Goal: Use online tool/utility

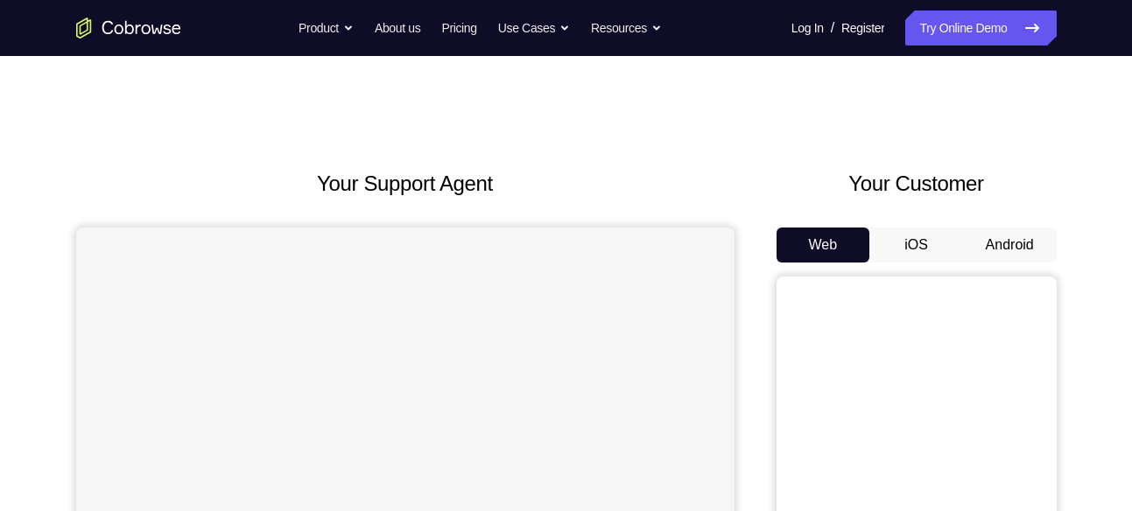
scroll to position [115, 0]
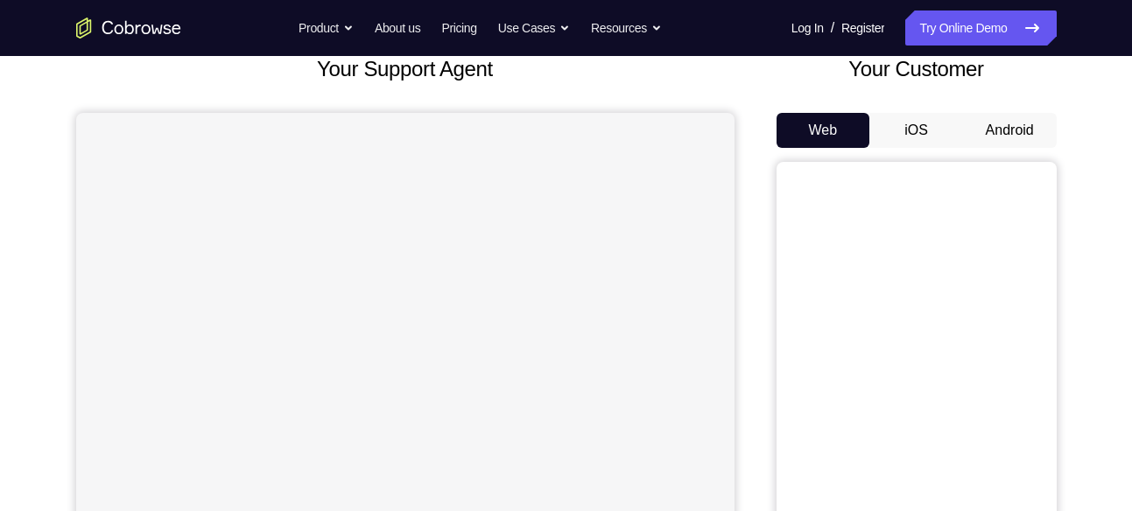
click at [1011, 122] on button "Android" at bounding box center [1010, 130] width 94 height 35
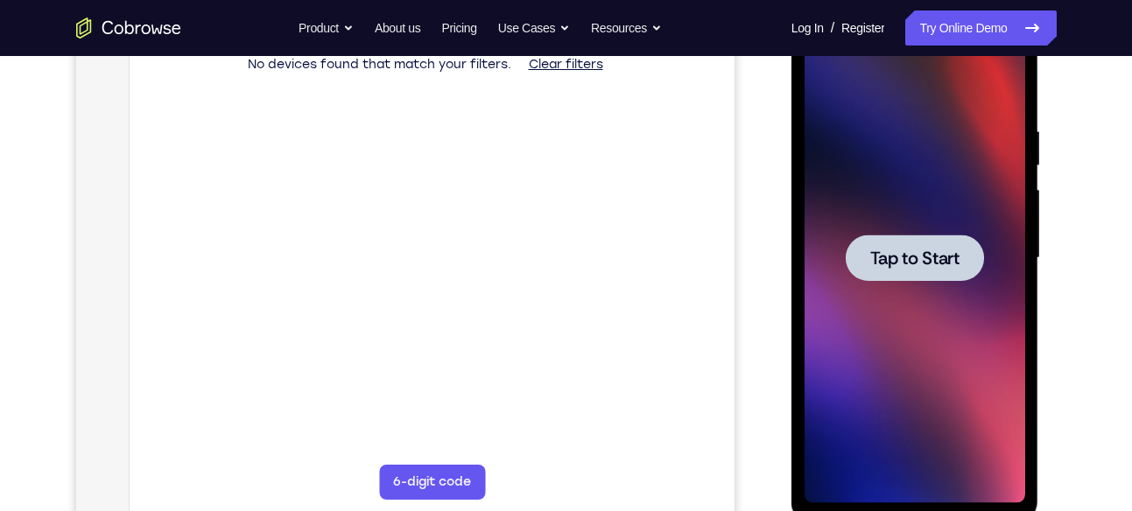
scroll to position [292, 0]
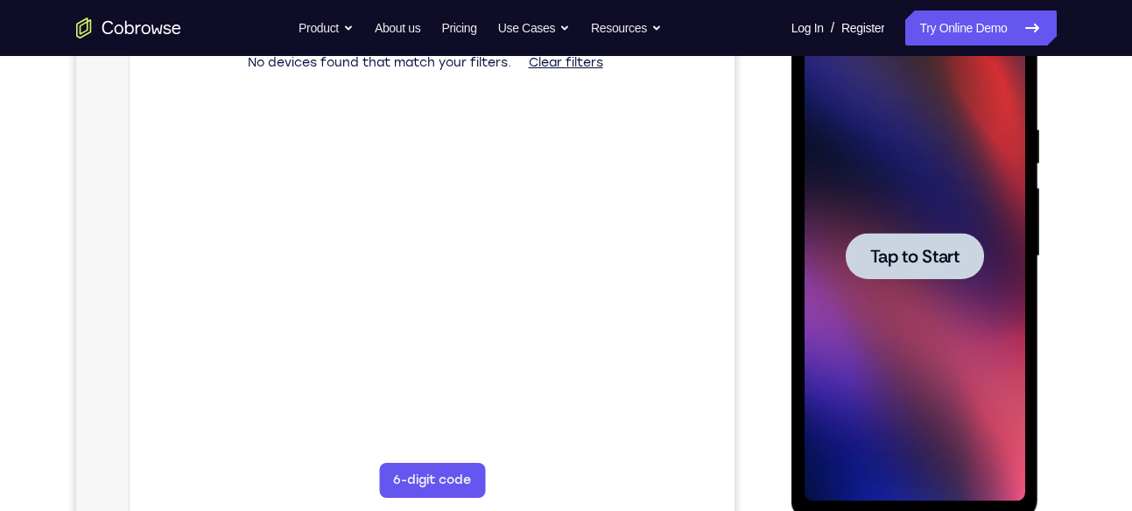
click at [873, 241] on div at bounding box center [915, 256] width 138 height 46
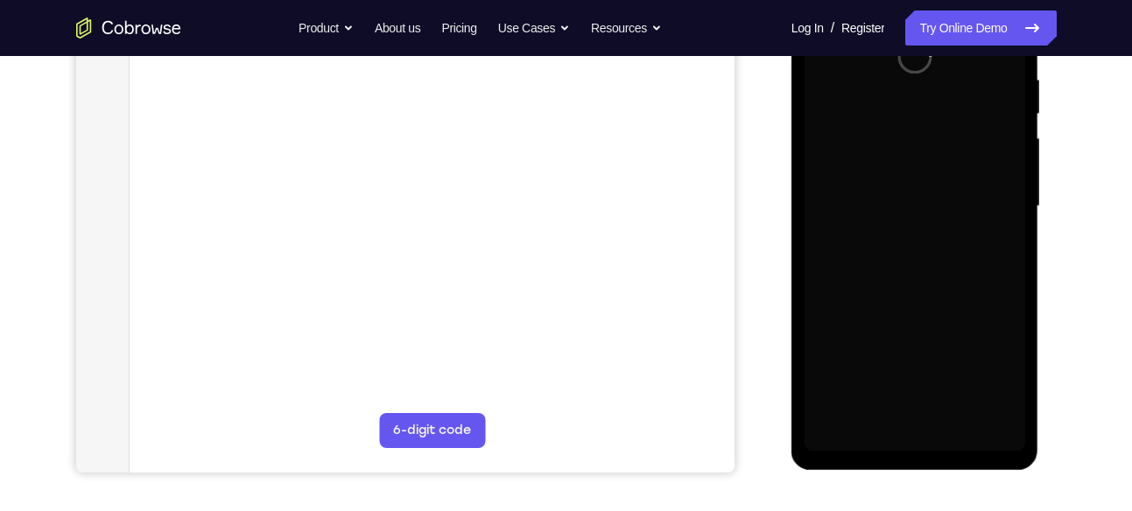
scroll to position [342, 0]
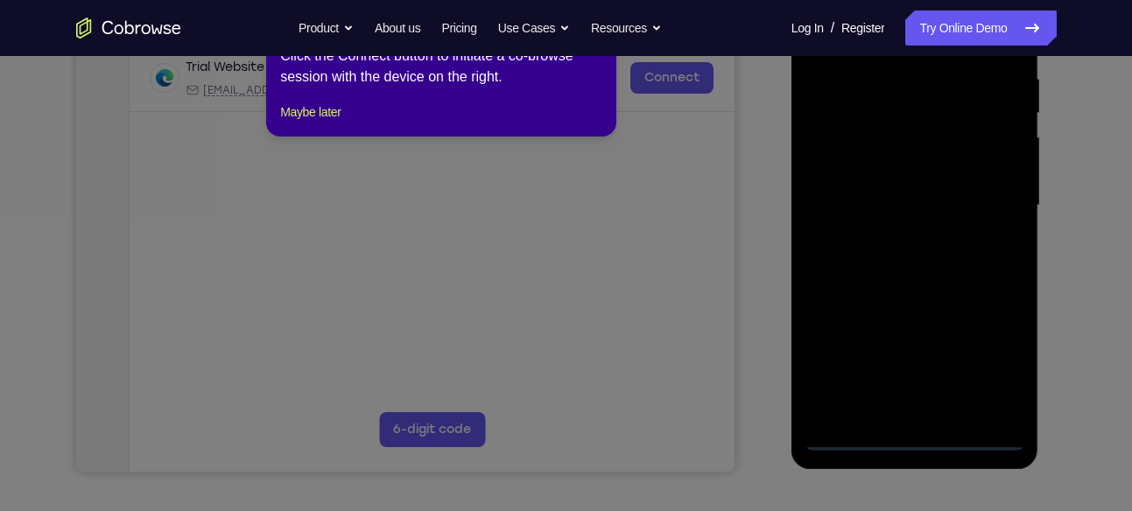
click at [920, 433] on icon at bounding box center [572, 253] width 1145 height 517
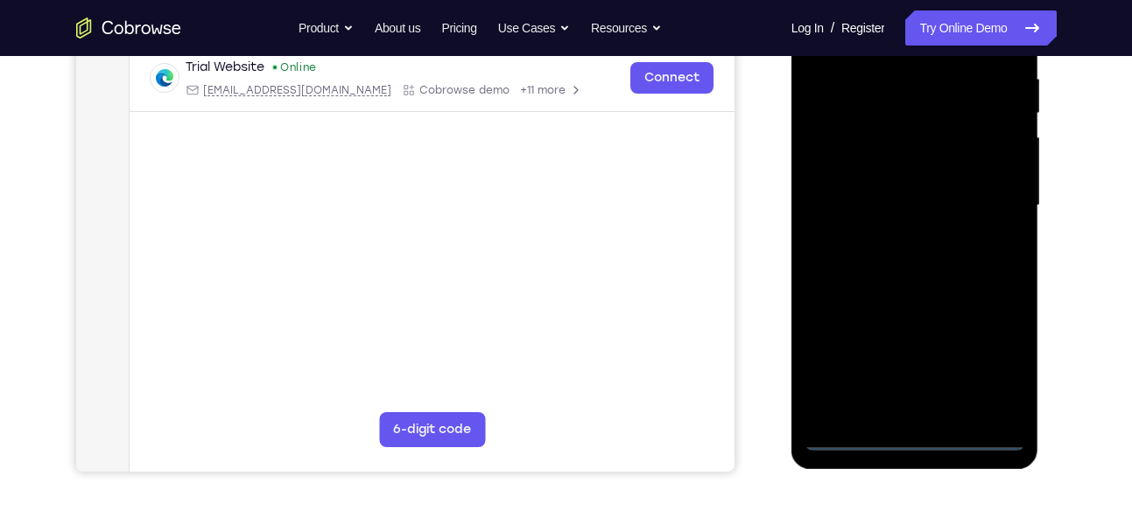
click at [908, 437] on div at bounding box center [915, 206] width 221 height 490
click at [1004, 363] on div at bounding box center [915, 206] width 221 height 490
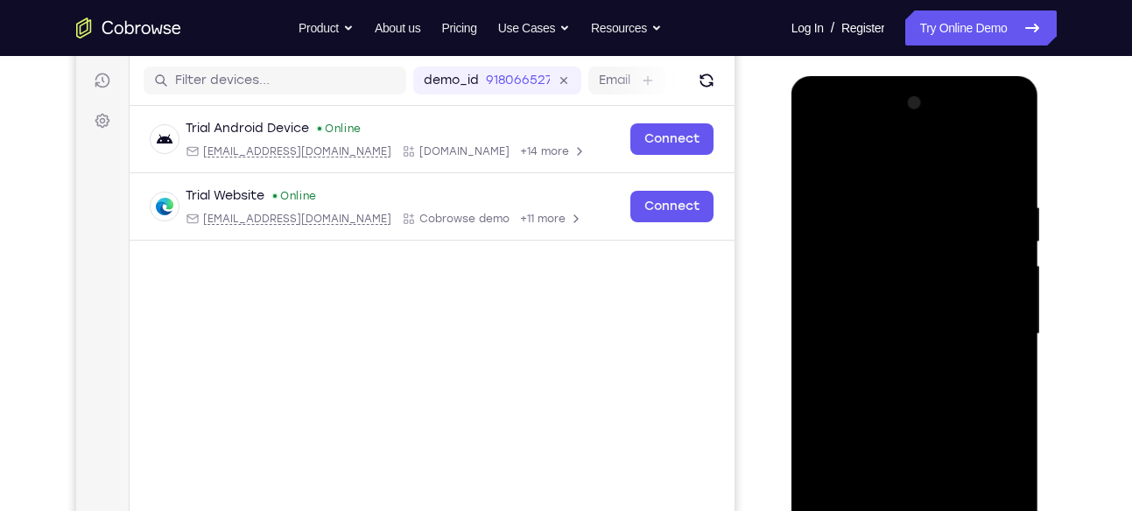
scroll to position [215, 0]
click at [827, 133] on div at bounding box center [915, 333] width 221 height 490
click at [997, 326] on div at bounding box center [915, 333] width 221 height 490
click at [897, 358] on div at bounding box center [915, 333] width 221 height 490
click at [871, 326] on div at bounding box center [915, 333] width 221 height 490
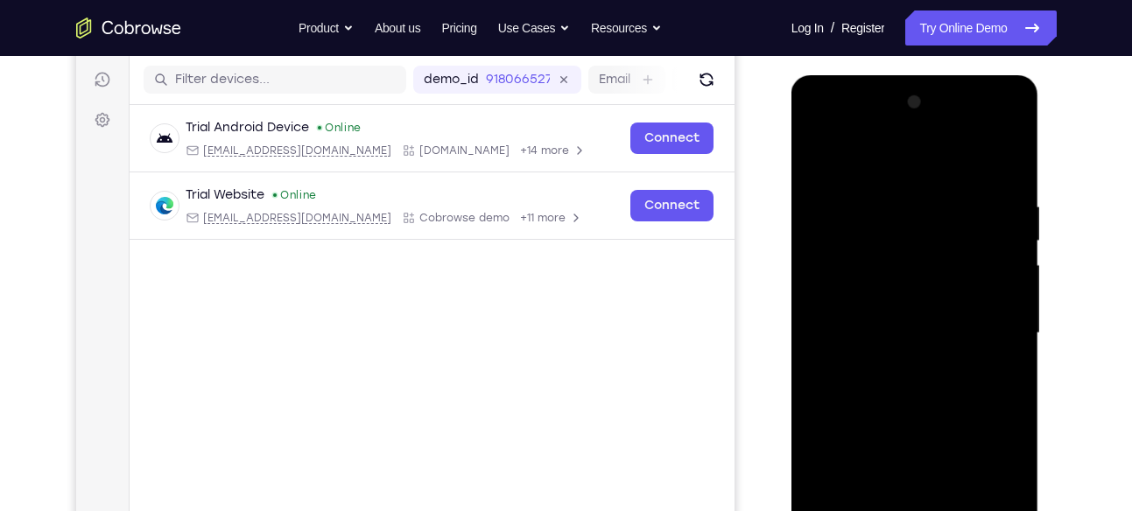
click at [881, 292] on div at bounding box center [915, 333] width 221 height 490
click at [860, 336] on div at bounding box center [915, 333] width 221 height 490
click at [912, 397] on div at bounding box center [915, 333] width 221 height 490
click at [898, 381] on div at bounding box center [915, 333] width 221 height 490
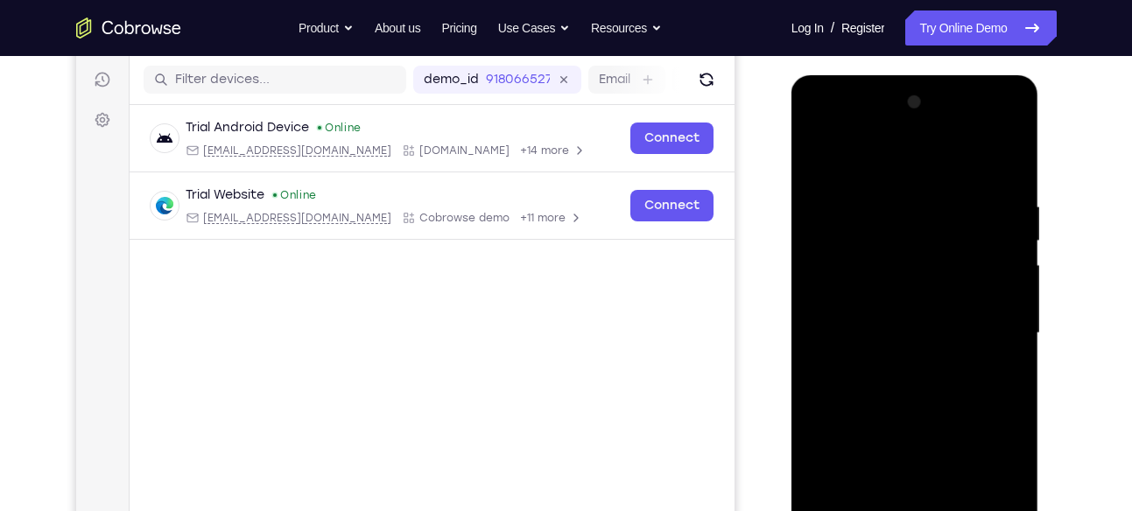
click at [898, 381] on div at bounding box center [915, 333] width 221 height 490
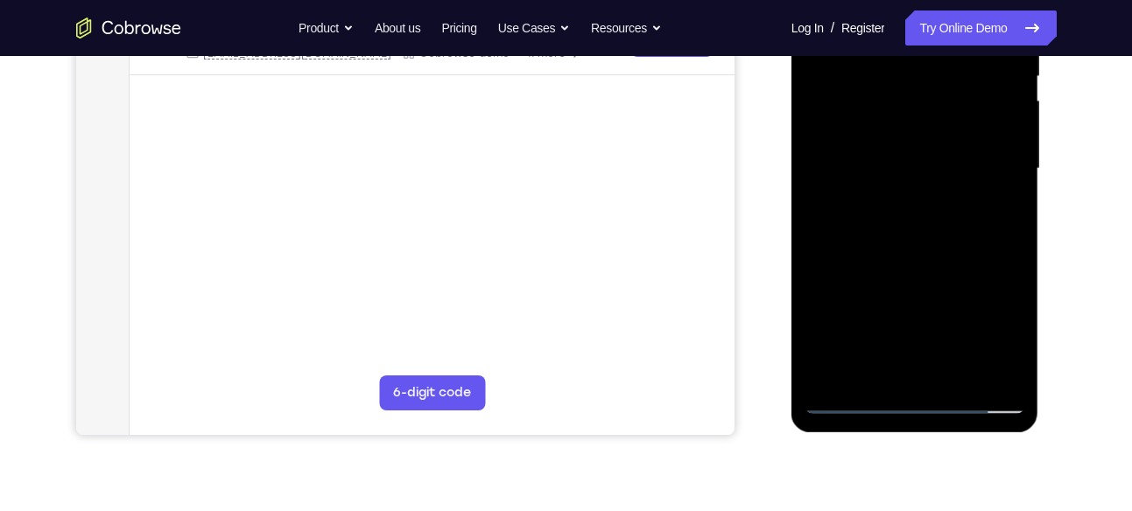
scroll to position [392, 0]
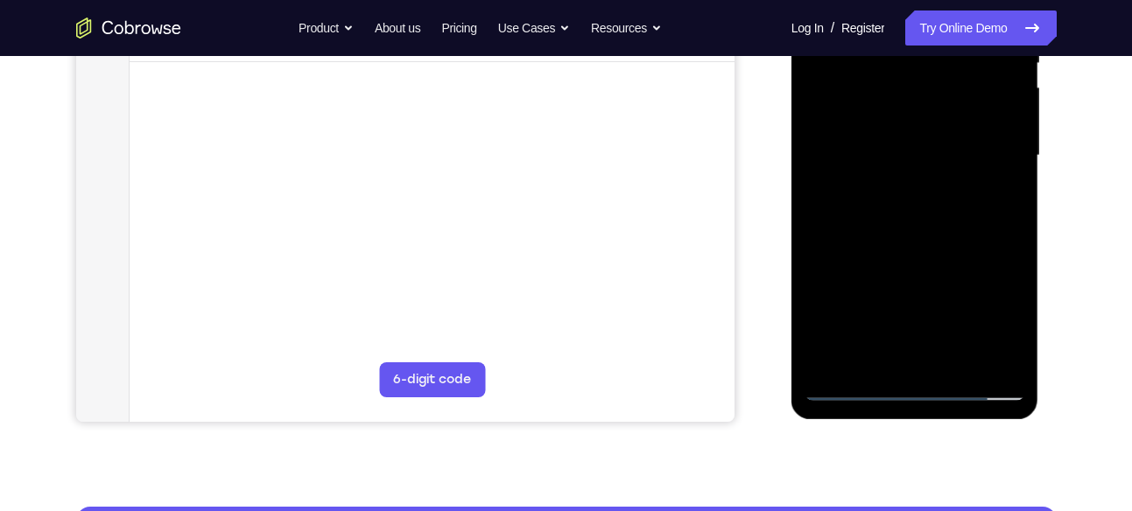
click at [922, 208] on div at bounding box center [915, 156] width 221 height 490
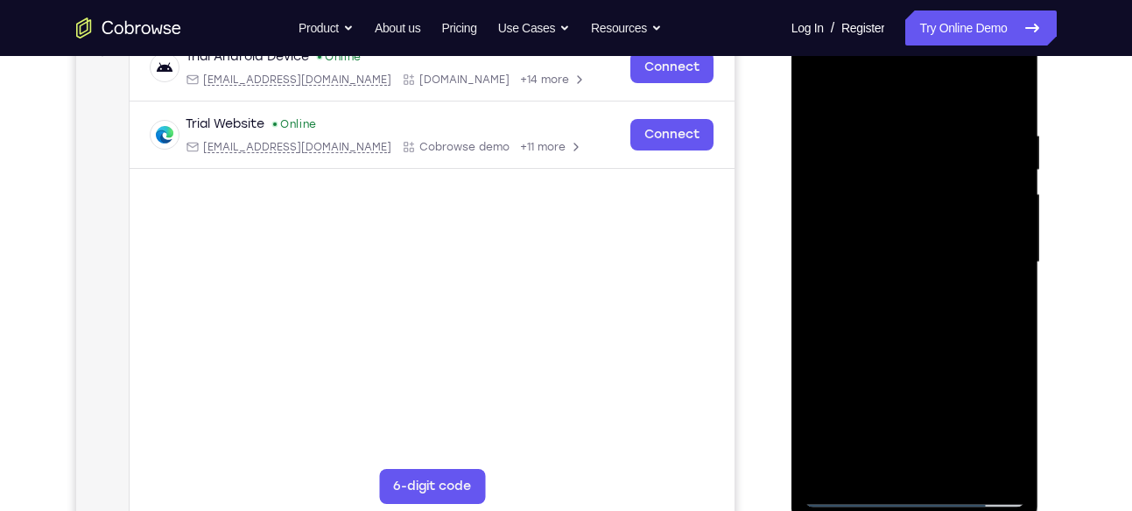
scroll to position [260, 0]
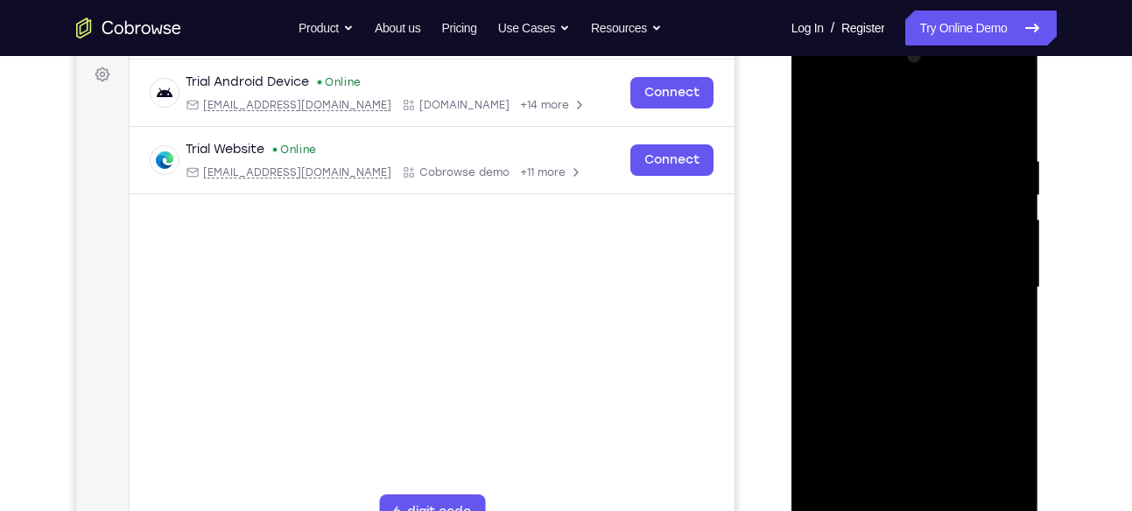
click at [901, 347] on div at bounding box center [915, 288] width 221 height 490
click at [903, 335] on div at bounding box center [915, 288] width 221 height 490
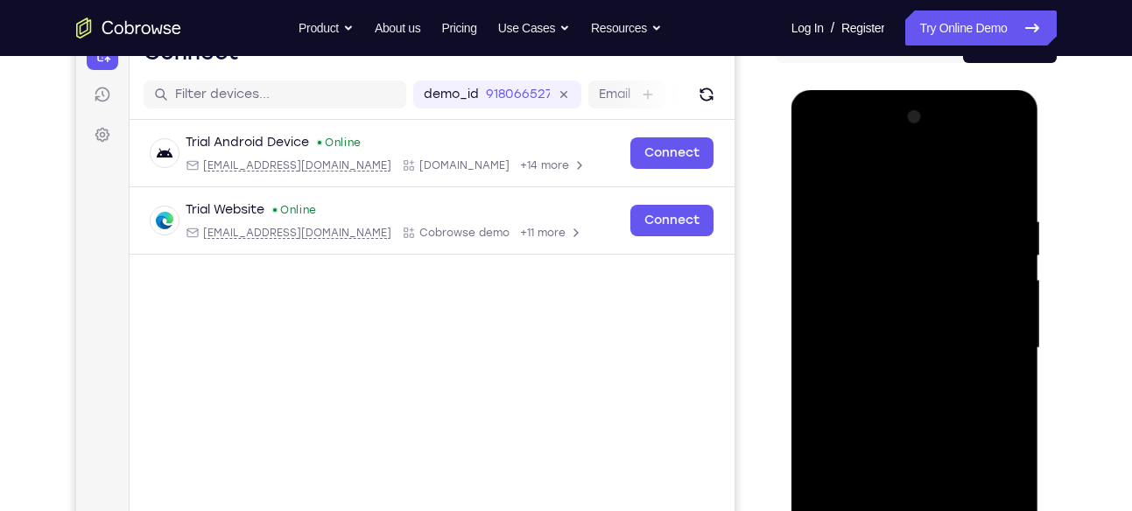
scroll to position [199, 0]
click at [997, 168] on div at bounding box center [915, 349] width 221 height 490
click at [929, 411] on div at bounding box center [915, 349] width 221 height 490
click at [903, 391] on div at bounding box center [915, 349] width 221 height 490
click at [1002, 371] on div at bounding box center [915, 349] width 221 height 490
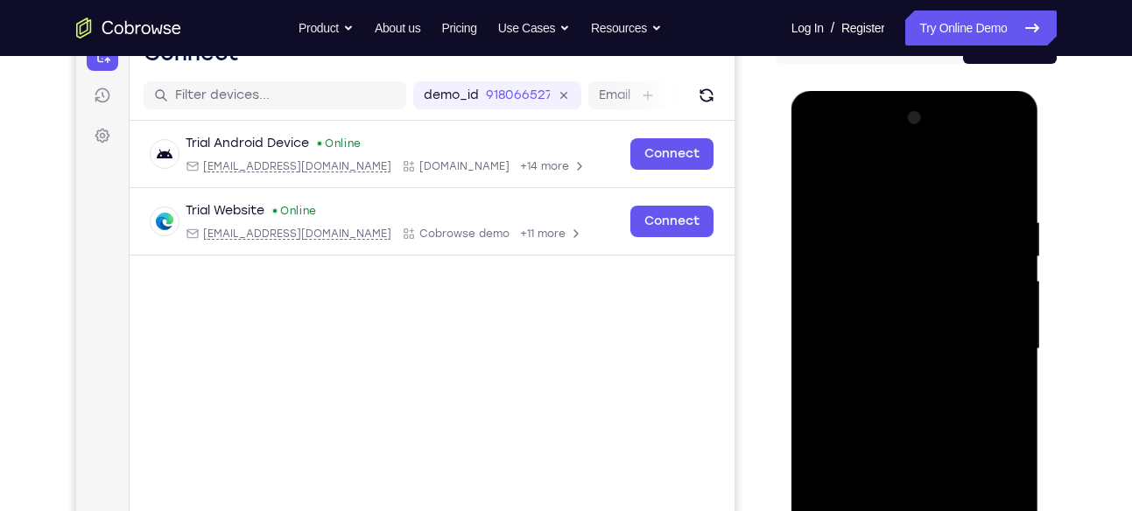
click at [996, 314] on div at bounding box center [915, 349] width 221 height 490
click at [926, 343] on div at bounding box center [915, 349] width 221 height 490
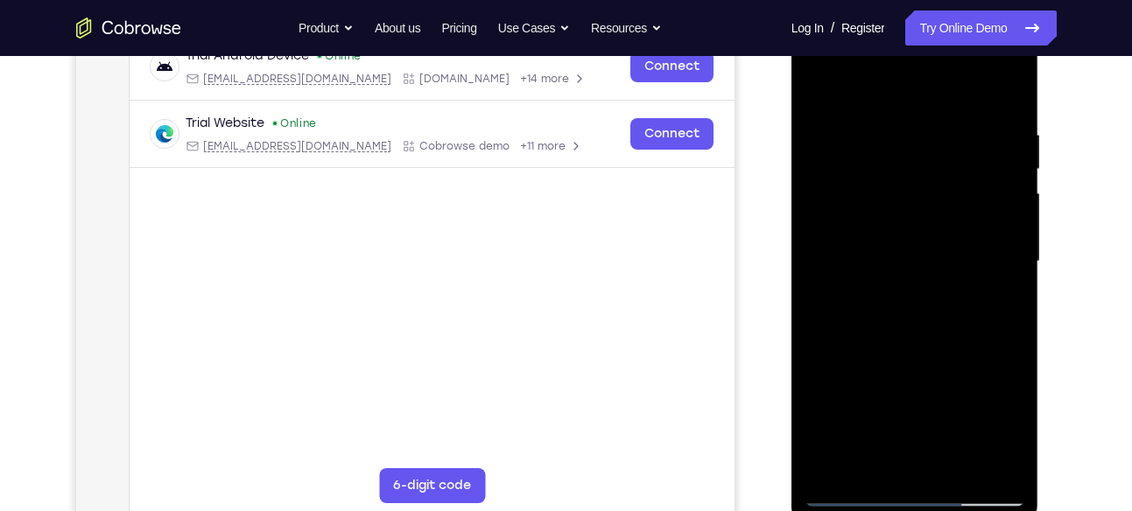
scroll to position [288, 0]
click at [906, 299] on div at bounding box center [915, 260] width 221 height 490
click at [896, 303] on div at bounding box center [915, 260] width 221 height 490
click at [1003, 285] on div at bounding box center [915, 260] width 221 height 490
click at [998, 225] on div at bounding box center [915, 260] width 221 height 490
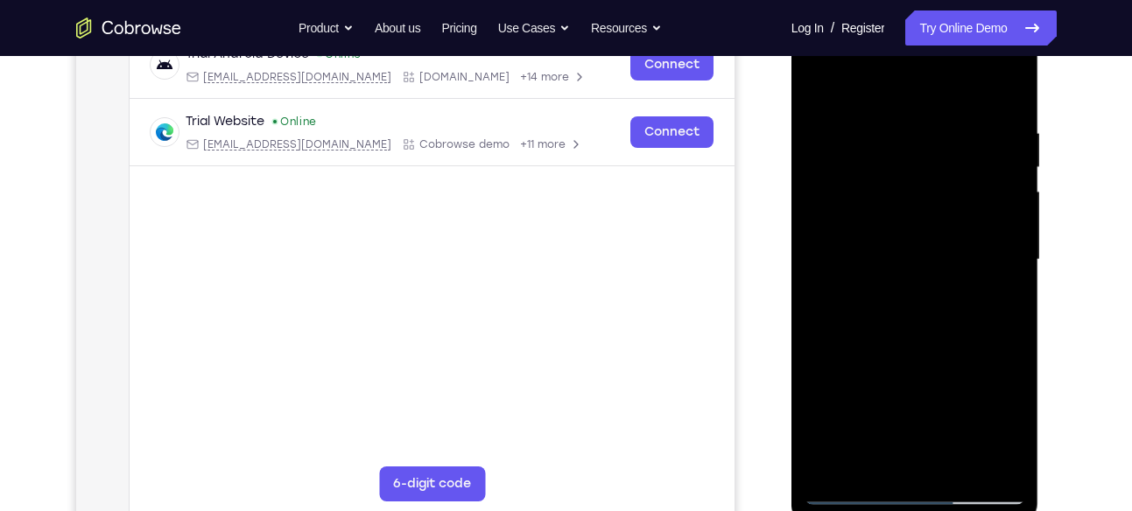
click at [892, 257] on div at bounding box center [915, 260] width 221 height 490
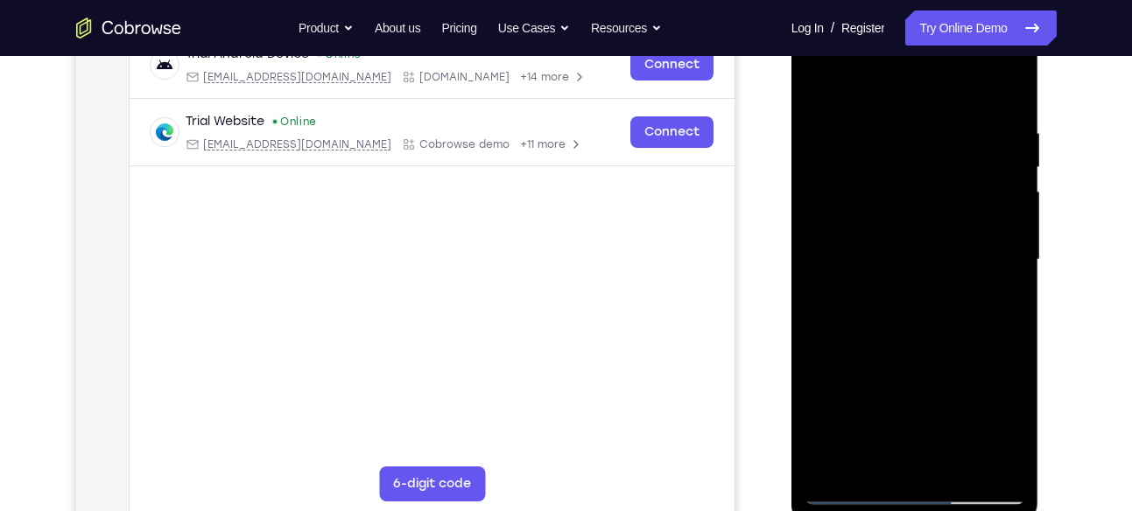
click at [901, 321] on div at bounding box center [915, 260] width 221 height 490
click at [926, 304] on div at bounding box center [915, 260] width 221 height 490
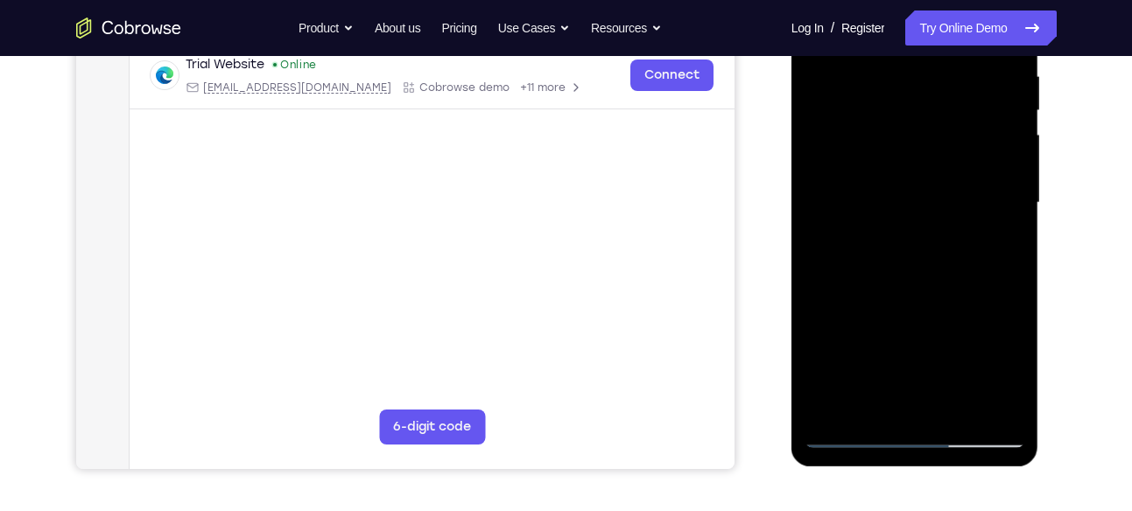
scroll to position [352, 0]
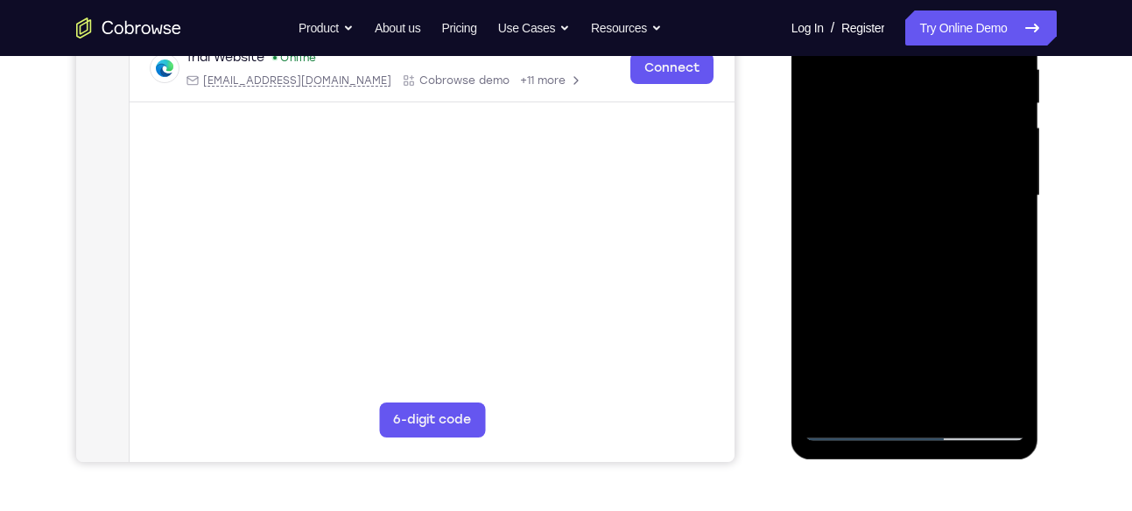
click at [908, 257] on div at bounding box center [915, 196] width 221 height 490
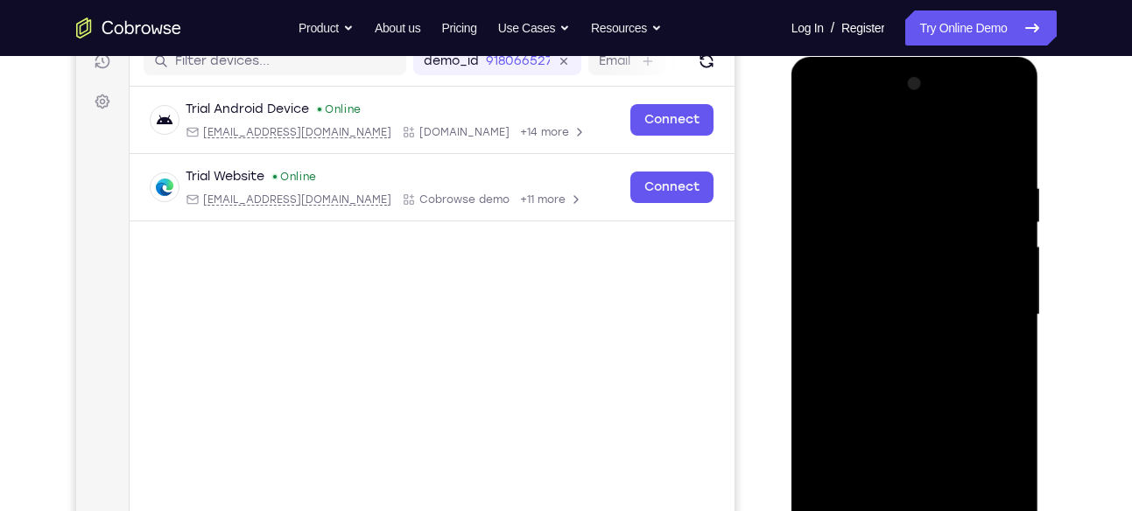
scroll to position [245, 0]
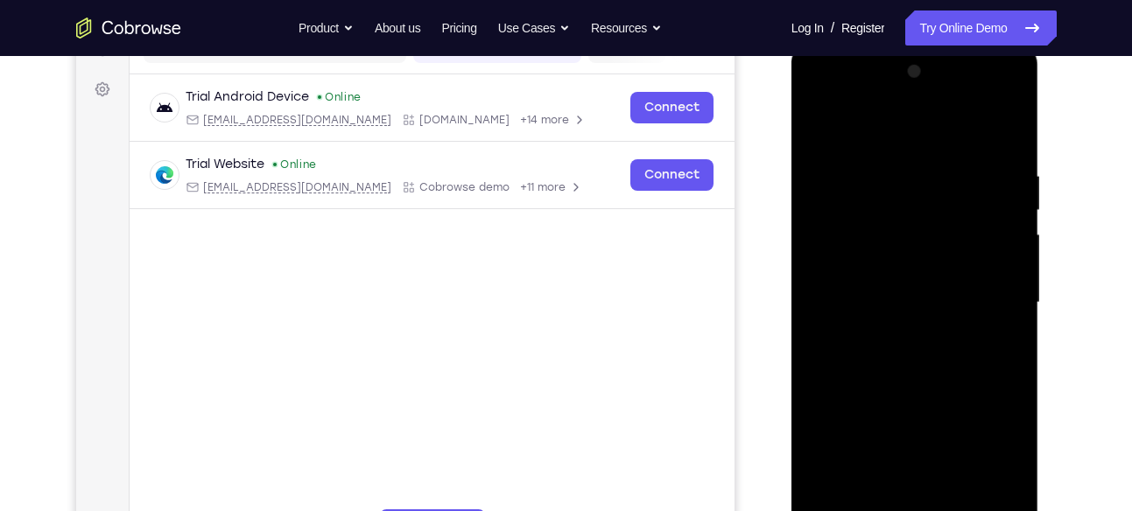
click at [885, 346] on div at bounding box center [915, 303] width 221 height 490
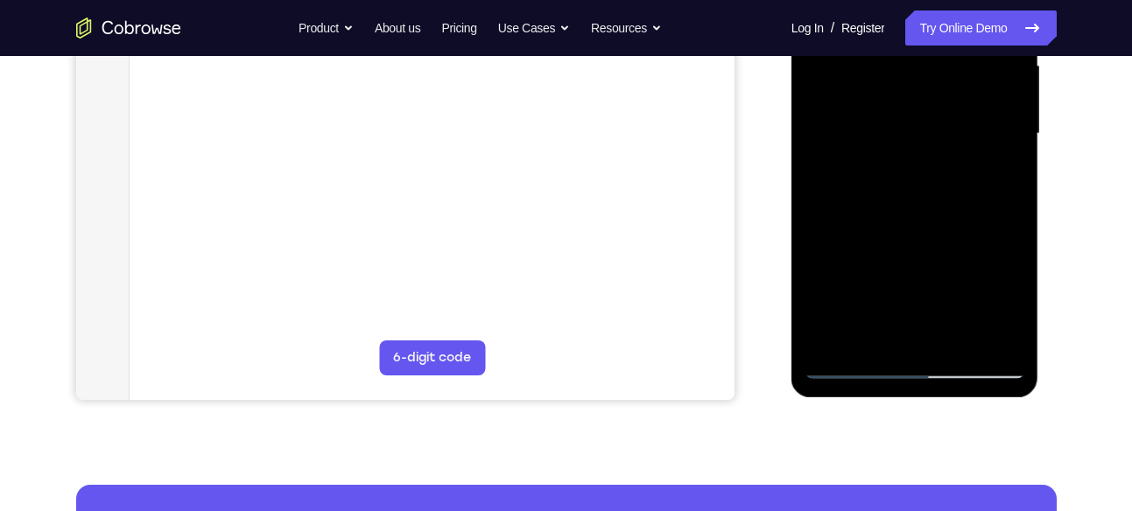
scroll to position [418, 0]
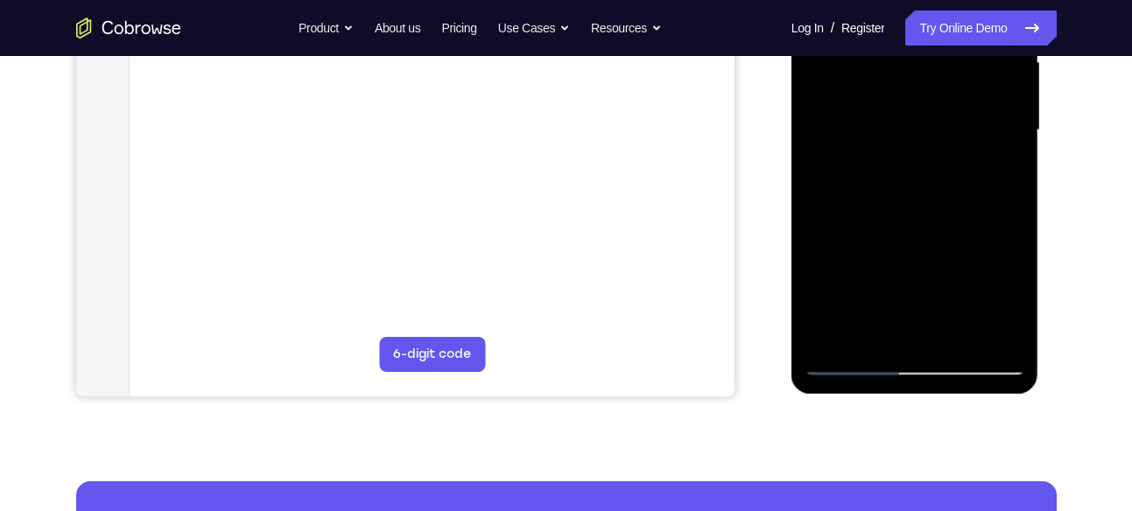
click at [831, 126] on div at bounding box center [915, 130] width 221 height 490
click at [903, 130] on div at bounding box center [915, 130] width 221 height 490
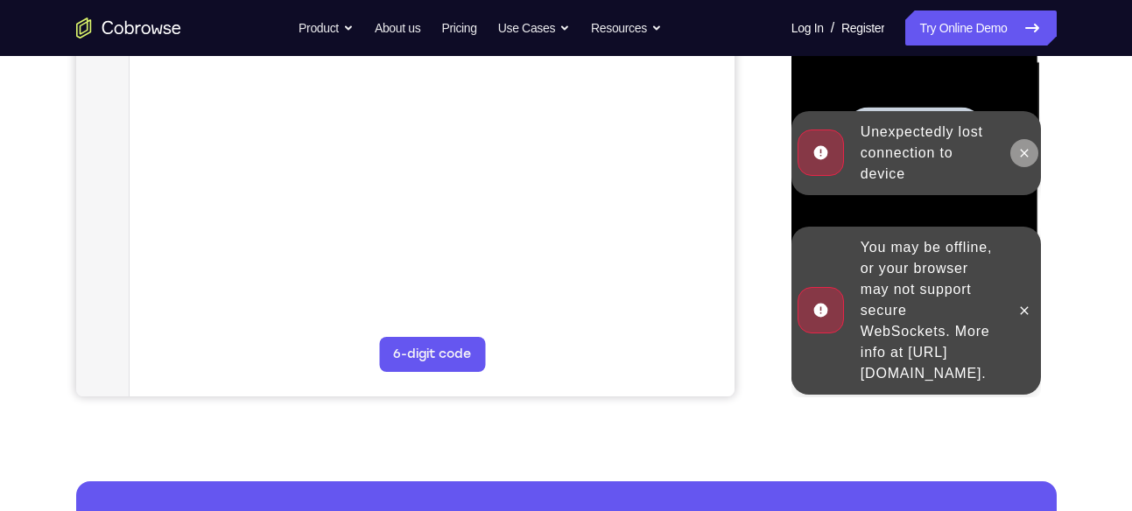
click at [1022, 146] on icon at bounding box center [1025, 153] width 14 height 14
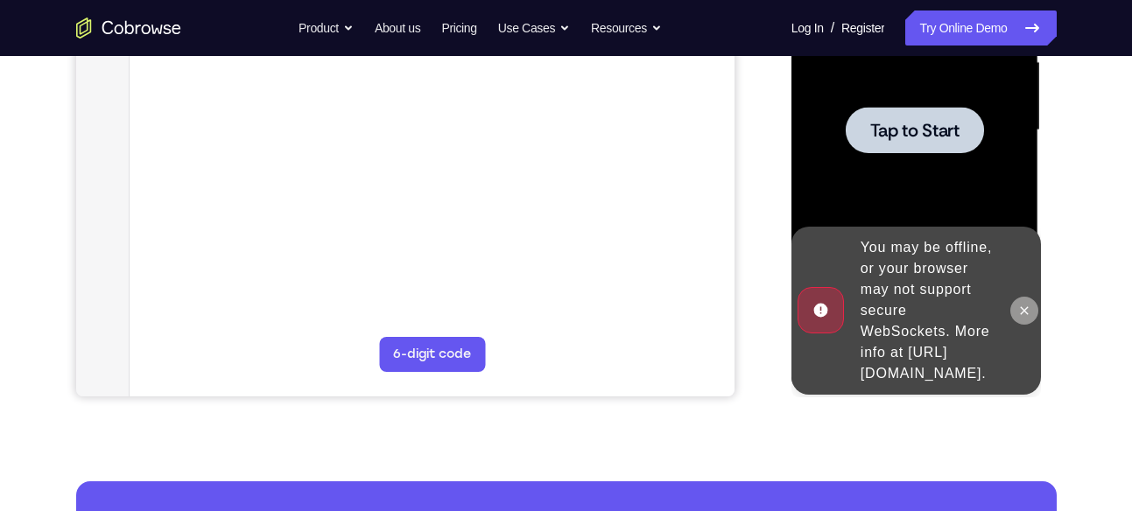
click at [1024, 304] on icon at bounding box center [1025, 311] width 14 height 14
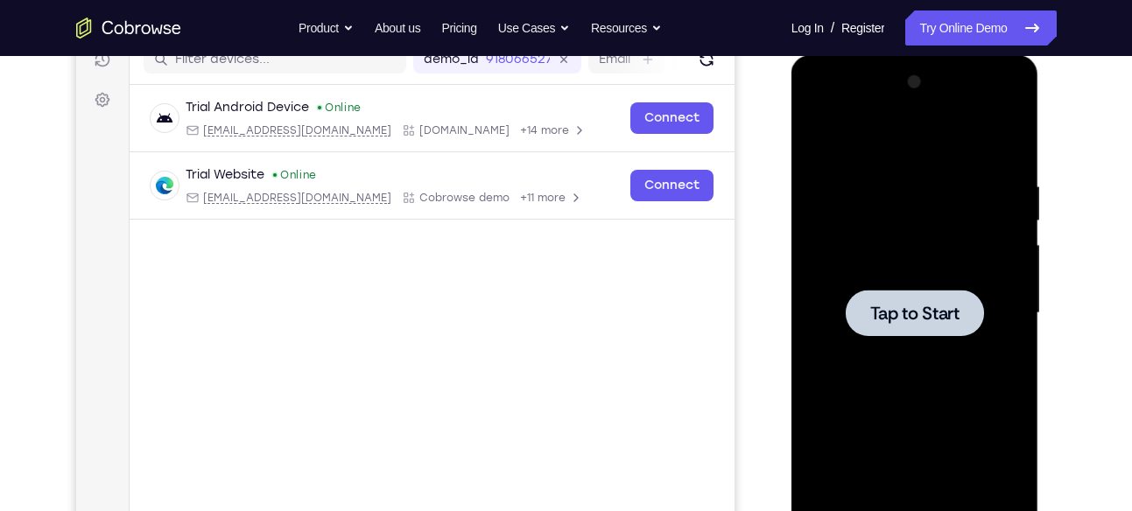
scroll to position [232, 0]
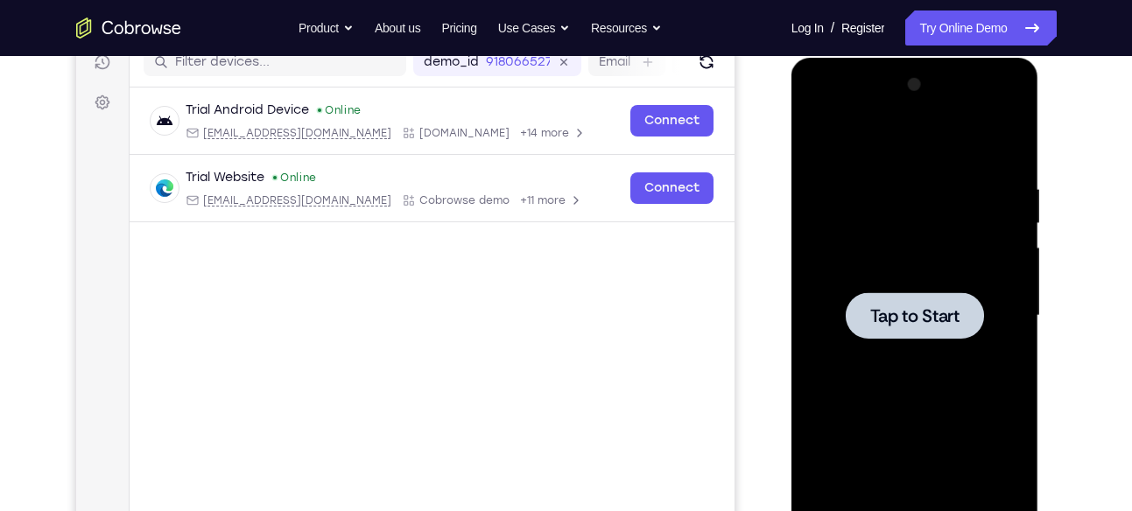
click at [879, 299] on div at bounding box center [915, 315] width 138 height 46
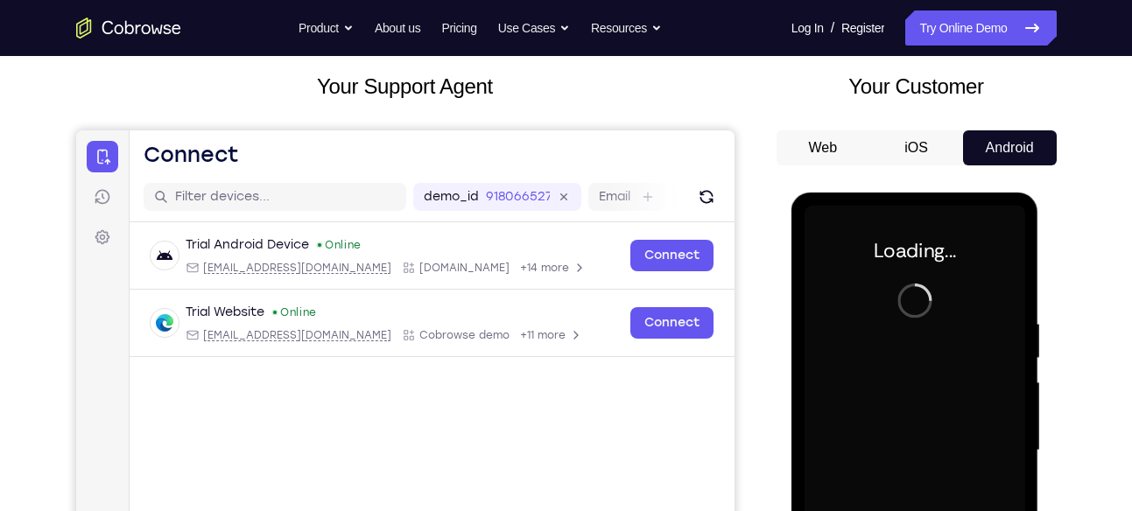
scroll to position [0, 0]
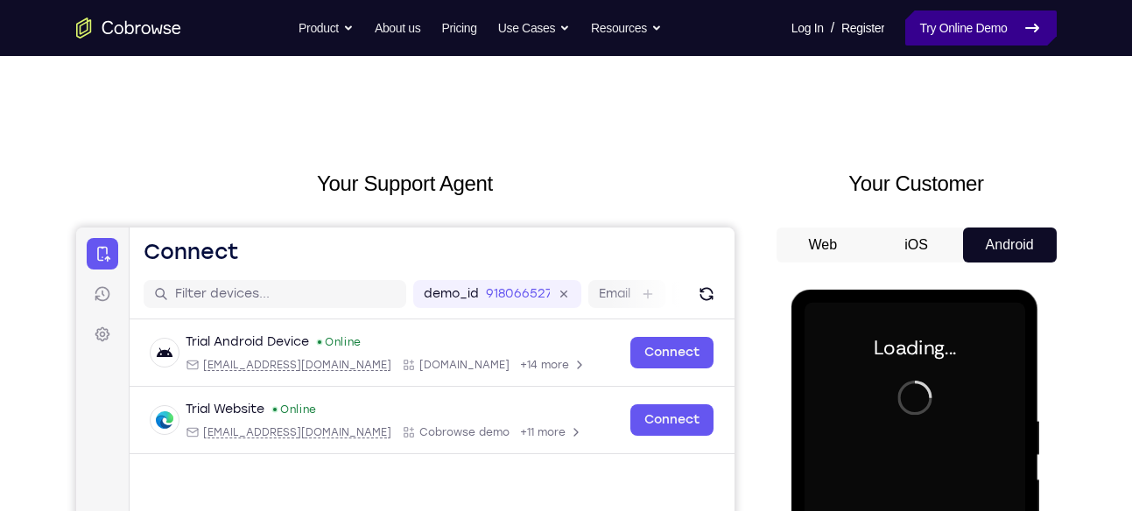
drag, startPoint x: 974, startPoint y: 47, endPoint x: 969, endPoint y: 33, distance: 14.7
click at [969, 33] on nav "Go back Powerful, Flexible and Trustworthy. Avoid all extra friction for both A…" at bounding box center [566, 28] width 1132 height 56
click at [969, 33] on link "Try Online Demo" at bounding box center [980, 28] width 151 height 35
click at [934, 34] on link "Try Online Demo" at bounding box center [980, 28] width 151 height 35
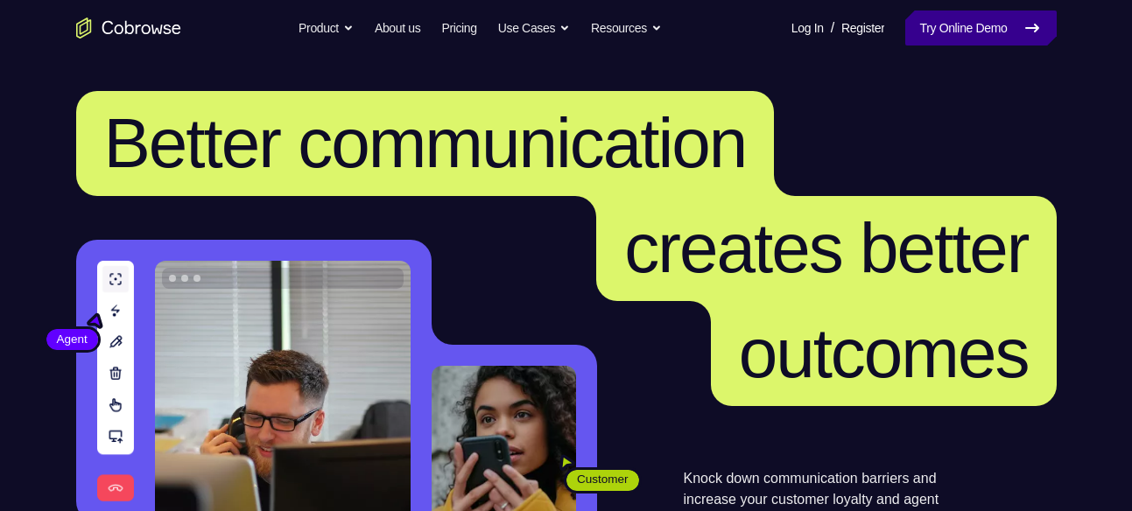
click at [916, 39] on link "Try Online Demo" at bounding box center [980, 28] width 151 height 35
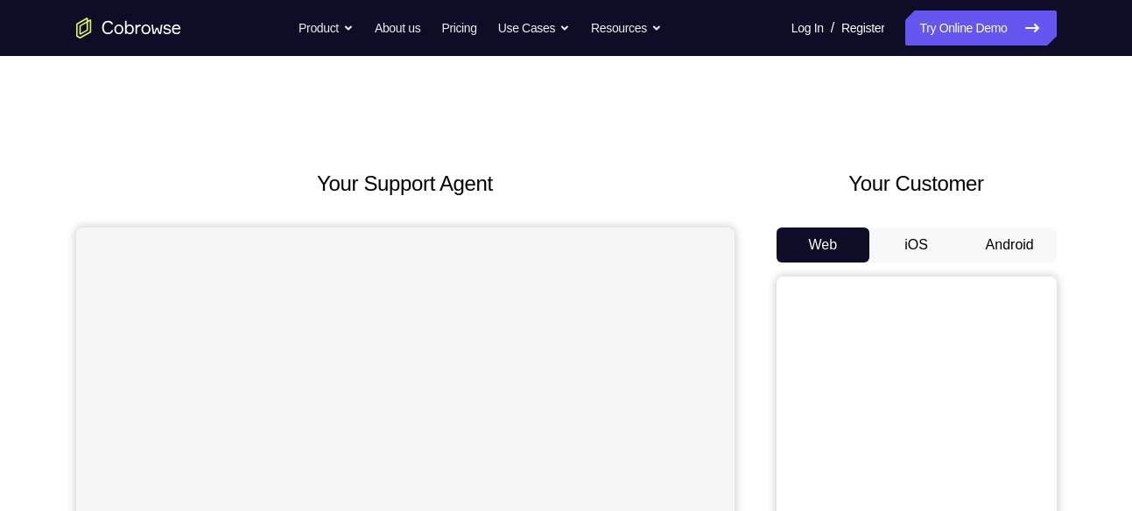
click at [1003, 248] on button "Android" at bounding box center [1010, 245] width 94 height 35
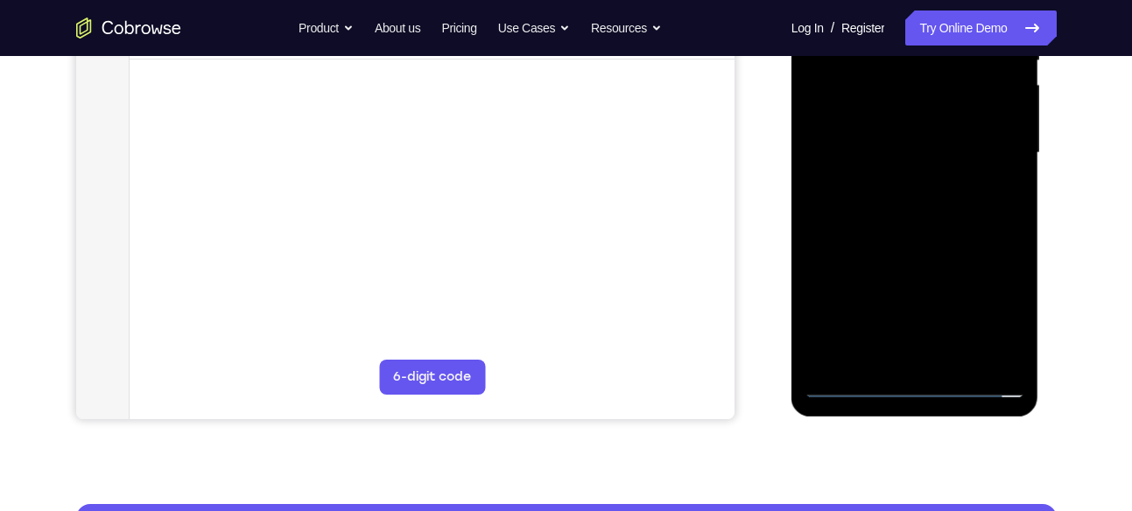
scroll to position [396, 0]
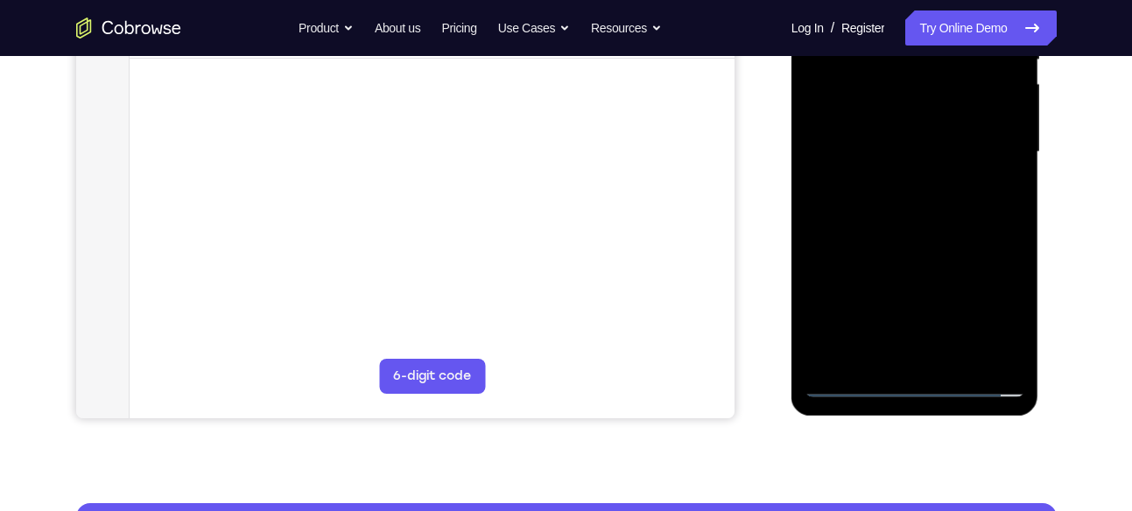
click at [917, 385] on div at bounding box center [915, 152] width 221 height 490
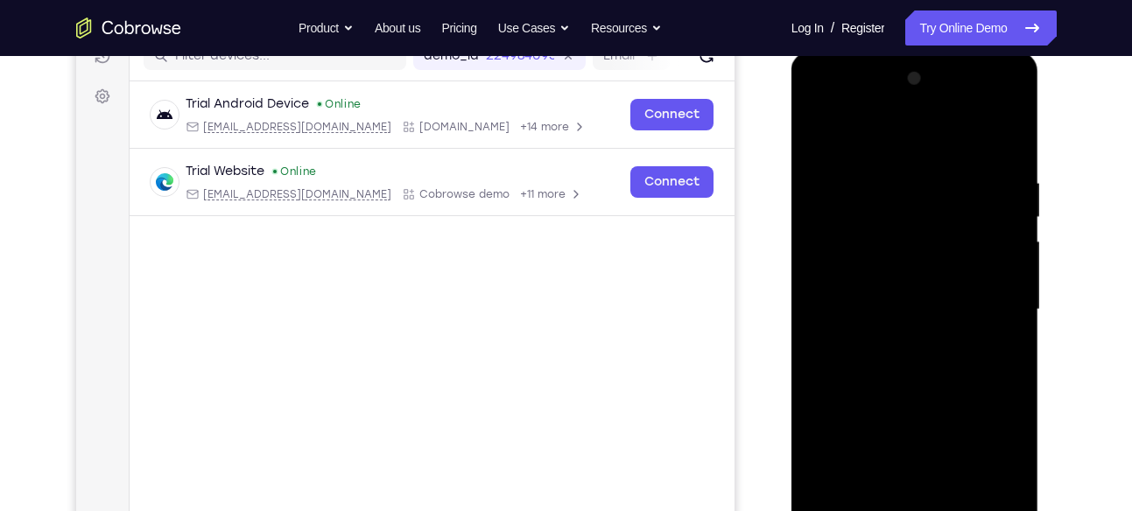
scroll to position [237, 0]
click at [988, 469] on div at bounding box center [915, 311] width 221 height 490
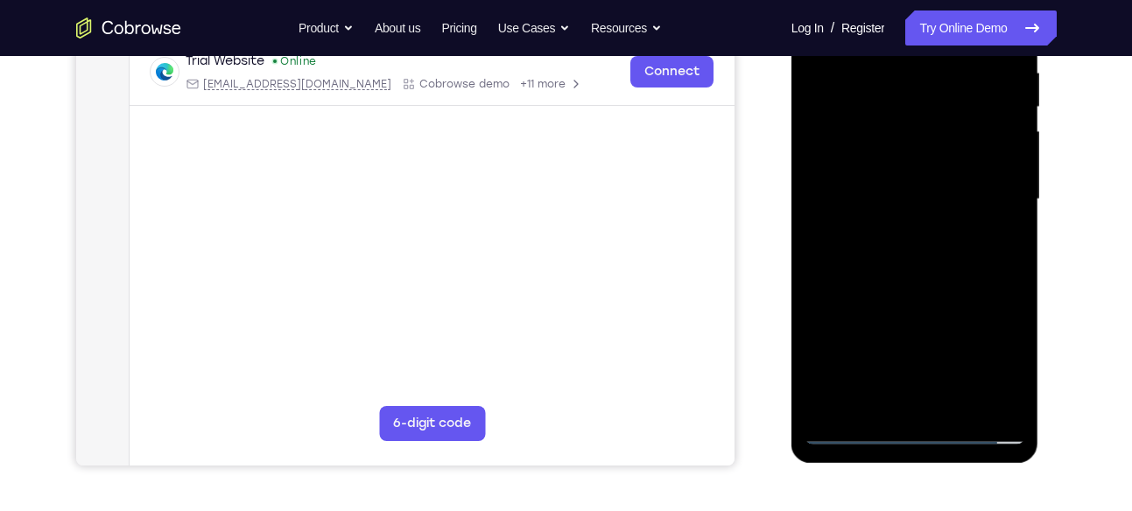
click at [884, 351] on div at bounding box center [915, 199] width 221 height 490
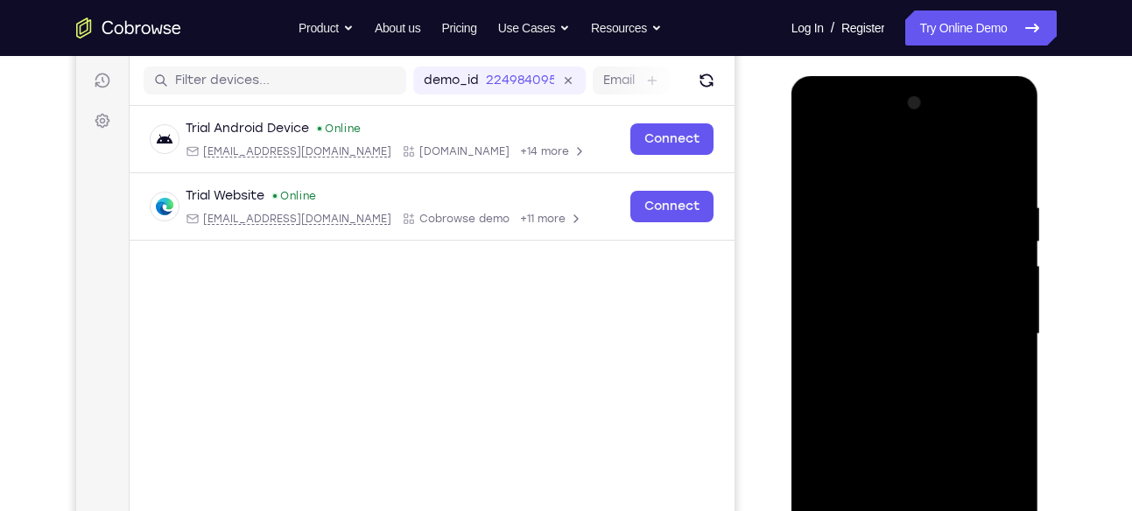
scroll to position [213, 0]
click at [835, 133] on div at bounding box center [915, 335] width 221 height 490
click at [996, 324] on div at bounding box center [915, 335] width 221 height 490
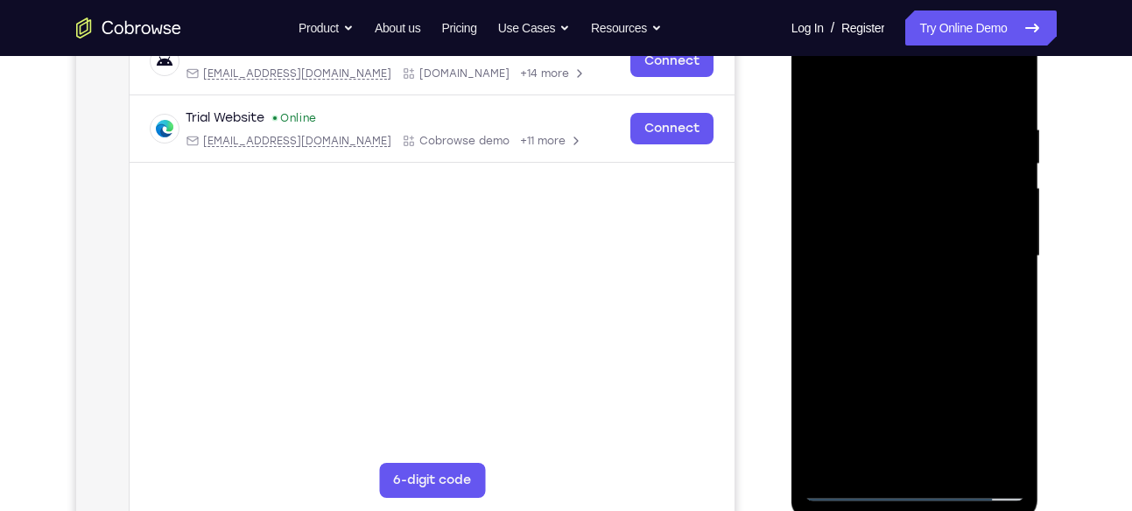
scroll to position [293, 0]
click at [893, 288] on div at bounding box center [915, 255] width 221 height 490
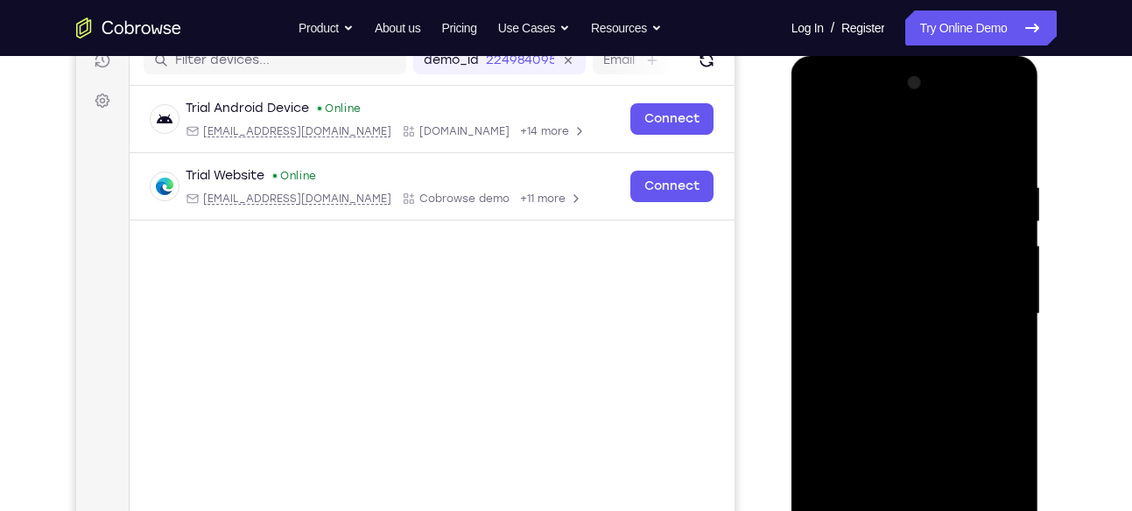
scroll to position [233, 0]
click at [893, 288] on div at bounding box center [915, 315] width 221 height 490
click at [911, 272] on div at bounding box center [915, 315] width 221 height 490
click at [863, 308] on div at bounding box center [915, 315] width 221 height 490
click at [855, 378] on div at bounding box center [915, 315] width 221 height 490
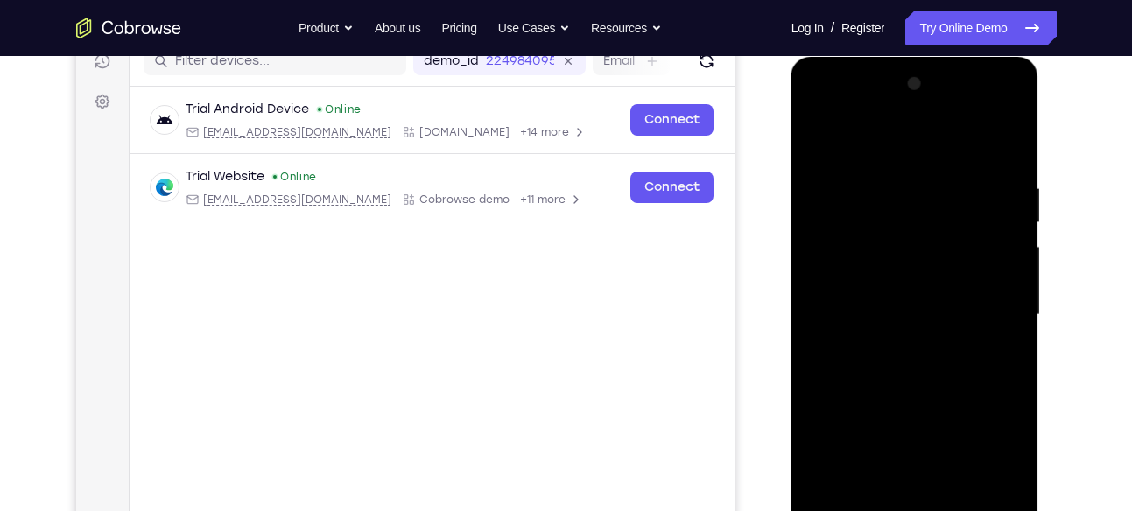
click at [883, 363] on div at bounding box center [915, 315] width 221 height 490
click at [888, 364] on div at bounding box center [915, 315] width 221 height 490
click at [990, 144] on div at bounding box center [915, 315] width 221 height 490
click at [915, 376] on div at bounding box center [915, 315] width 221 height 490
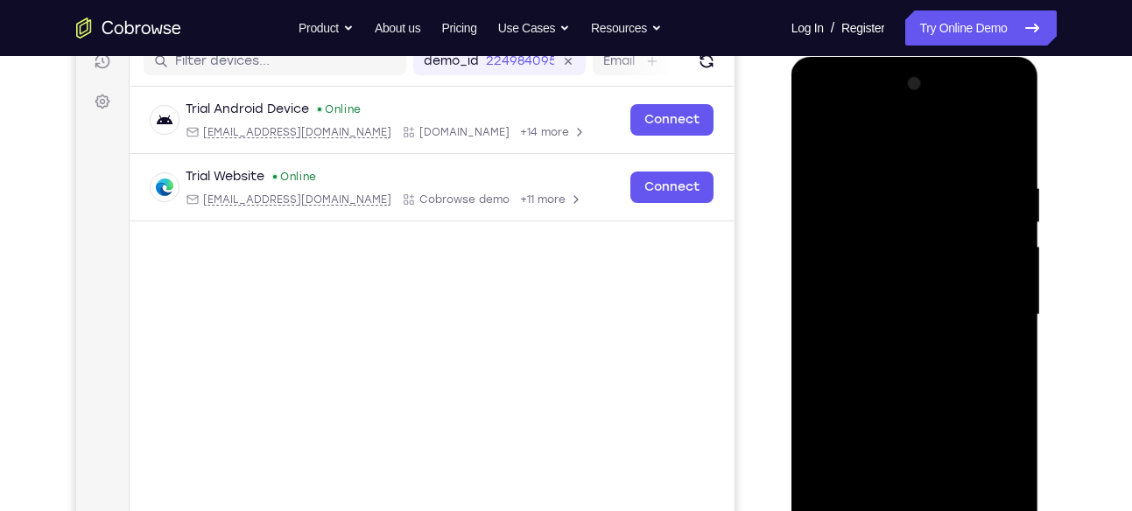
click at [925, 374] on div at bounding box center [915, 315] width 221 height 490
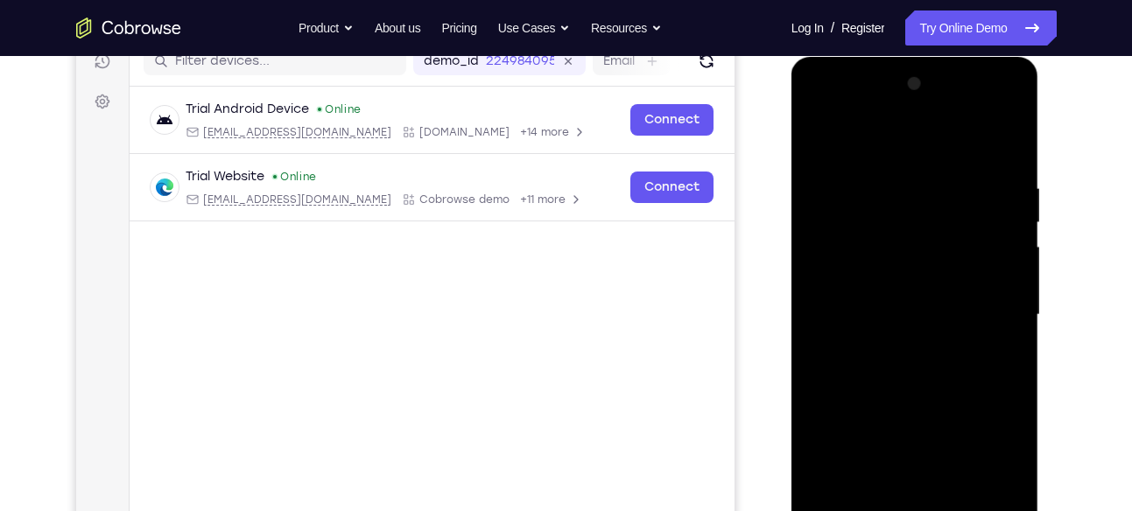
click at [925, 374] on div at bounding box center [915, 315] width 221 height 490
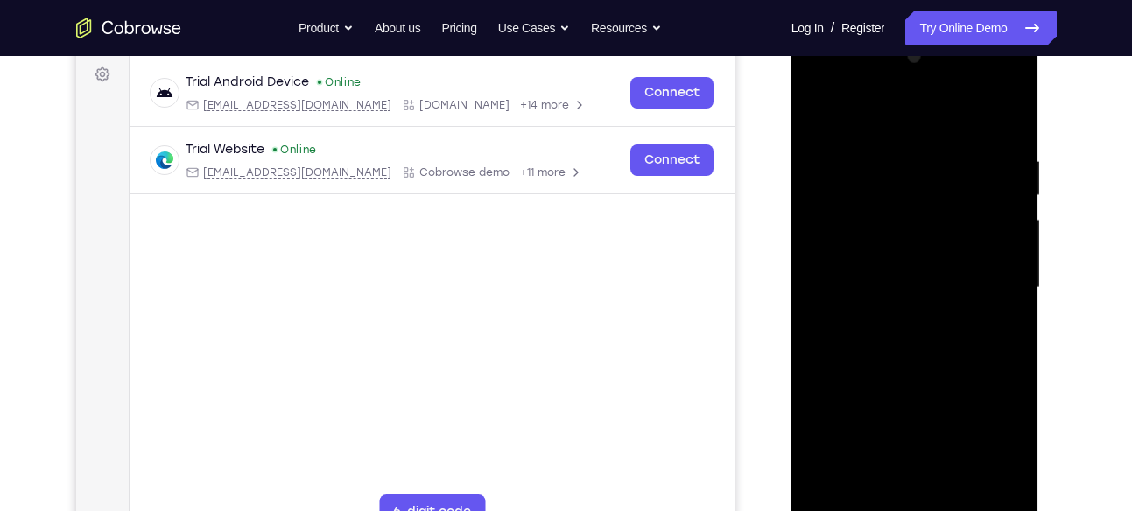
scroll to position [259, 0]
click at [925, 374] on div at bounding box center [915, 289] width 221 height 490
click at [961, 412] on div at bounding box center [915, 289] width 221 height 490
click at [885, 201] on div at bounding box center [915, 289] width 221 height 490
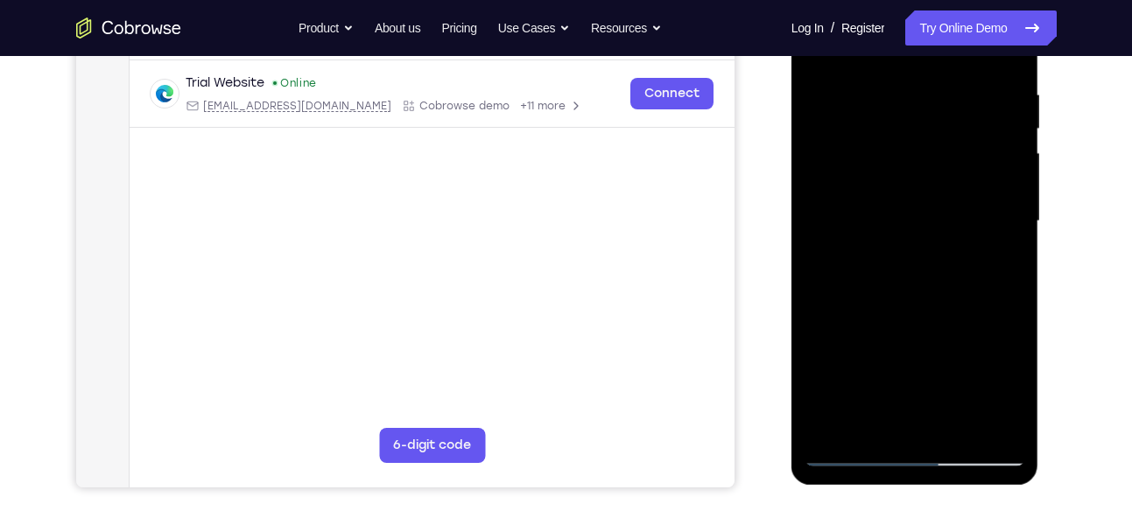
click at [863, 287] on div at bounding box center [915, 221] width 221 height 490
click at [891, 271] on div at bounding box center [915, 221] width 221 height 490
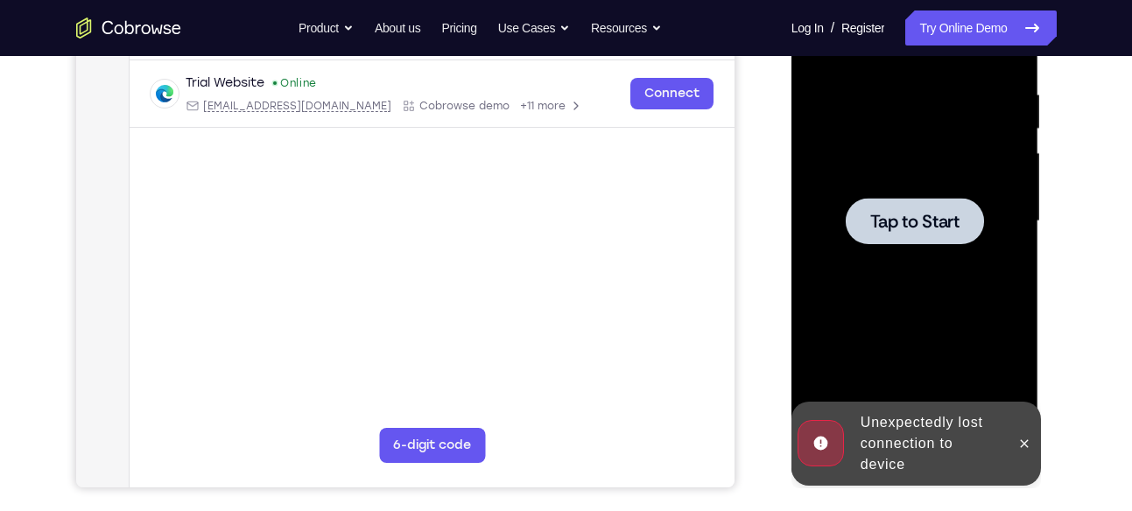
click at [894, 200] on div at bounding box center [915, 221] width 138 height 46
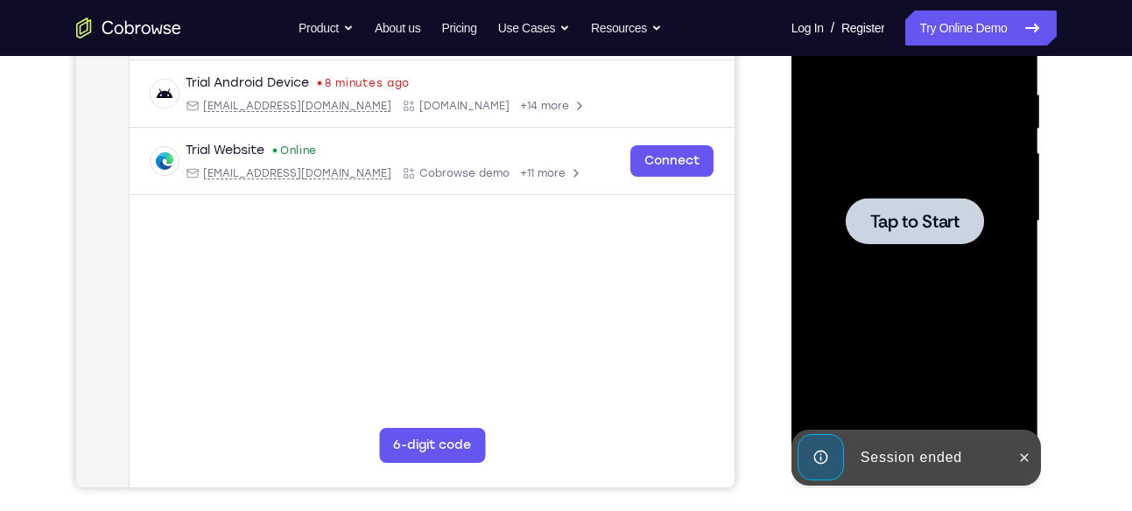
click at [922, 229] on span "Tap to Start" at bounding box center [914, 222] width 89 height 18
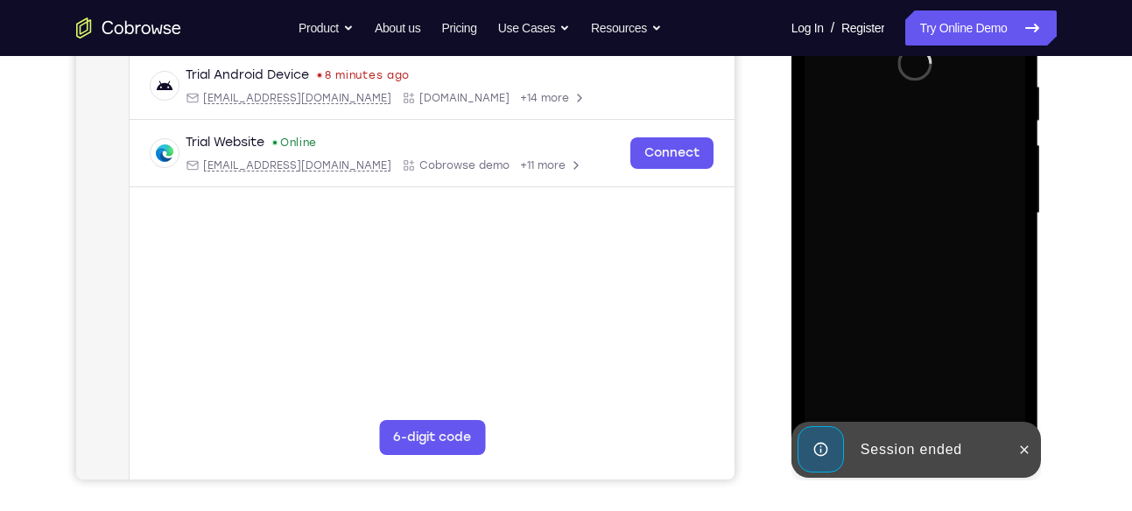
scroll to position [342, 0]
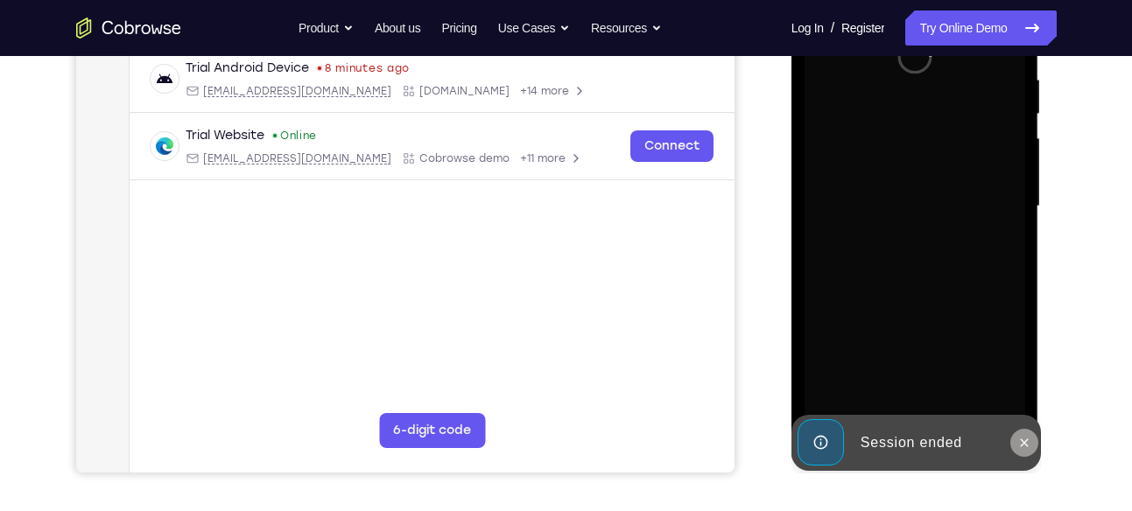
click at [1021, 443] on icon at bounding box center [1025, 443] width 14 height 14
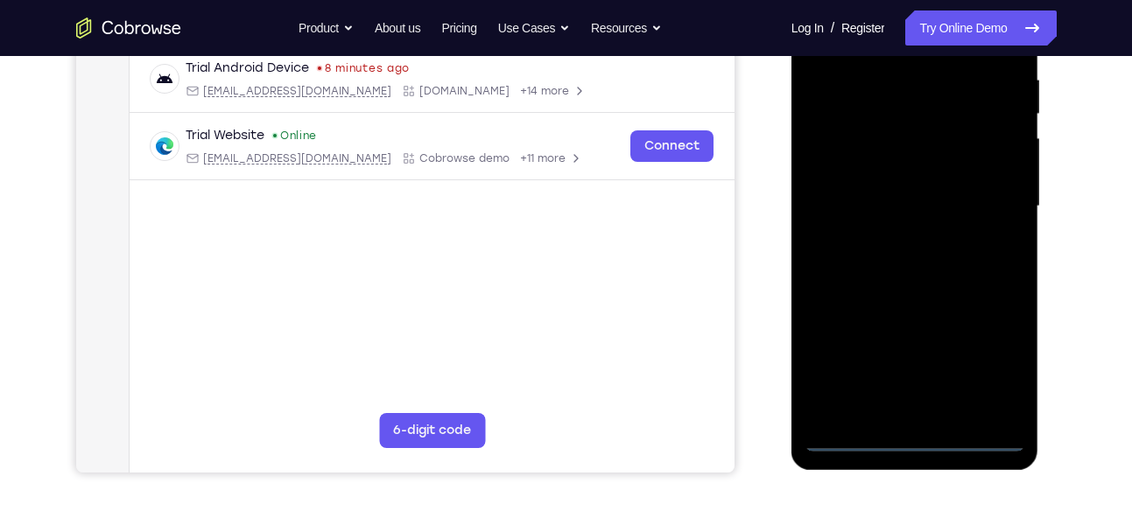
click at [910, 427] on div at bounding box center [915, 206] width 221 height 490
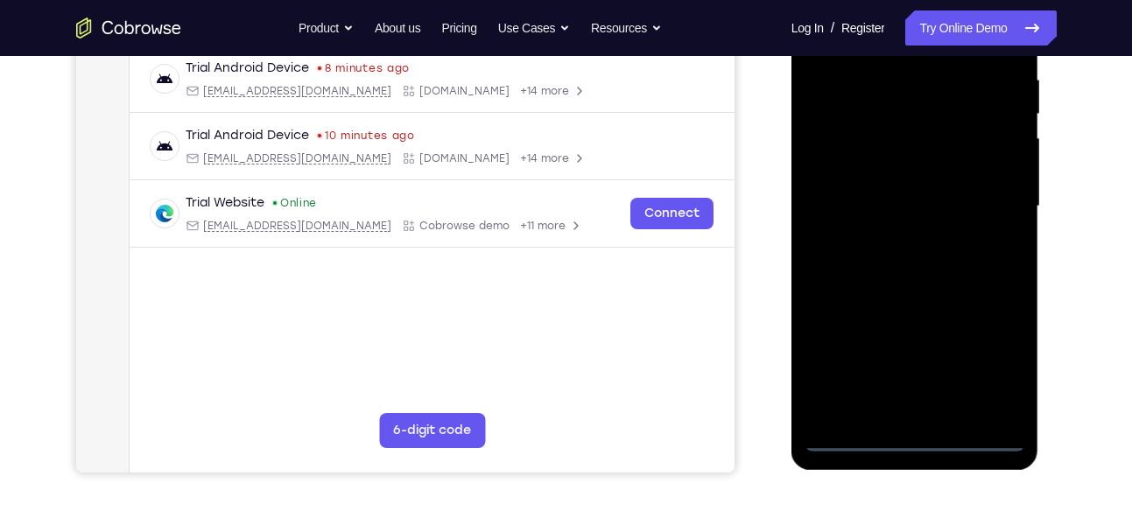
click at [918, 440] on div at bounding box center [915, 206] width 221 height 490
click at [986, 363] on div at bounding box center [915, 206] width 221 height 490
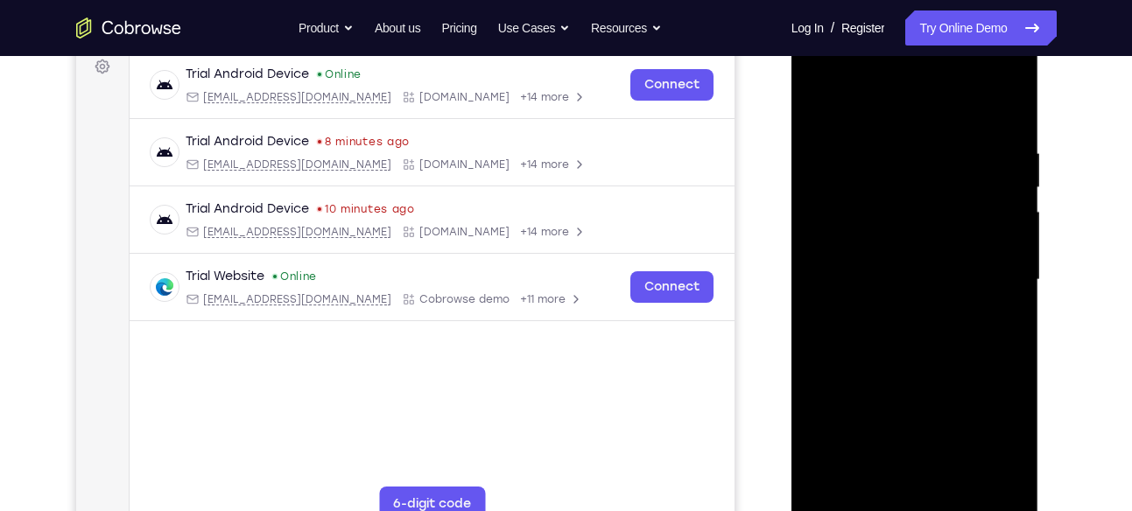
scroll to position [250, 0]
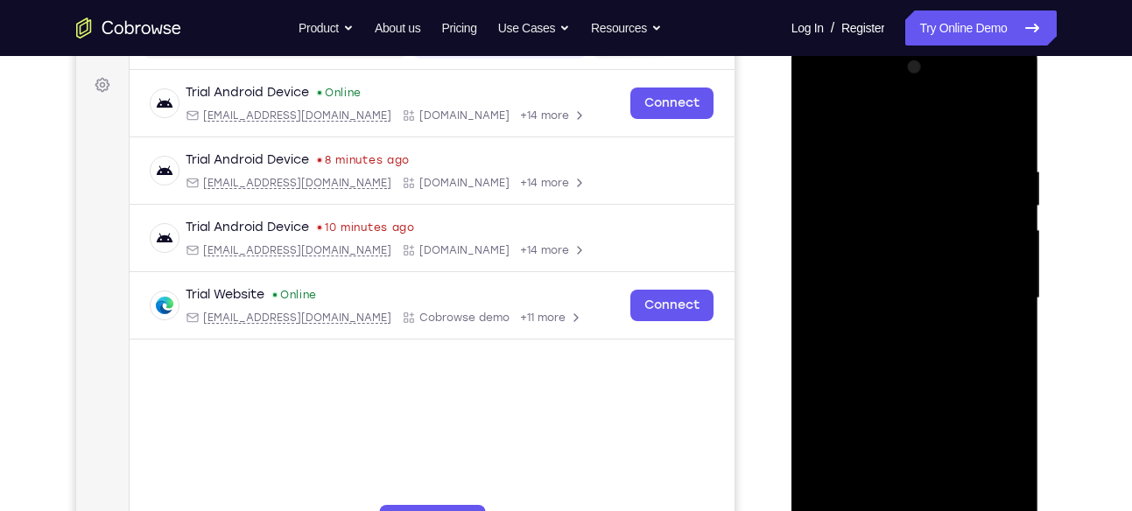
click at [833, 91] on div at bounding box center [915, 298] width 221 height 490
click at [989, 282] on div at bounding box center [915, 298] width 221 height 490
click at [899, 326] on div at bounding box center [915, 298] width 221 height 490
click at [900, 261] on div at bounding box center [915, 298] width 221 height 490
click at [901, 291] on div at bounding box center [915, 298] width 221 height 490
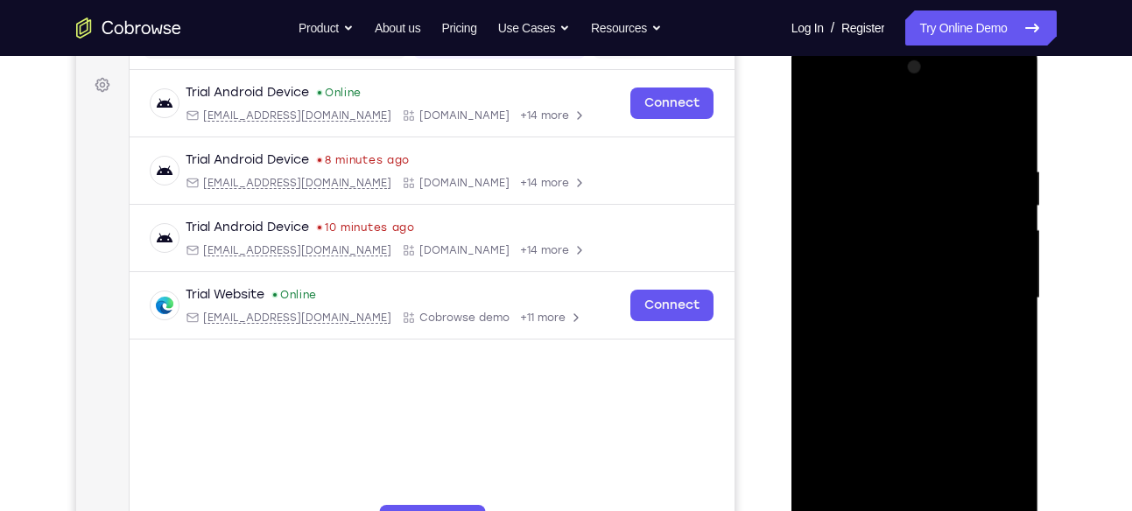
click at [905, 254] on div at bounding box center [915, 298] width 221 height 490
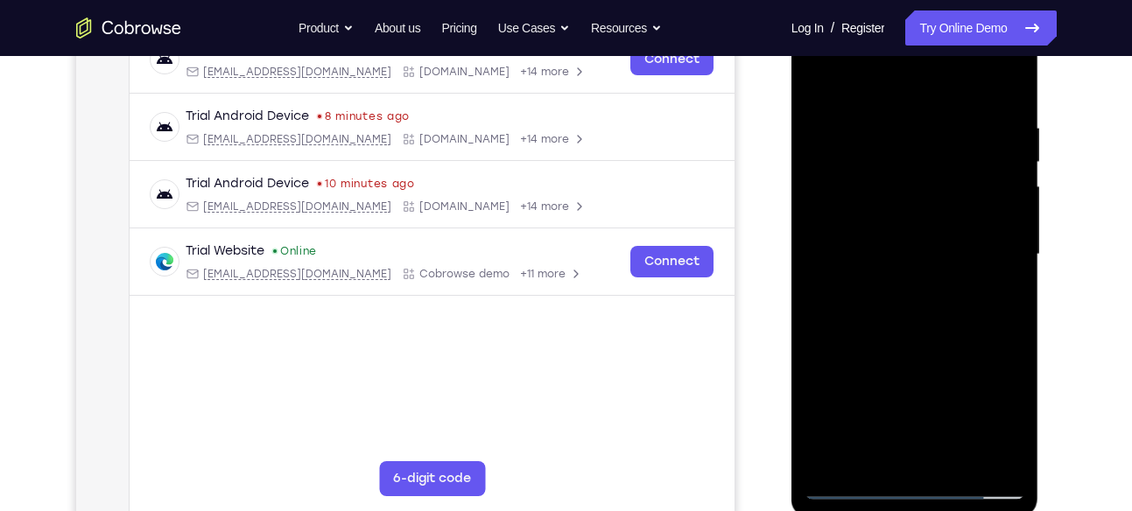
scroll to position [294, 0]
click at [948, 259] on div at bounding box center [915, 254] width 221 height 490
click at [870, 238] on div at bounding box center [915, 254] width 221 height 490
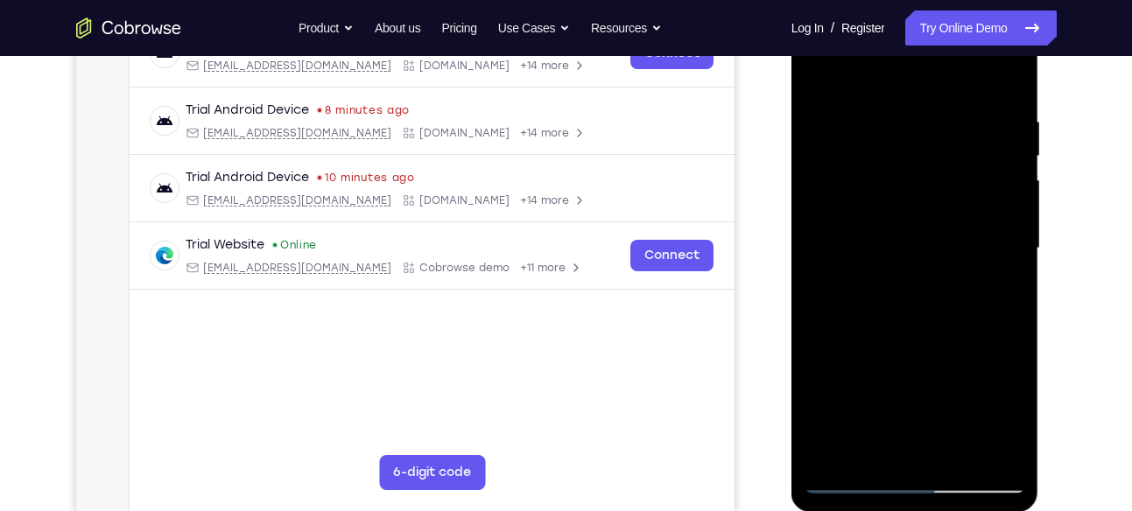
scroll to position [307, 0]
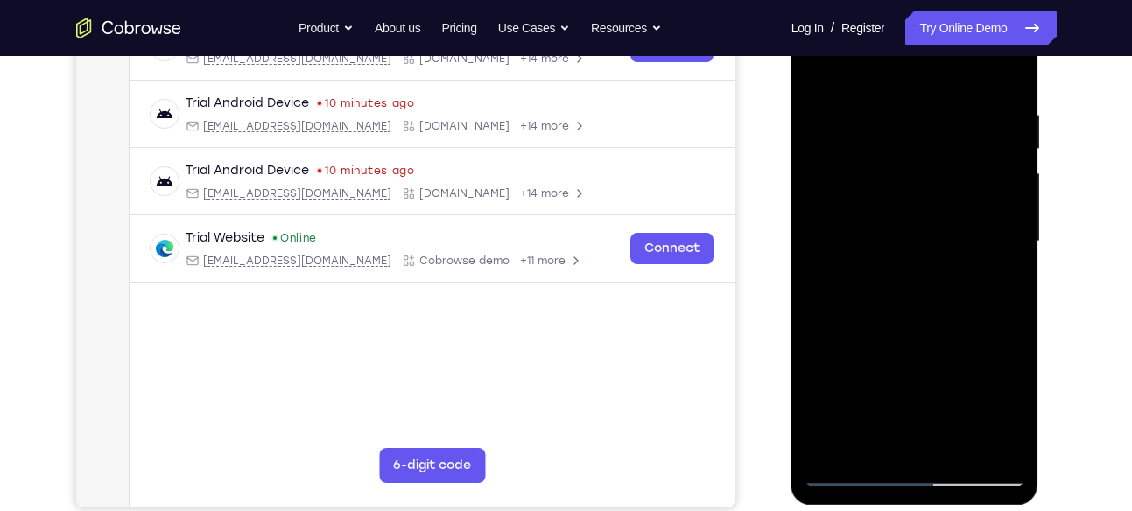
click at [891, 249] on div at bounding box center [915, 241] width 221 height 490
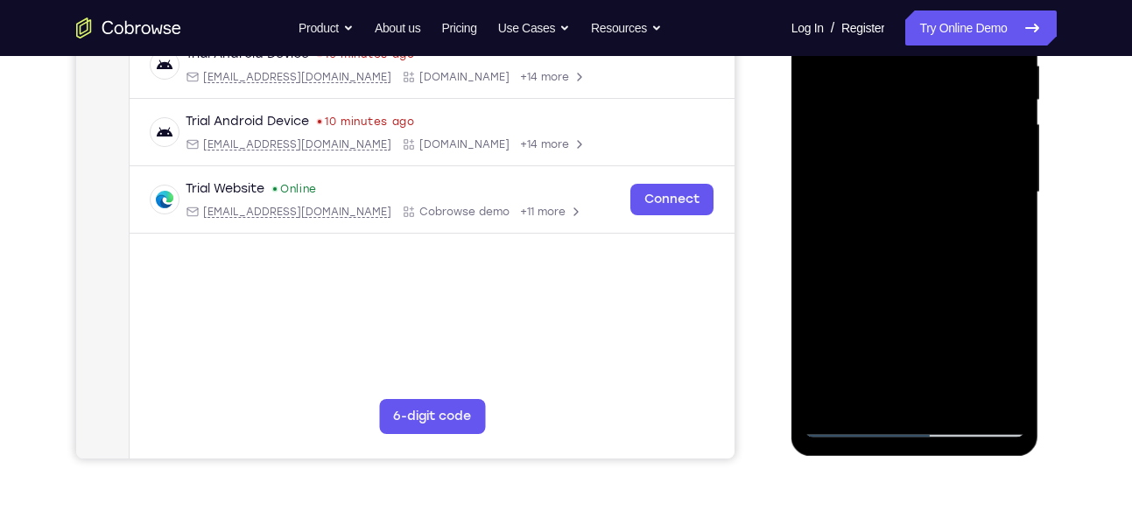
scroll to position [356, 0]
drag, startPoint x: 891, startPoint y: 199, endPoint x: 908, endPoint y: 136, distance: 65.2
click at [908, 136] on div at bounding box center [915, 192] width 221 height 490
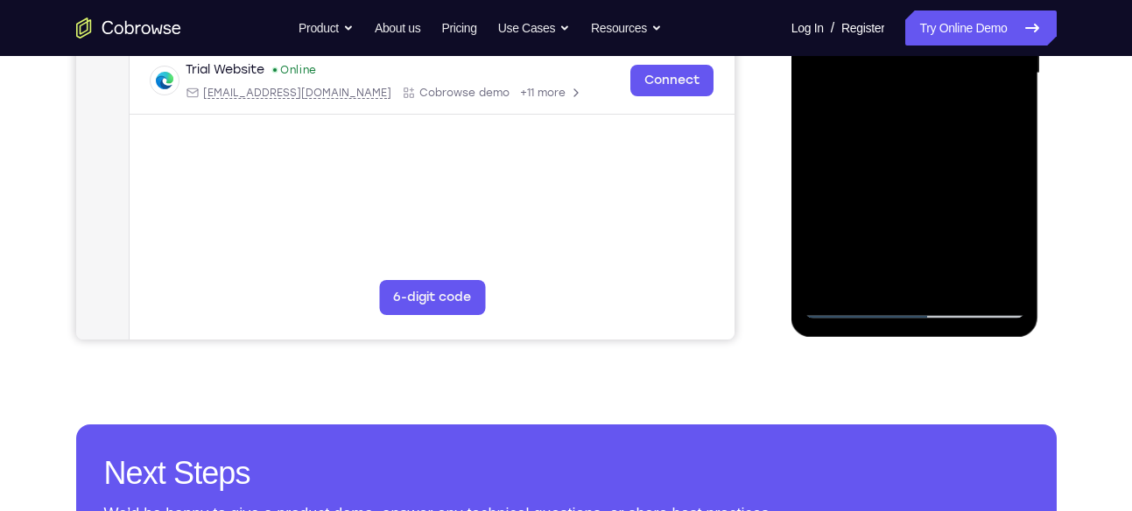
scroll to position [492, 0]
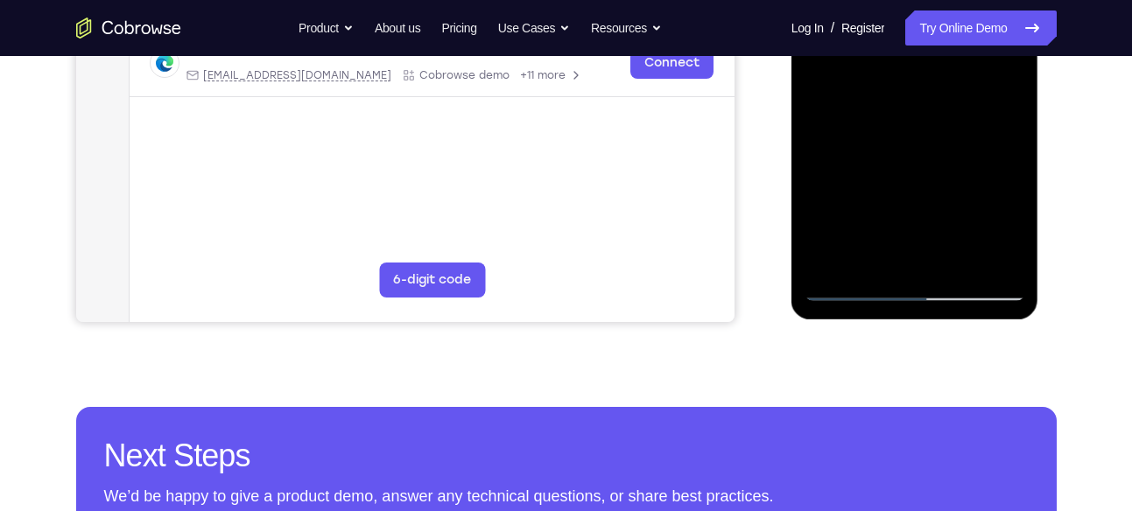
drag, startPoint x: 908, startPoint y: 107, endPoint x: 918, endPoint y: 118, distance: 14.9
click at [918, 118] on div at bounding box center [915, 56] width 221 height 490
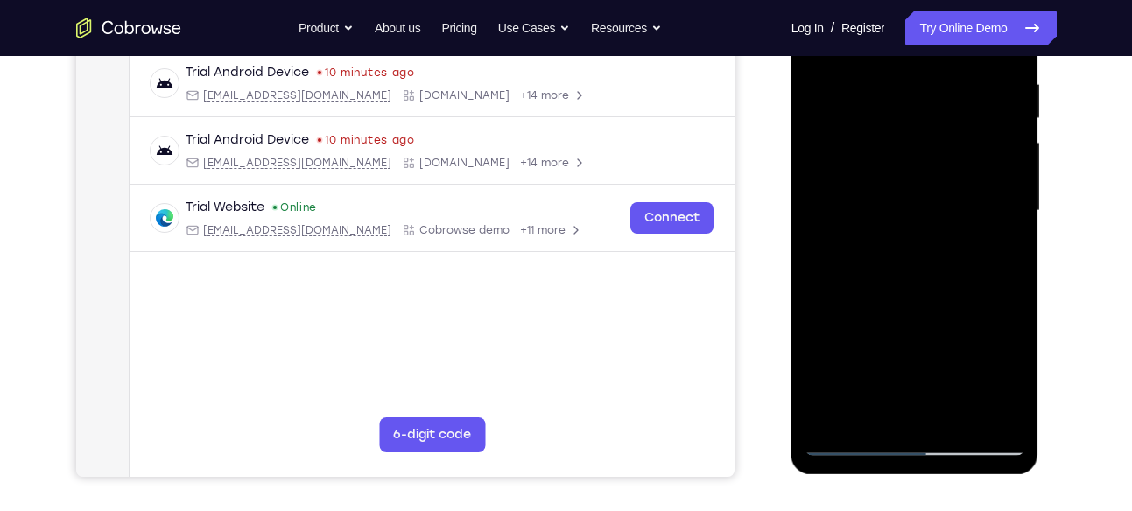
scroll to position [324, 0]
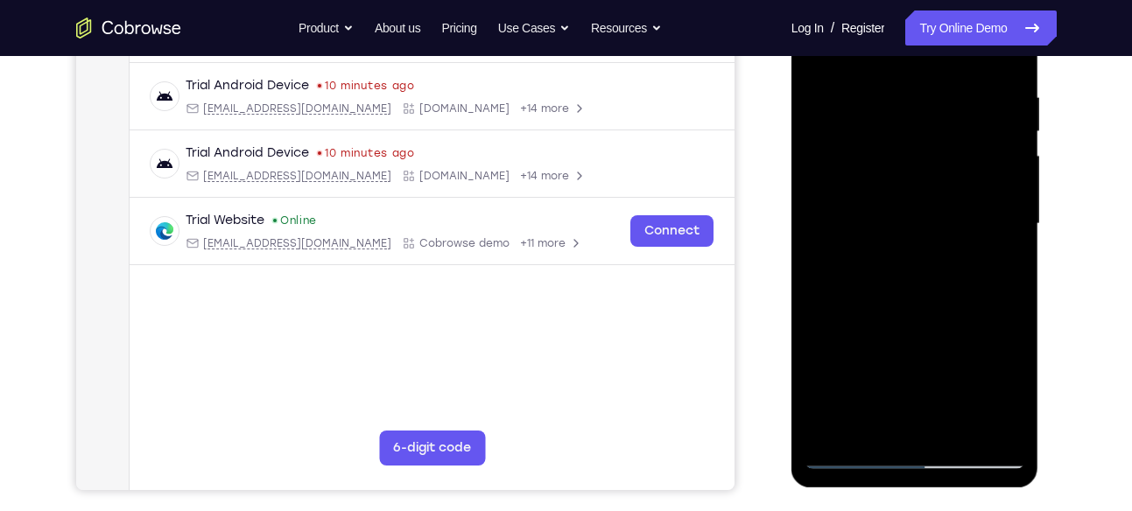
drag, startPoint x: 898, startPoint y: 251, endPoint x: 912, endPoint y: 112, distance: 139.9
click at [912, 112] on div at bounding box center [915, 224] width 221 height 490
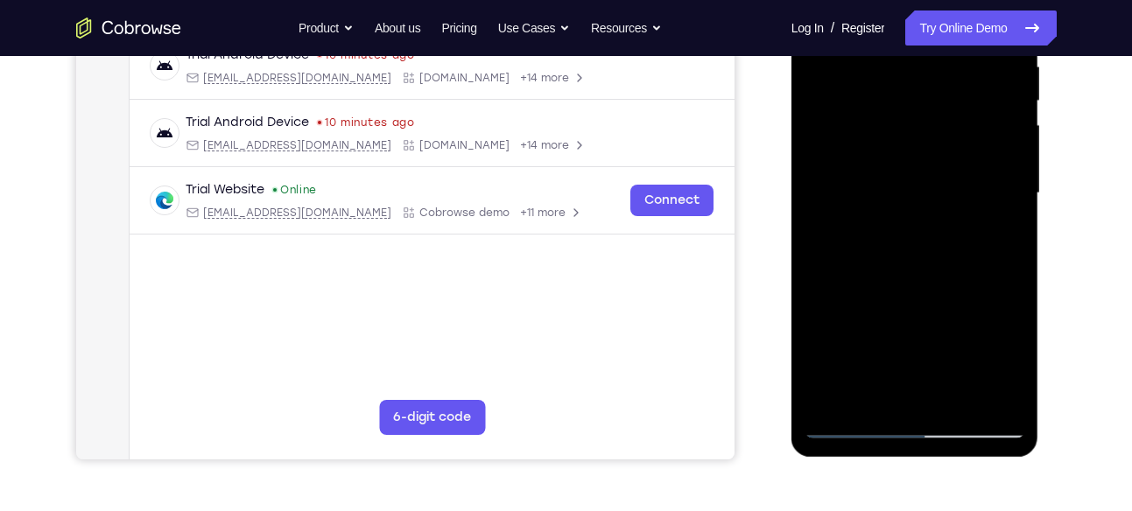
scroll to position [356, 0]
drag, startPoint x: 901, startPoint y: 257, endPoint x: 914, endPoint y: 128, distance: 129.4
click at [914, 128] on div at bounding box center [915, 192] width 221 height 490
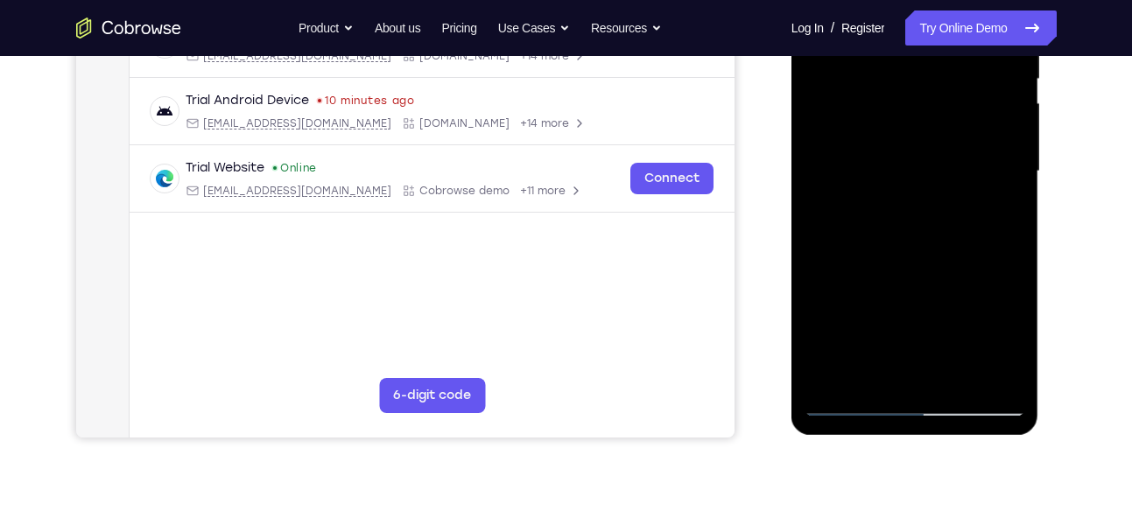
scroll to position [377, 0]
drag, startPoint x: 886, startPoint y: 245, endPoint x: 895, endPoint y: 151, distance: 94.1
click at [895, 151] on div at bounding box center [915, 171] width 221 height 490
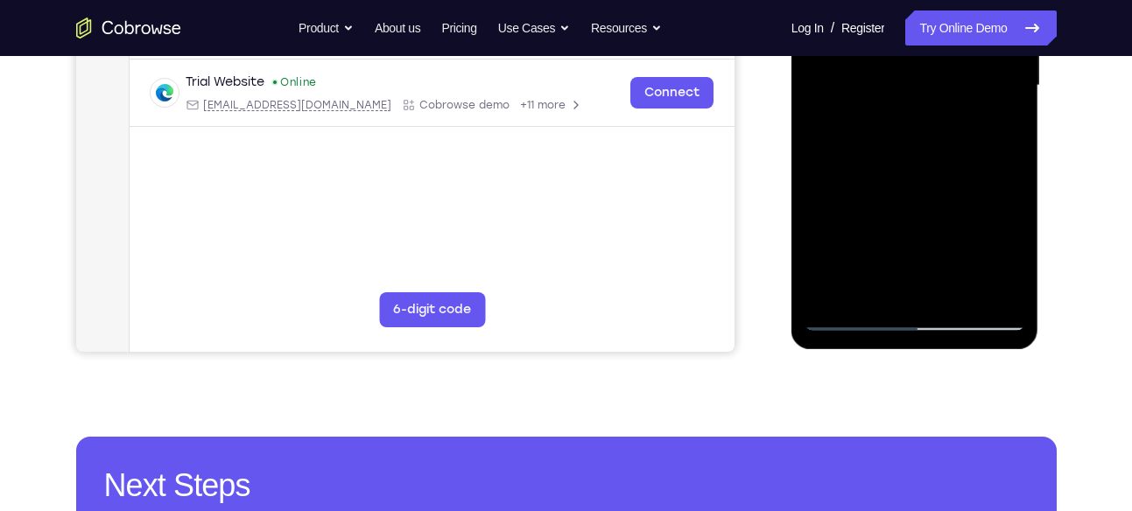
scroll to position [464, 0]
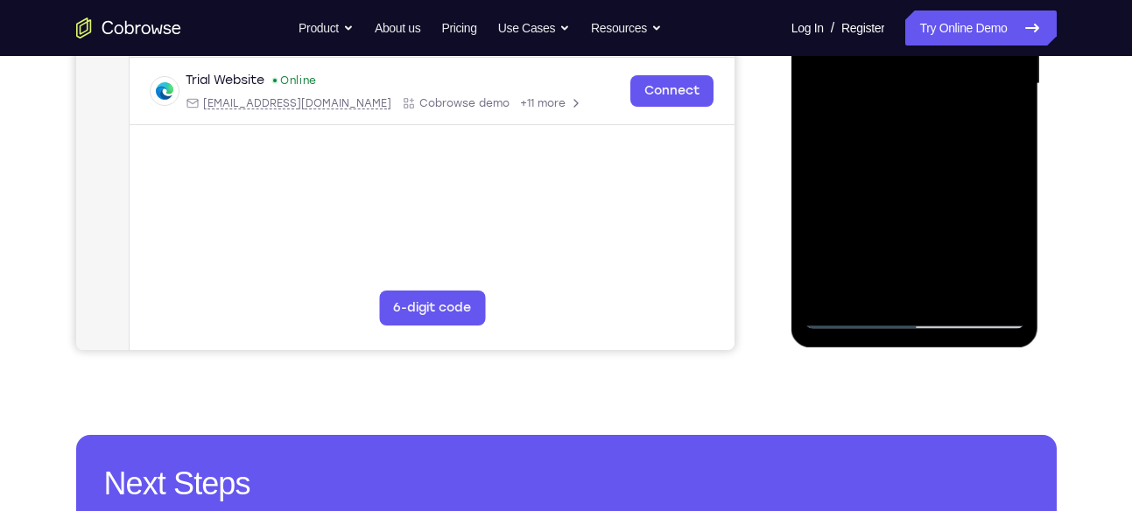
click at [852, 305] on div at bounding box center [915, 84] width 221 height 490
click at [852, 315] on div at bounding box center [915, 84] width 221 height 490
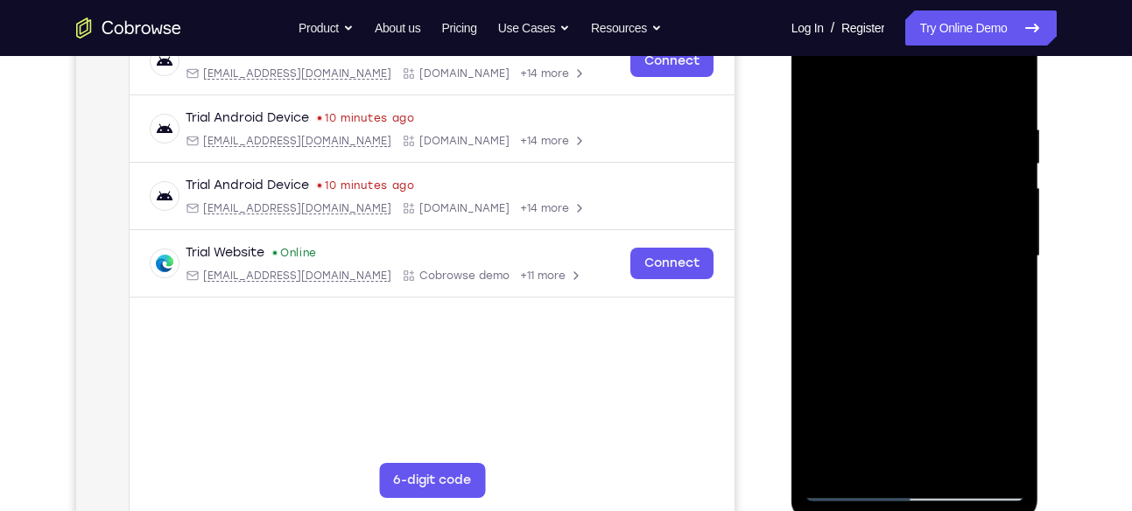
scroll to position [288, 0]
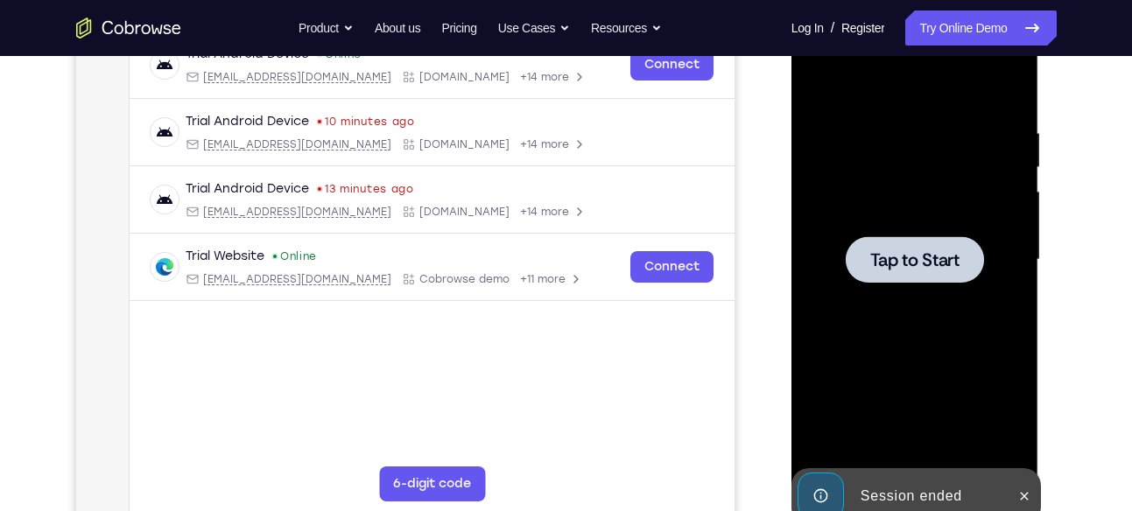
drag, startPoint x: 891, startPoint y: 222, endPoint x: 863, endPoint y: 237, distance: 32.5
click at [863, 237] on div at bounding box center [915, 259] width 138 height 46
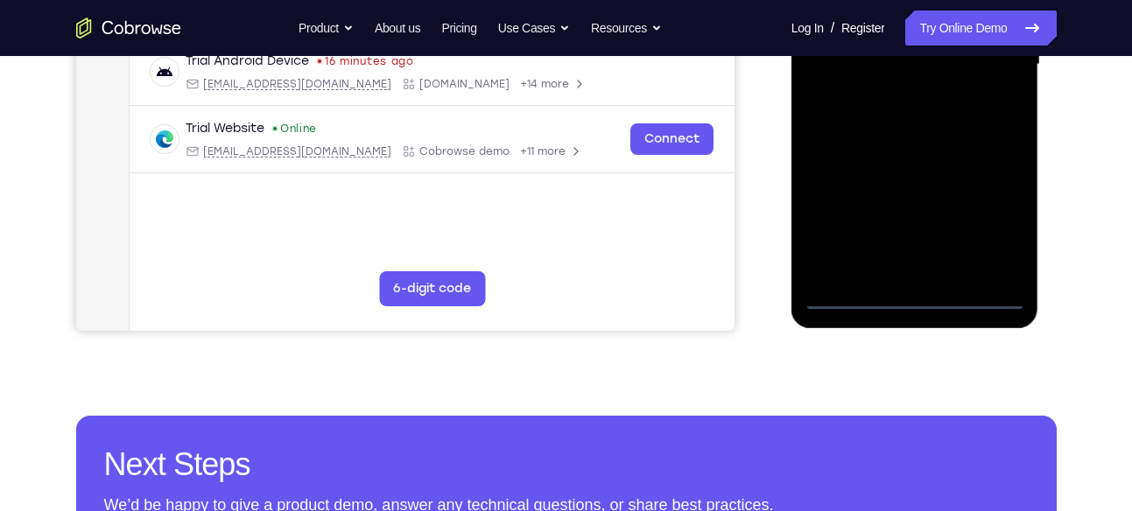
scroll to position [486, 0]
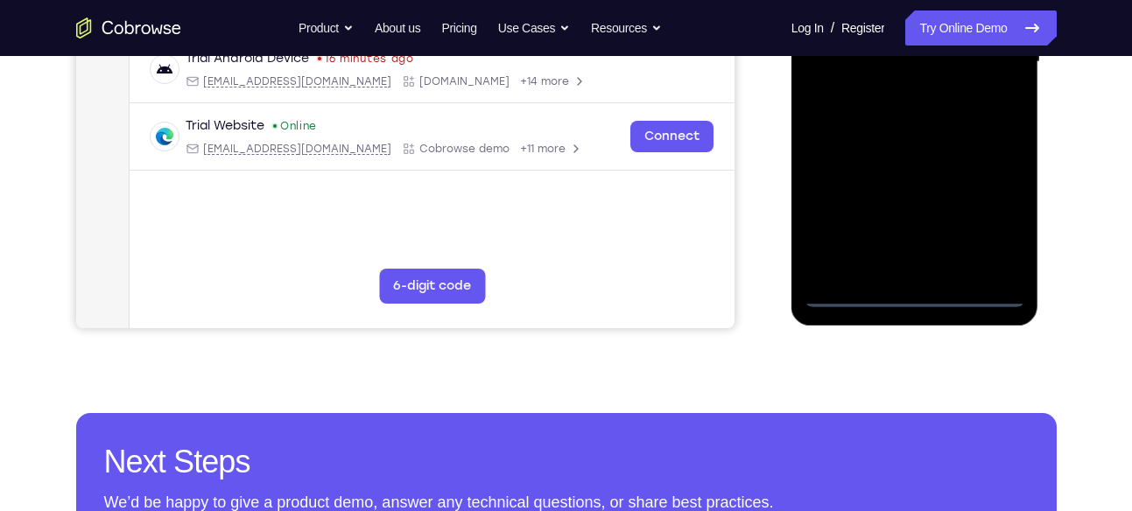
click at [911, 294] on div at bounding box center [915, 62] width 221 height 490
click at [992, 222] on div at bounding box center [915, 62] width 221 height 490
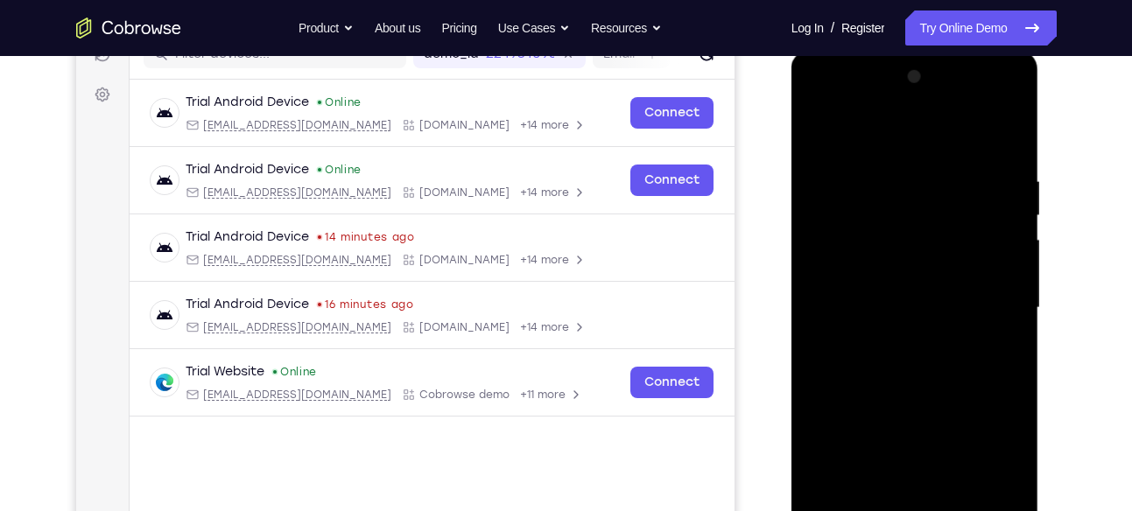
scroll to position [239, 0]
click at [826, 106] on div at bounding box center [915, 309] width 221 height 490
click at [841, 258] on div at bounding box center [915, 309] width 221 height 490
click at [863, 300] on div at bounding box center [915, 309] width 221 height 490
click at [869, 299] on div at bounding box center [915, 309] width 221 height 490
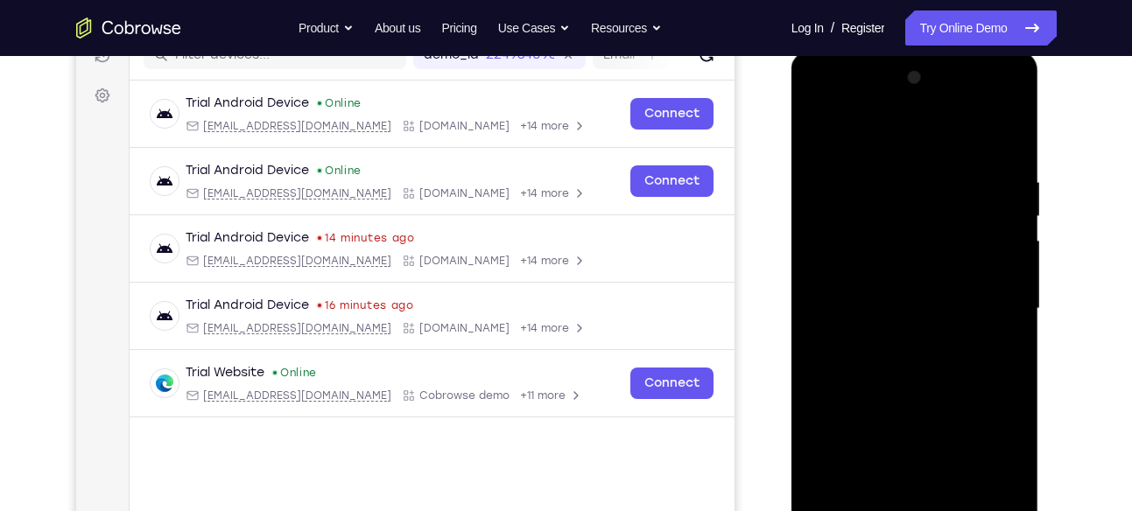
click at [889, 325] on div at bounding box center [915, 309] width 221 height 490
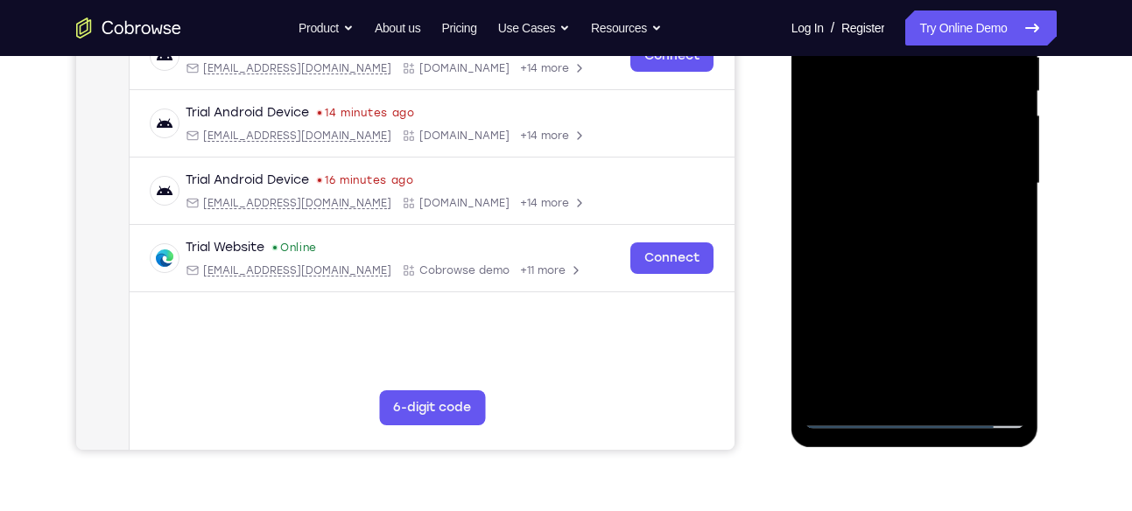
scroll to position [366, 0]
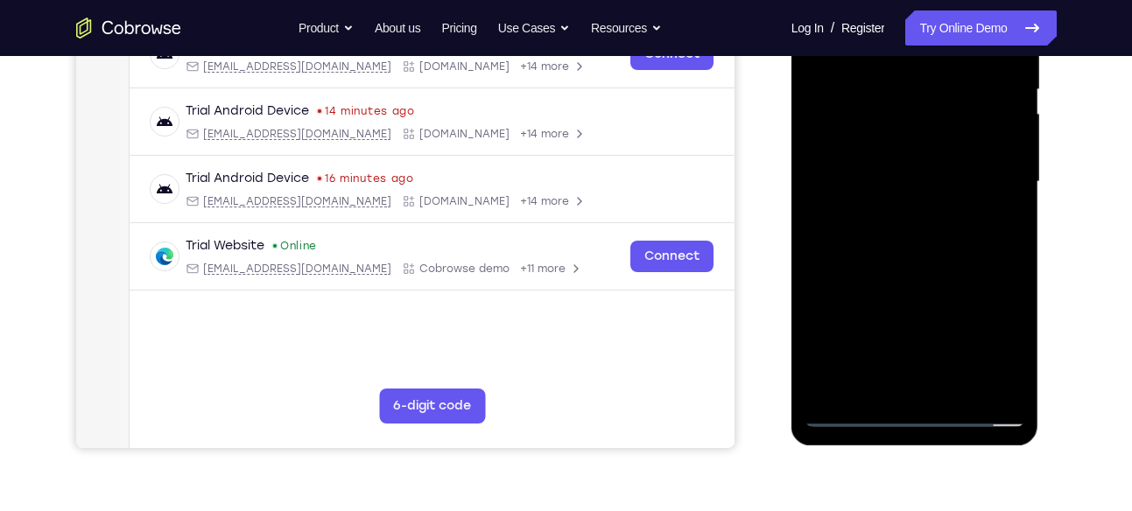
click at [887, 286] on div at bounding box center [915, 182] width 221 height 490
click at [894, 143] on div at bounding box center [915, 182] width 221 height 490
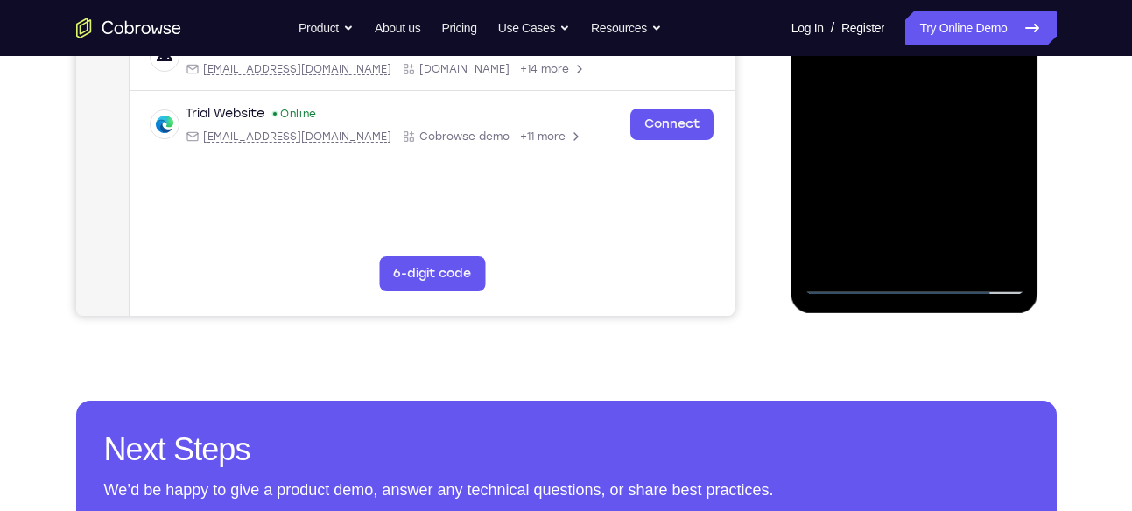
drag, startPoint x: 893, startPoint y: 211, endPoint x: 898, endPoint y: 146, distance: 65.0
click at [898, 146] on div at bounding box center [915, 50] width 221 height 490
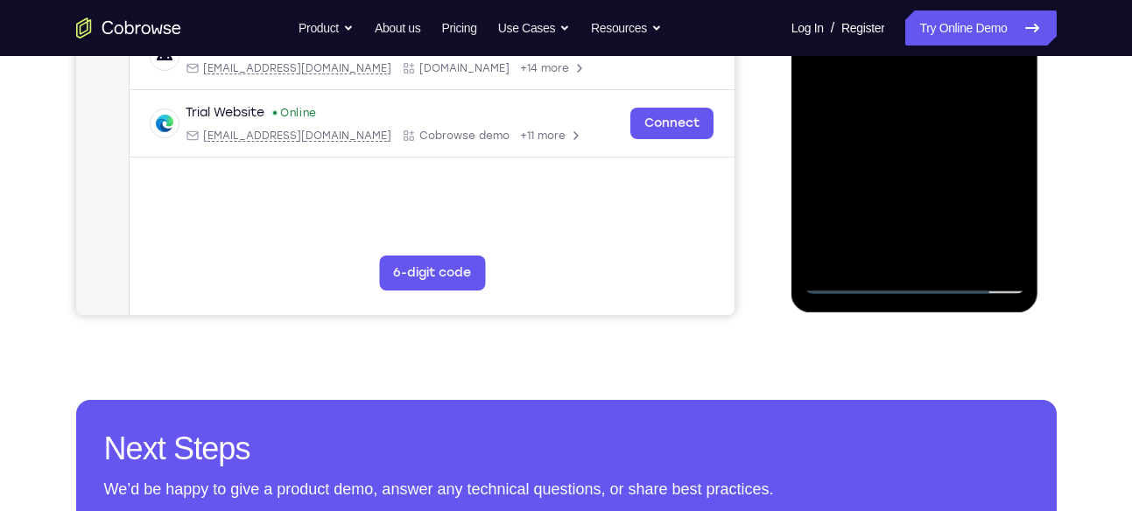
click at [891, 243] on div at bounding box center [915, 49] width 221 height 490
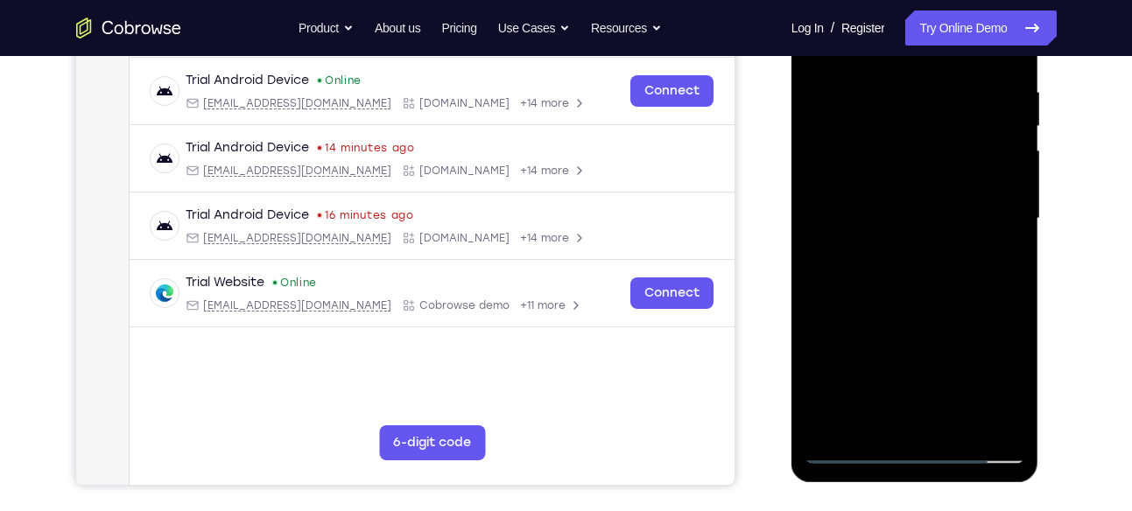
scroll to position [326, 0]
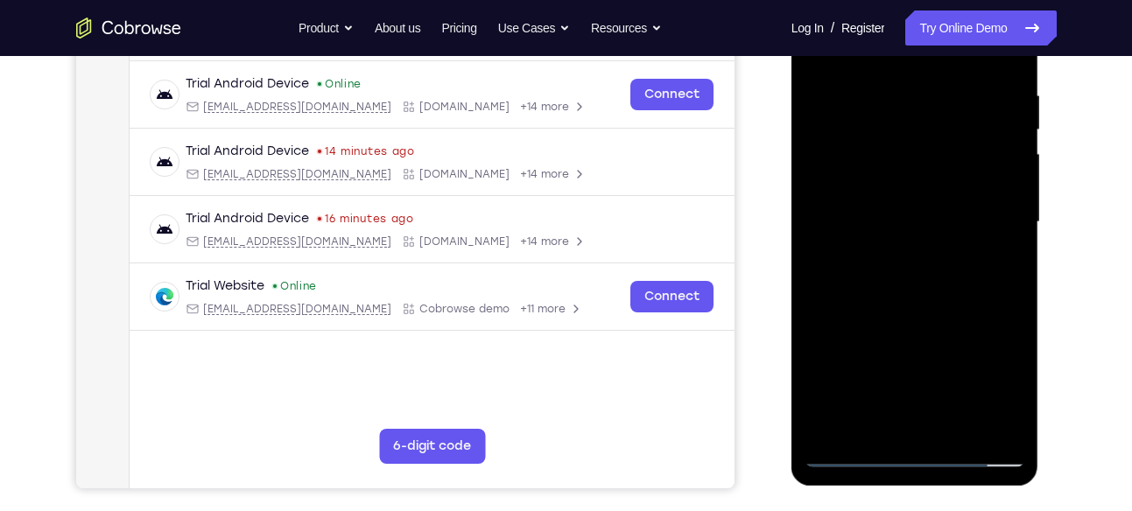
click at [837, 193] on div at bounding box center [915, 222] width 221 height 490
click at [905, 257] on div at bounding box center [915, 222] width 221 height 490
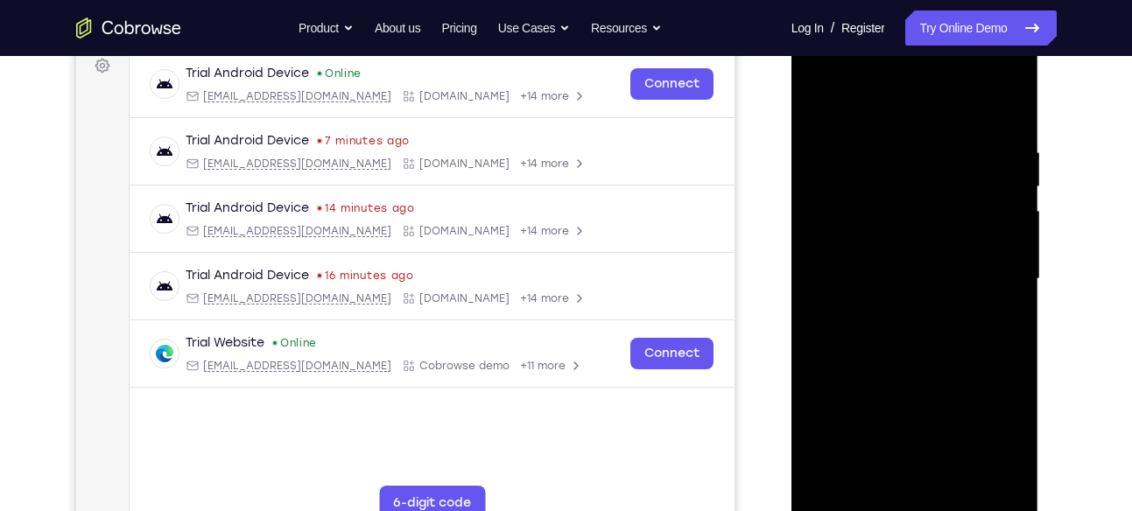
scroll to position [268, 0]
click at [971, 126] on div at bounding box center [915, 280] width 221 height 490
click at [831, 104] on div at bounding box center [915, 280] width 221 height 490
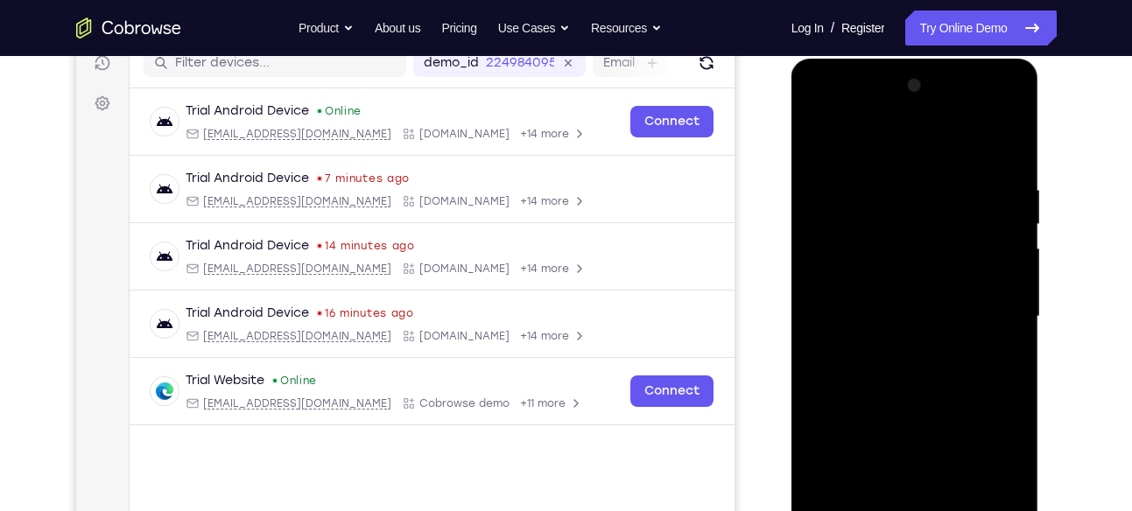
scroll to position [230, 0]
click at [988, 116] on div at bounding box center [915, 318] width 221 height 490
click at [841, 117] on div at bounding box center [915, 318] width 221 height 490
click at [983, 311] on div at bounding box center [915, 318] width 221 height 490
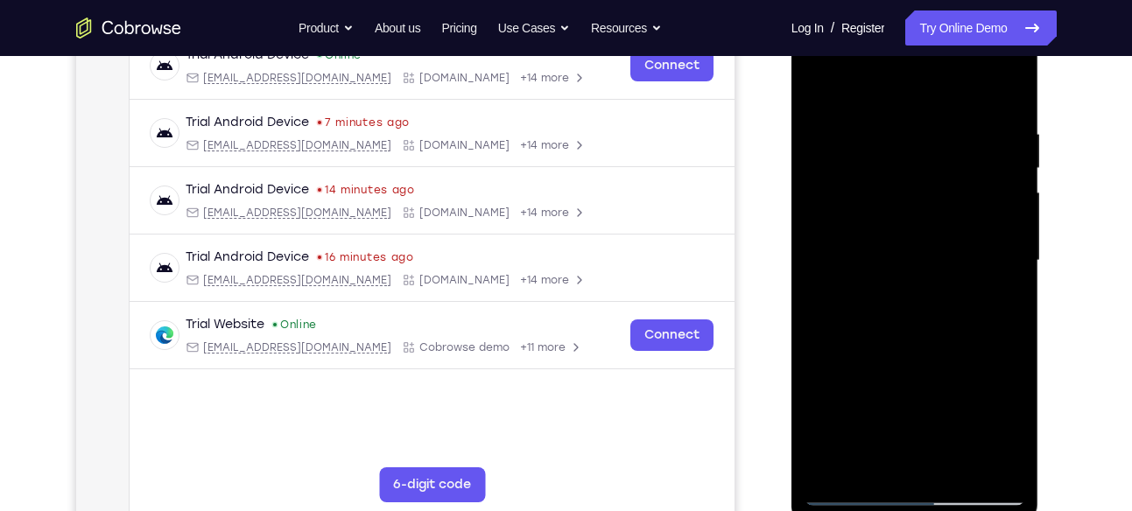
scroll to position [288, 0]
click at [895, 292] on div at bounding box center [915, 260] width 221 height 490
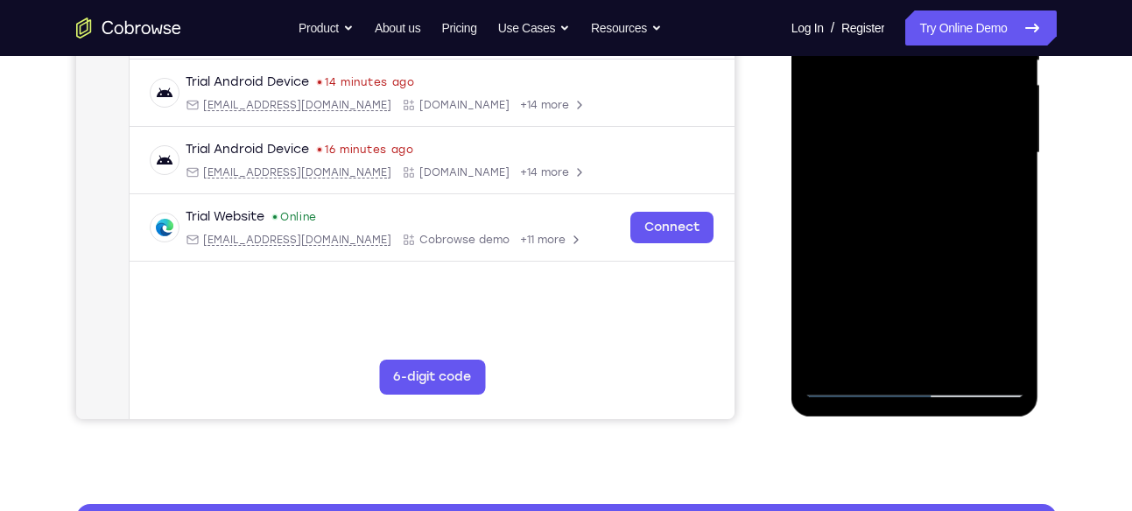
scroll to position [392, 0]
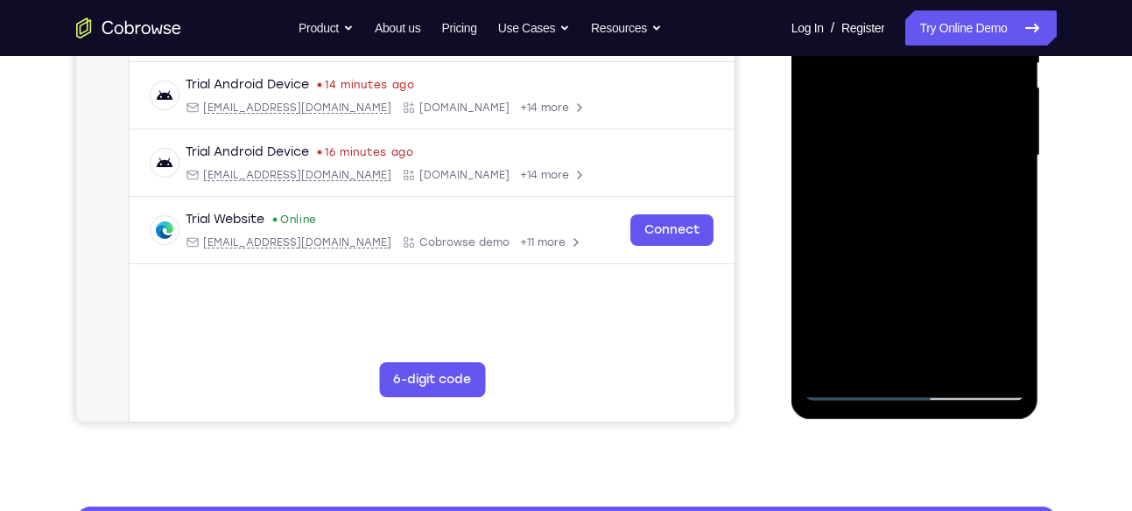
drag, startPoint x: 950, startPoint y: 319, endPoint x: 972, endPoint y: 220, distance: 101.3
click at [972, 220] on div at bounding box center [915, 156] width 221 height 490
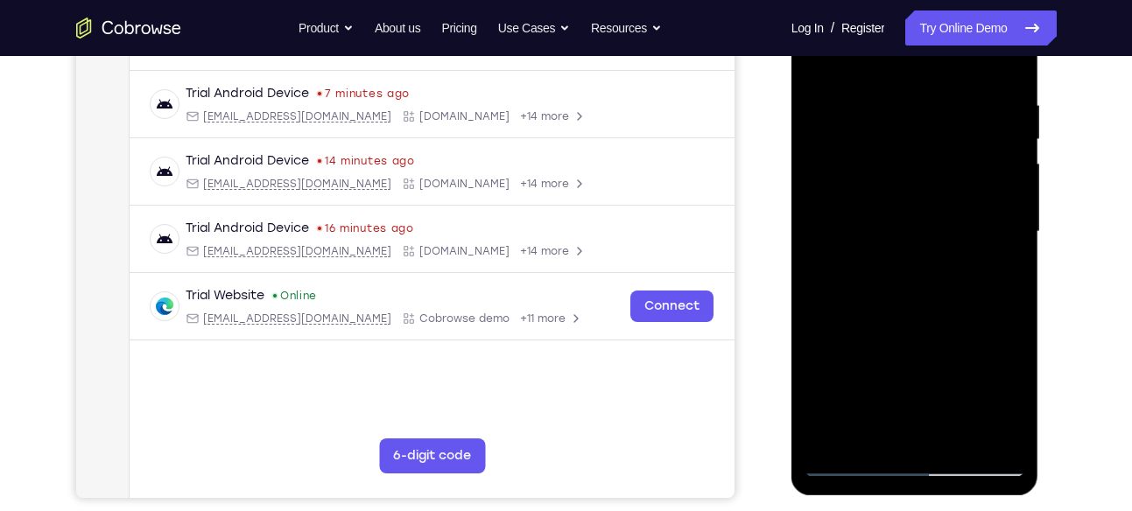
scroll to position [314, 0]
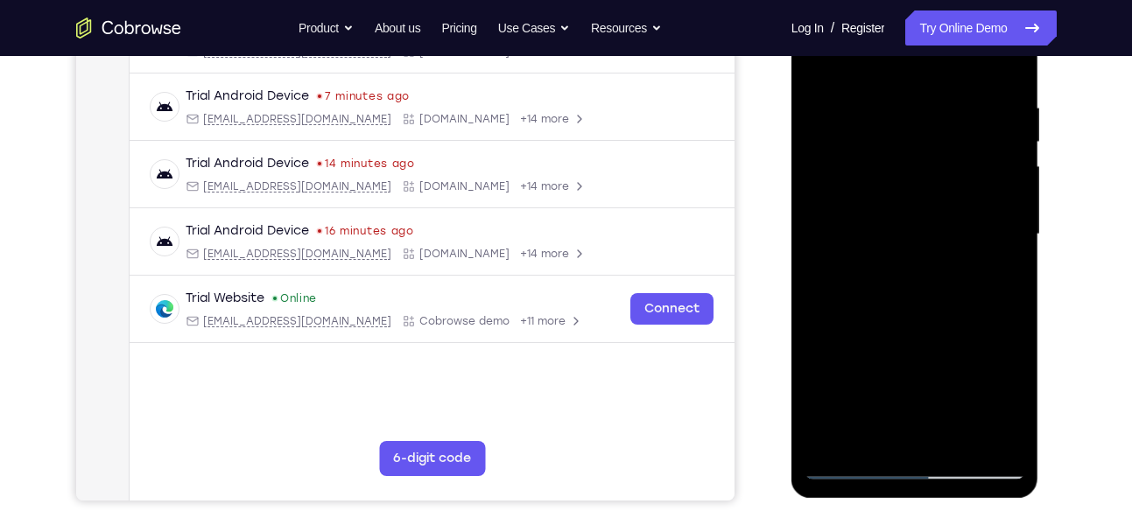
click at [892, 290] on div at bounding box center [915, 234] width 221 height 490
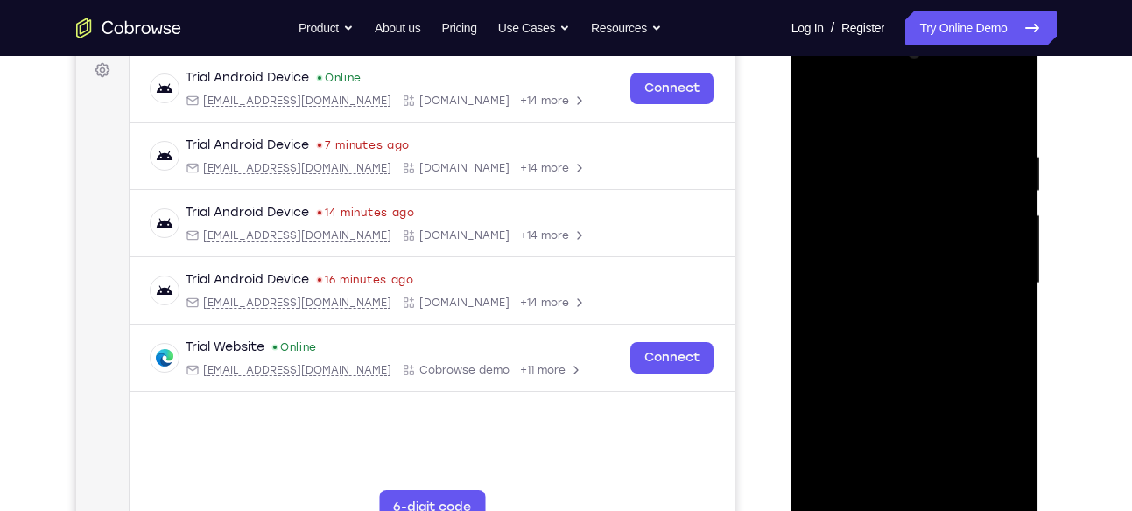
scroll to position [261, 0]
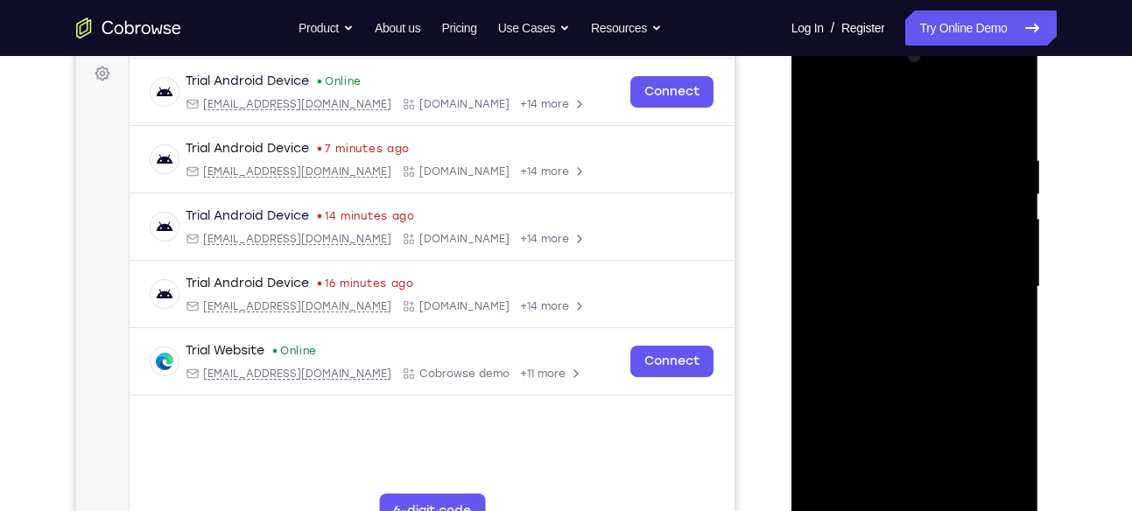
click at [862, 284] on div at bounding box center [915, 287] width 221 height 490
click at [879, 237] on div at bounding box center [915, 287] width 221 height 490
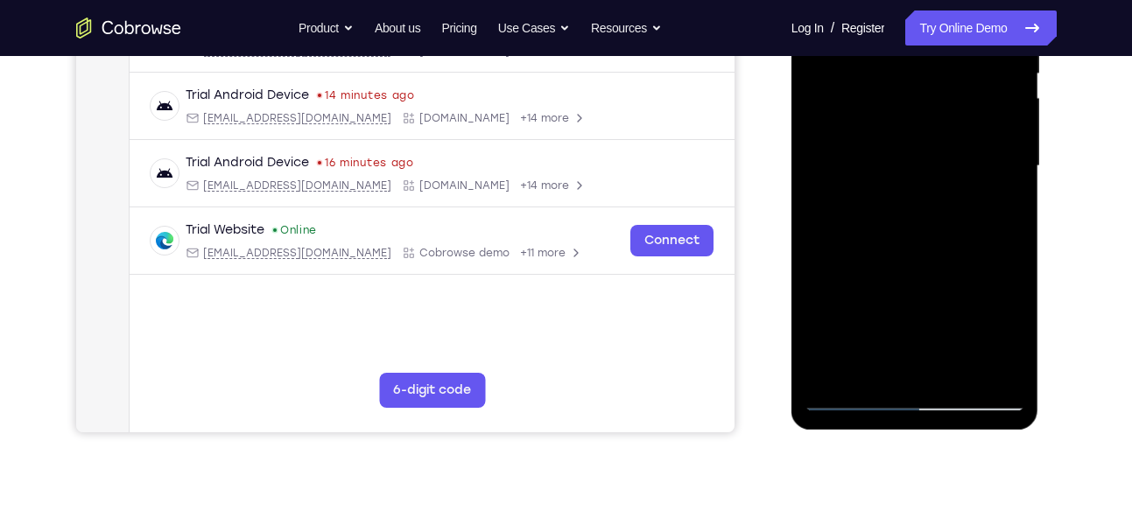
scroll to position [383, 0]
drag, startPoint x: 874, startPoint y: 81, endPoint x: 882, endPoint y: 141, distance: 60.9
click at [882, 141] on div at bounding box center [915, 165] width 221 height 490
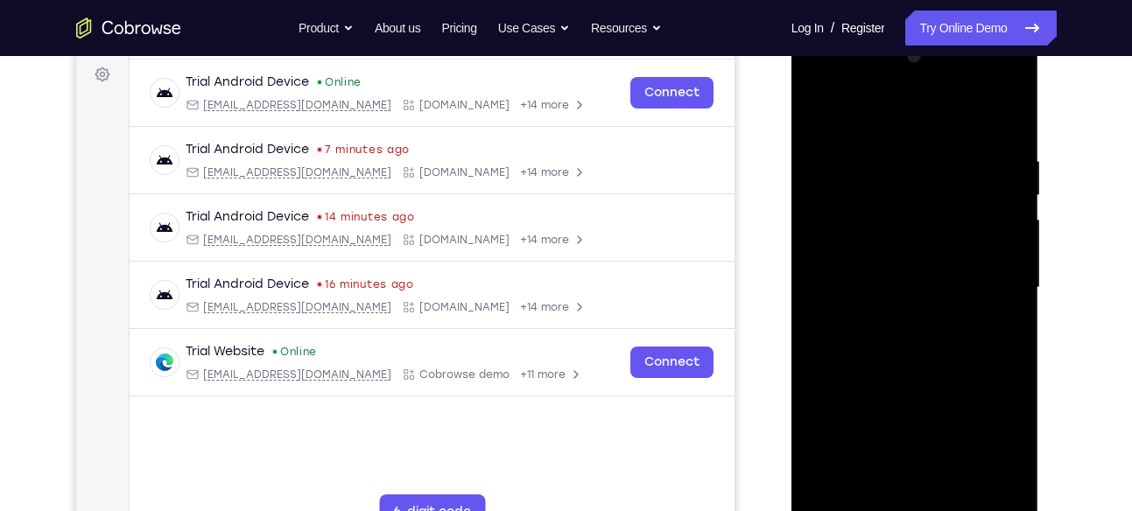
scroll to position [259, 0]
click at [844, 166] on div at bounding box center [915, 289] width 221 height 490
click at [895, 333] on div at bounding box center [915, 289] width 221 height 490
click at [891, 183] on div at bounding box center [915, 289] width 221 height 490
drag, startPoint x: 897, startPoint y: 277, endPoint x: 898, endPoint y: 187, distance: 89.3
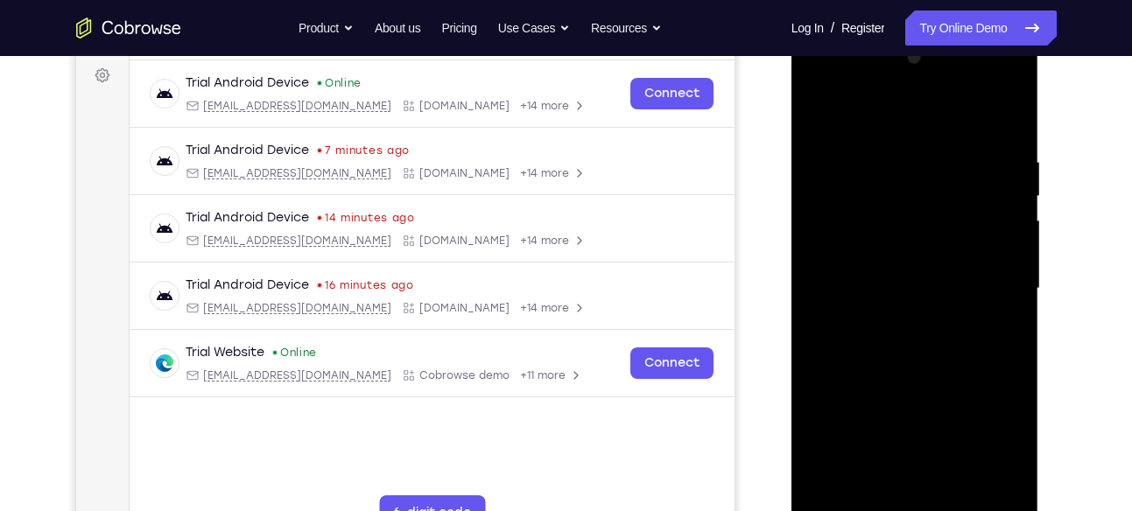
click at [898, 187] on div at bounding box center [915, 289] width 221 height 490
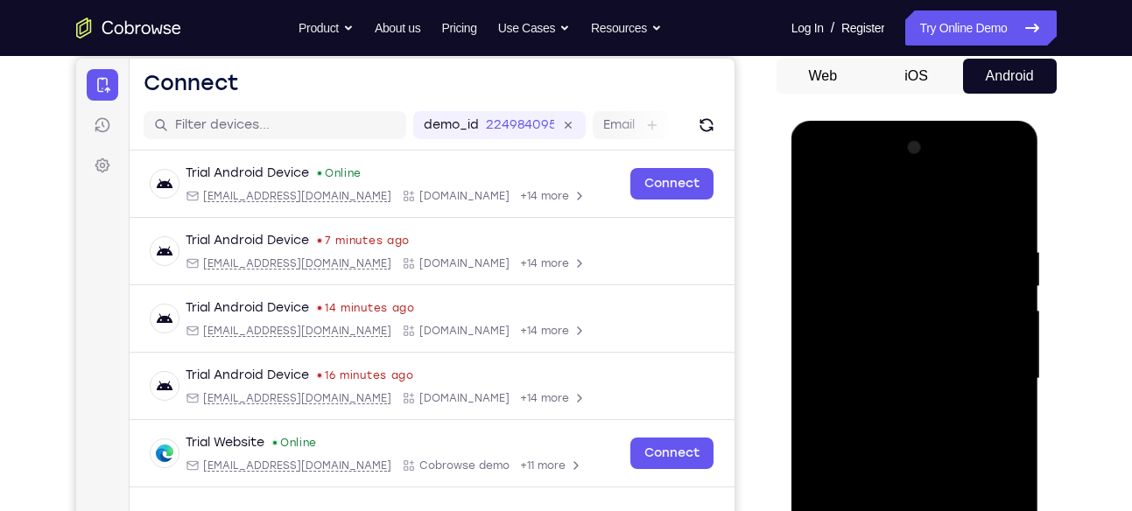
scroll to position [148, 0]
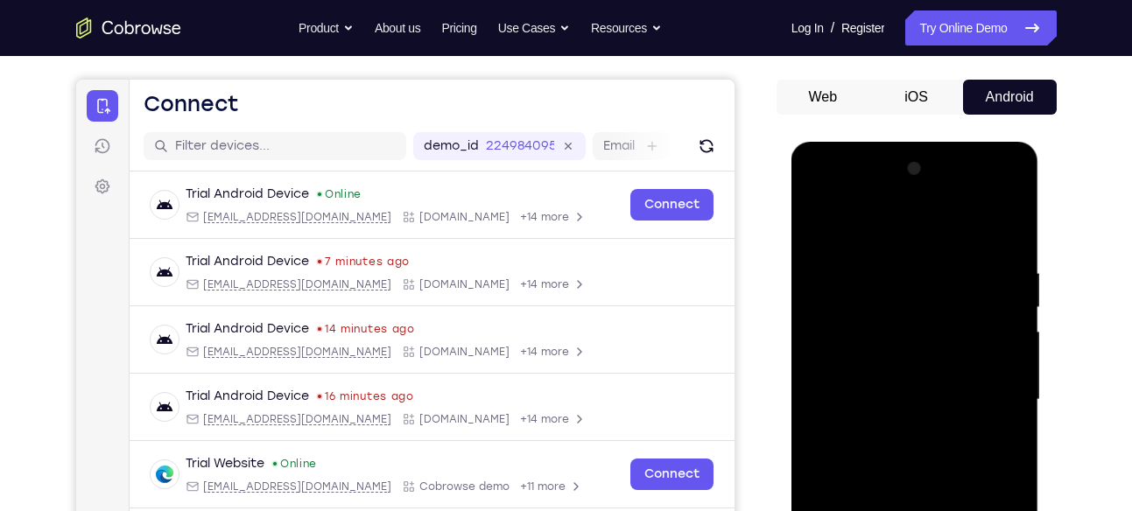
drag, startPoint x: 892, startPoint y: 234, endPoint x: 880, endPoint y: 266, distance: 34.6
click at [880, 266] on div at bounding box center [915, 400] width 221 height 490
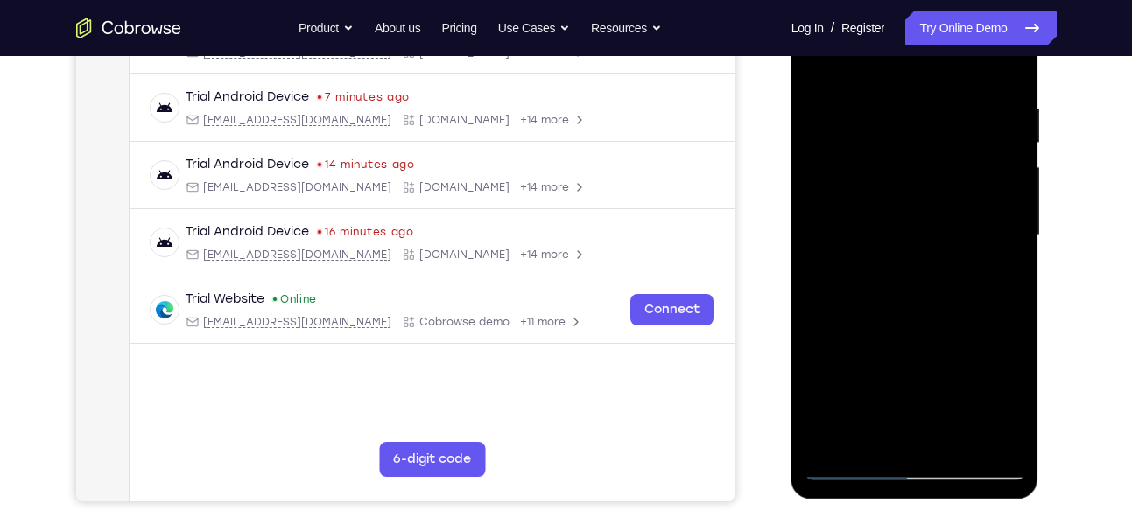
scroll to position [314, 0]
click at [913, 285] on div at bounding box center [915, 234] width 221 height 490
click at [847, 156] on div at bounding box center [915, 234] width 221 height 490
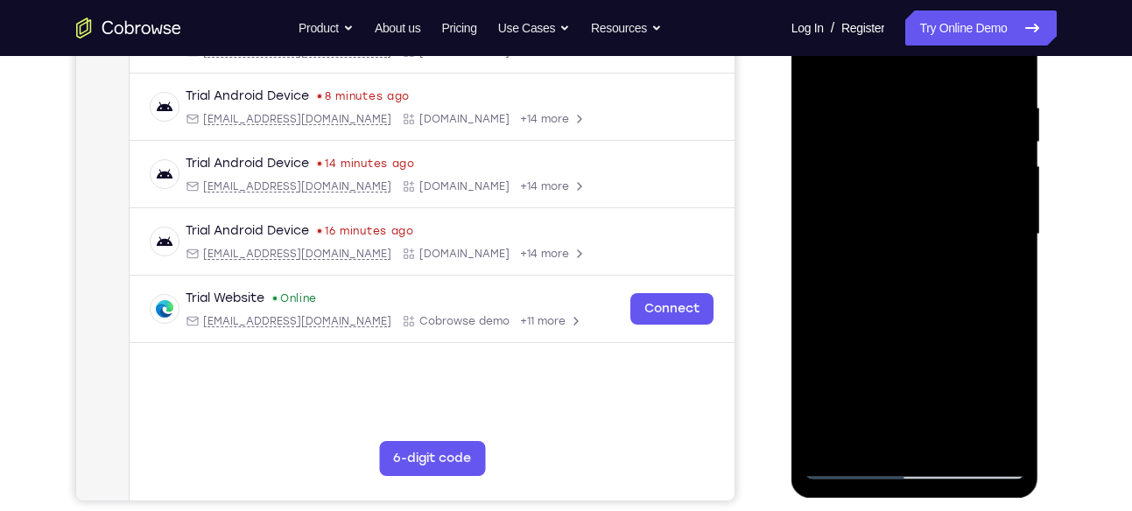
click at [847, 156] on div at bounding box center [915, 234] width 221 height 490
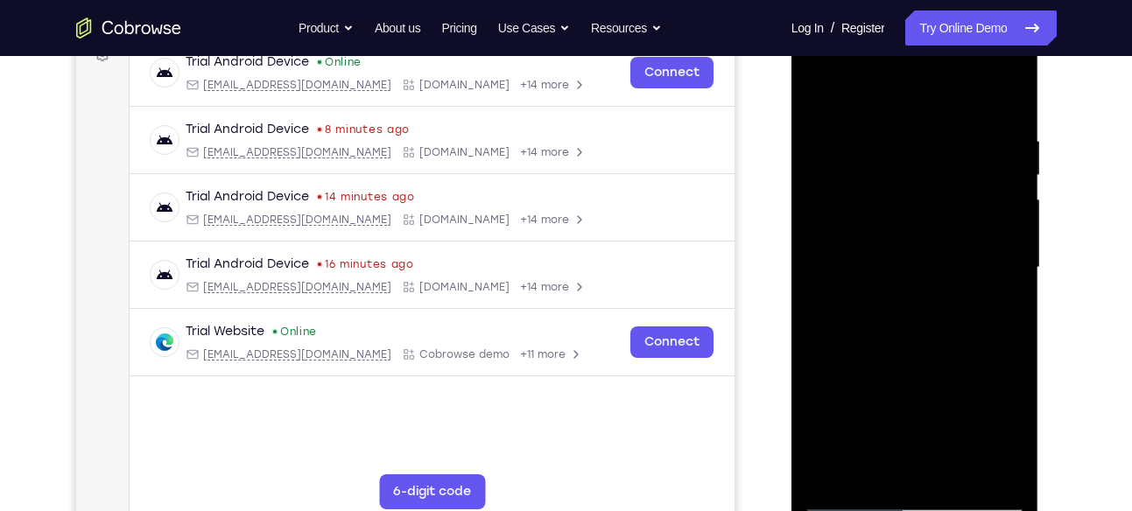
scroll to position [278, 0]
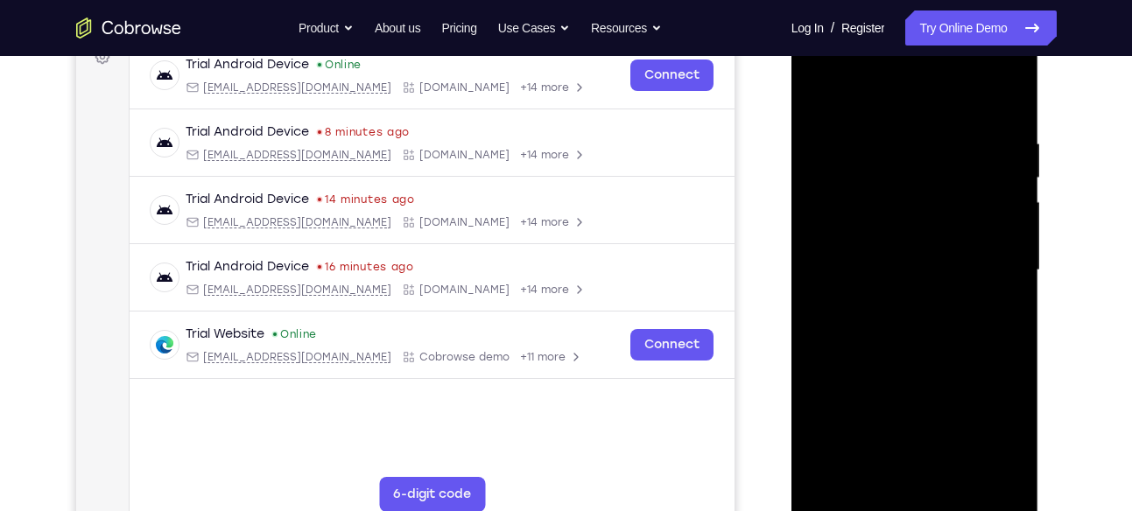
click at [814, 92] on div at bounding box center [915, 270] width 221 height 490
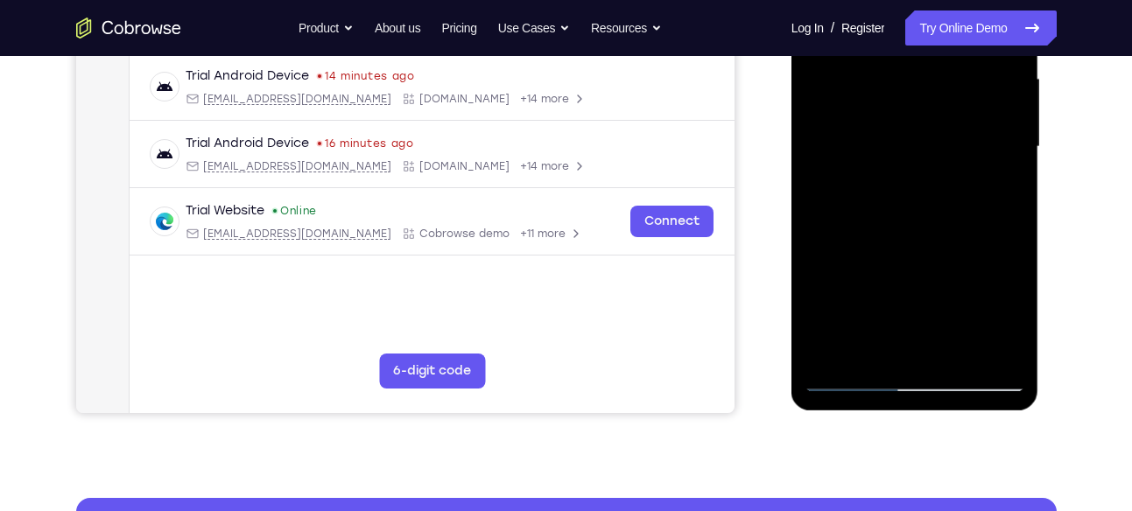
scroll to position [398, 0]
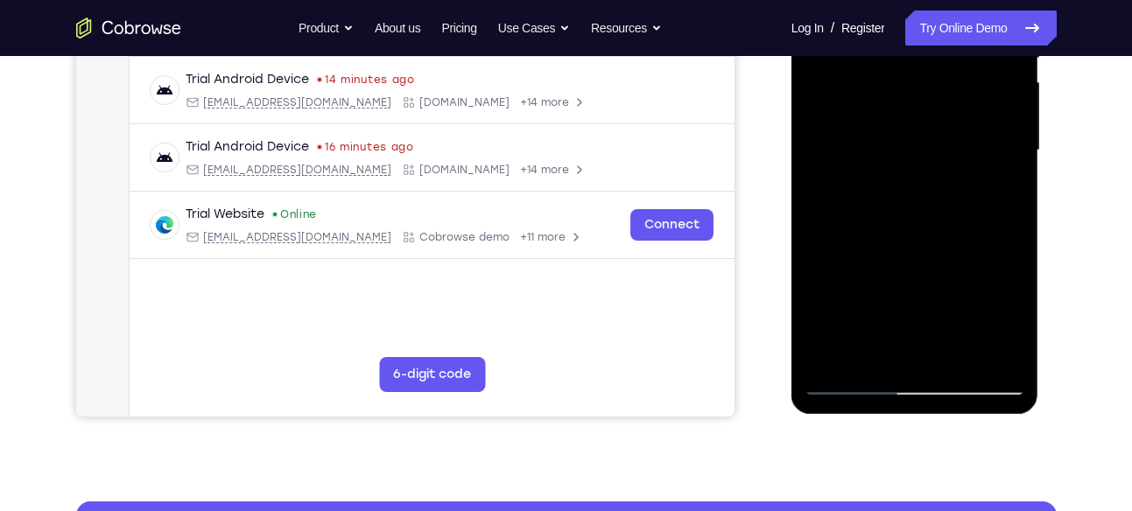
click at [864, 238] on div at bounding box center [915, 150] width 221 height 490
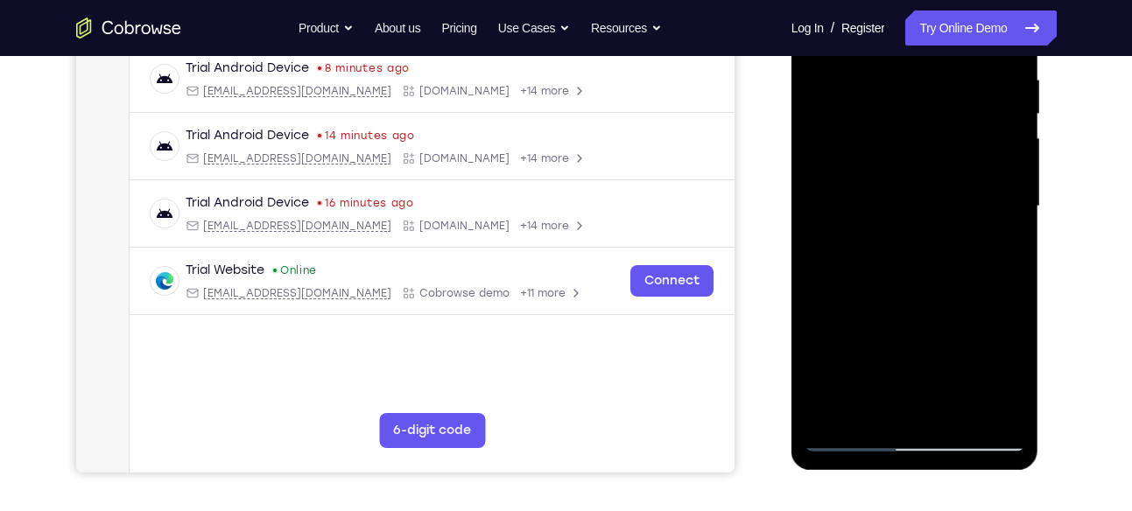
scroll to position [334, 0]
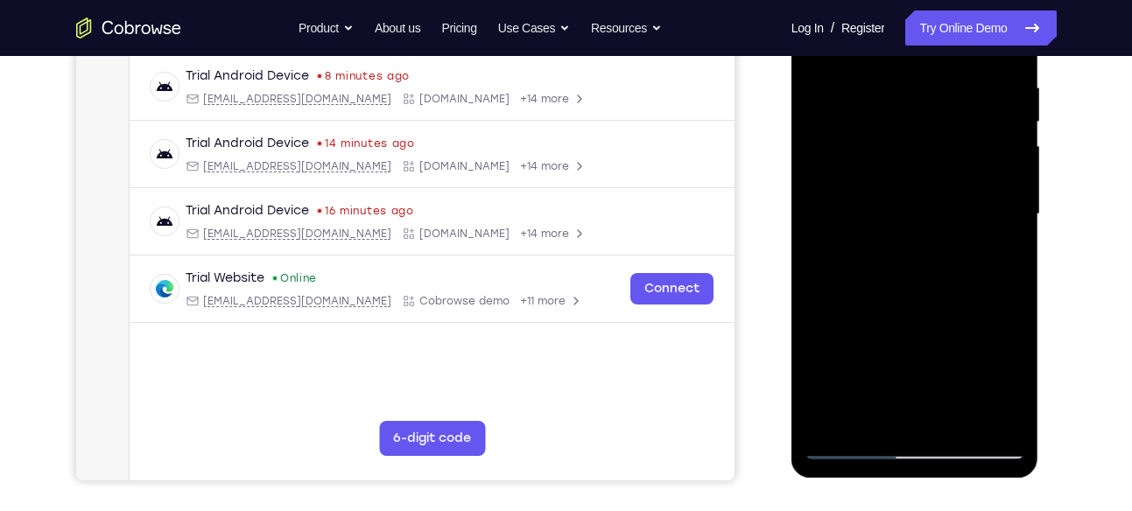
click at [864, 238] on div at bounding box center [915, 214] width 221 height 490
drag, startPoint x: 864, startPoint y: 302, endPoint x: 864, endPoint y: 238, distance: 63.9
click at [864, 238] on div at bounding box center [915, 214] width 221 height 490
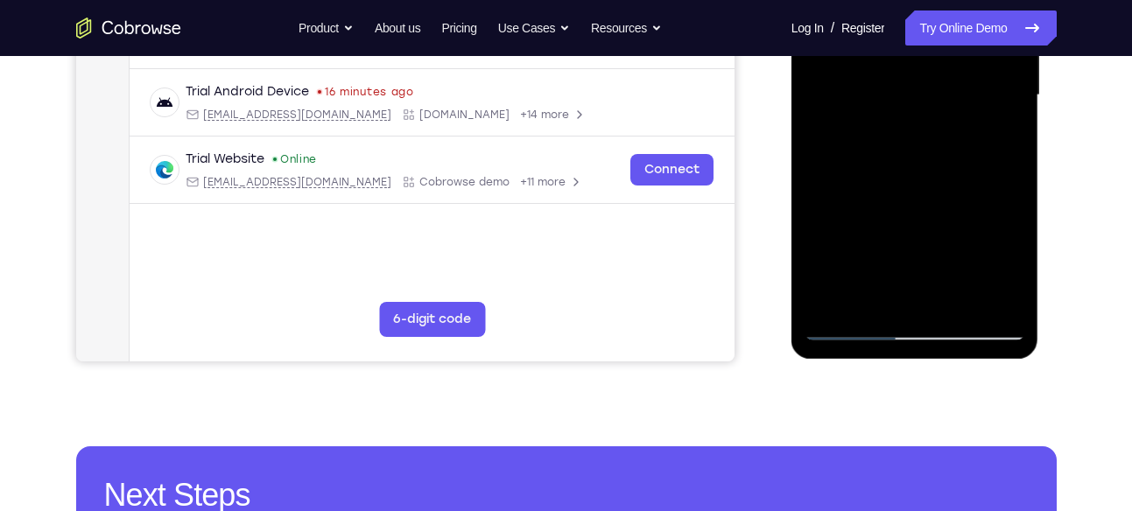
scroll to position [458, 0]
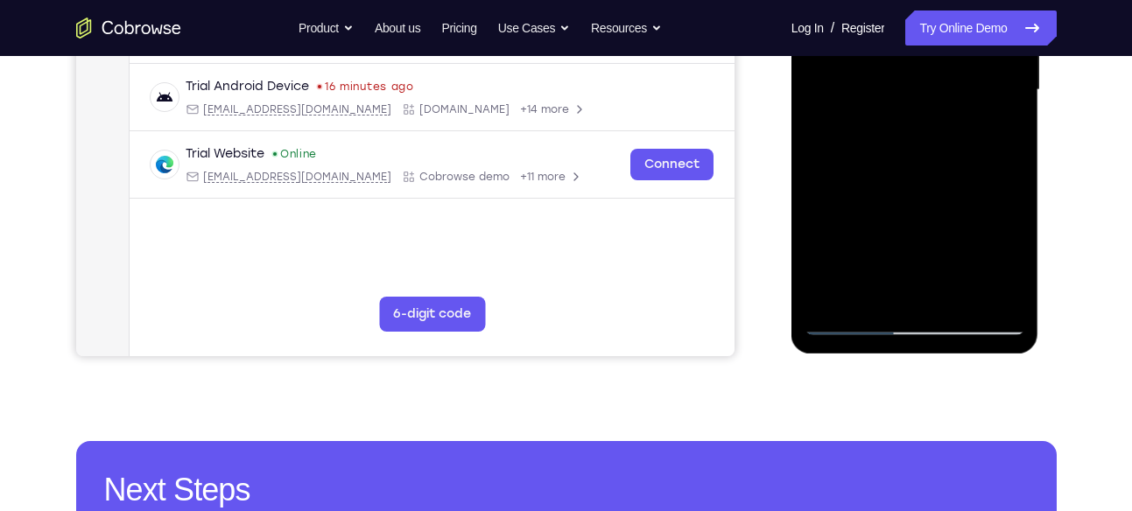
drag, startPoint x: 903, startPoint y: 259, endPoint x: 924, endPoint y: 157, distance: 104.6
click at [924, 157] on div at bounding box center [915, 90] width 221 height 490
drag, startPoint x: 913, startPoint y: 209, endPoint x: 925, endPoint y: 116, distance: 93.5
click at [925, 116] on div at bounding box center [915, 90] width 221 height 490
drag, startPoint x: 923, startPoint y: 183, endPoint x: 923, endPoint y: 99, distance: 84.1
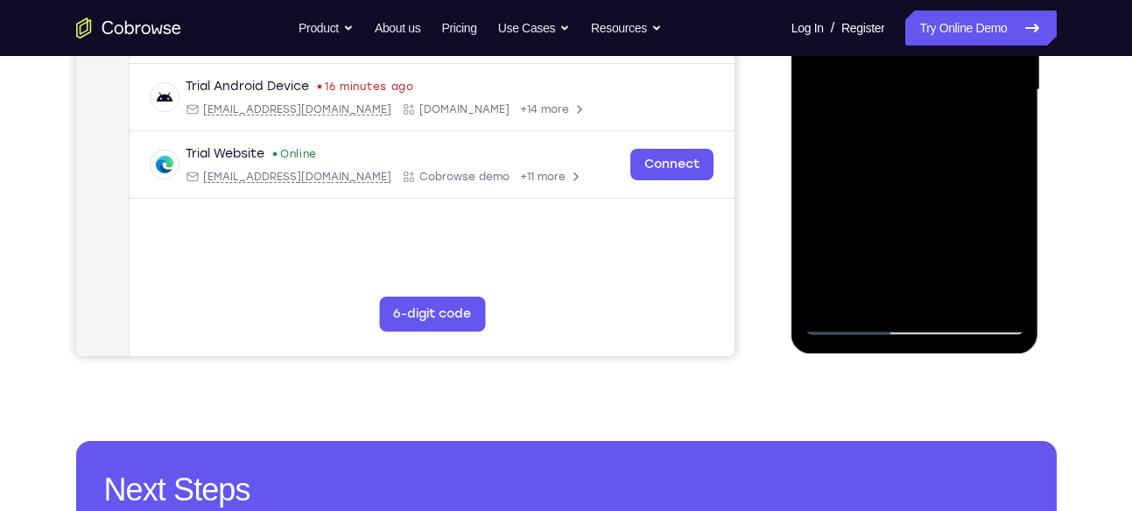
click at [923, 99] on div at bounding box center [915, 90] width 221 height 490
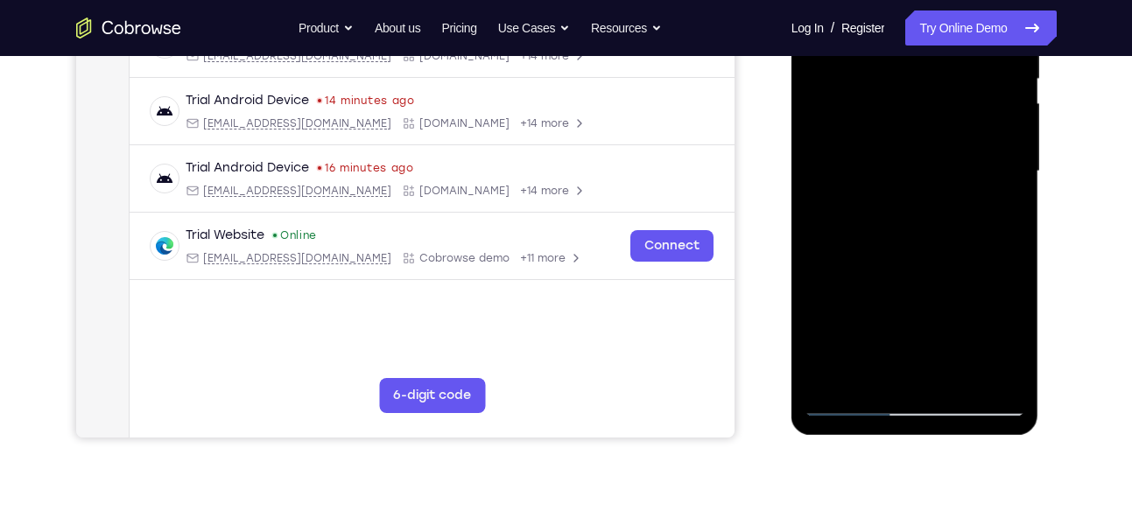
scroll to position [376, 0]
drag, startPoint x: 930, startPoint y: 220, endPoint x: 932, endPoint y: 116, distance: 104.2
click at [932, 116] on div at bounding box center [915, 172] width 221 height 490
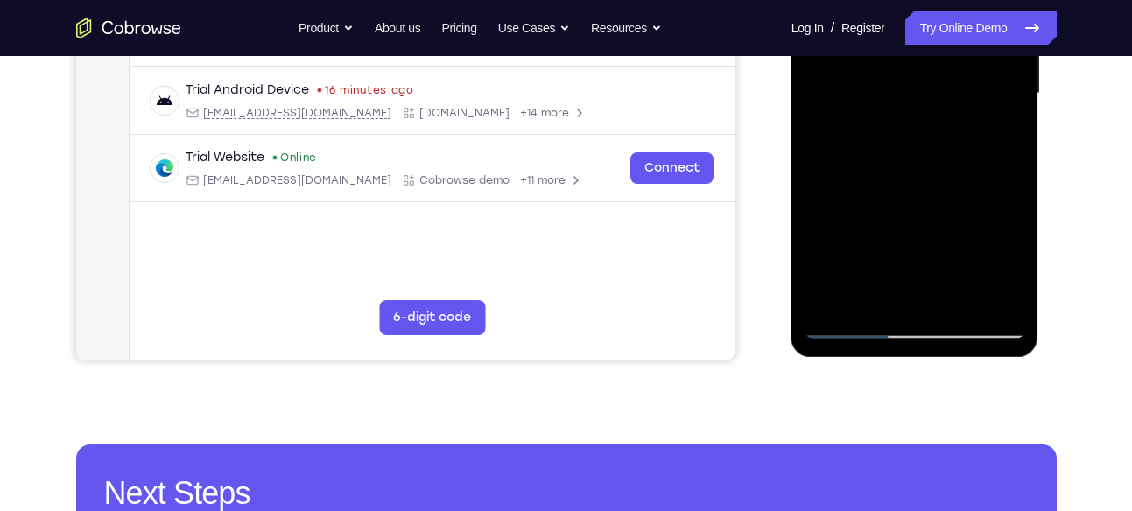
scroll to position [467, 0]
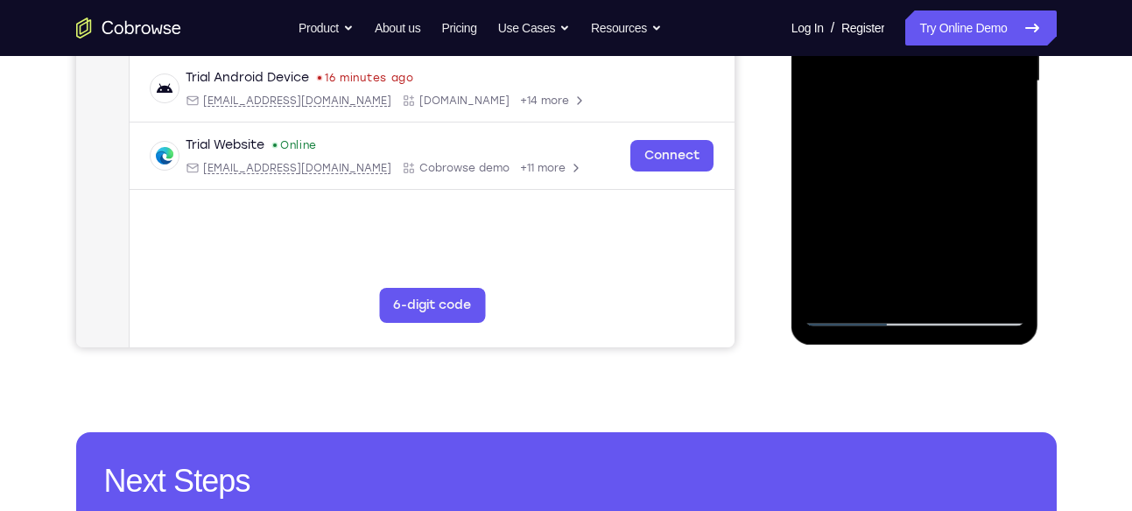
click at [955, 287] on div at bounding box center [915, 81] width 221 height 490
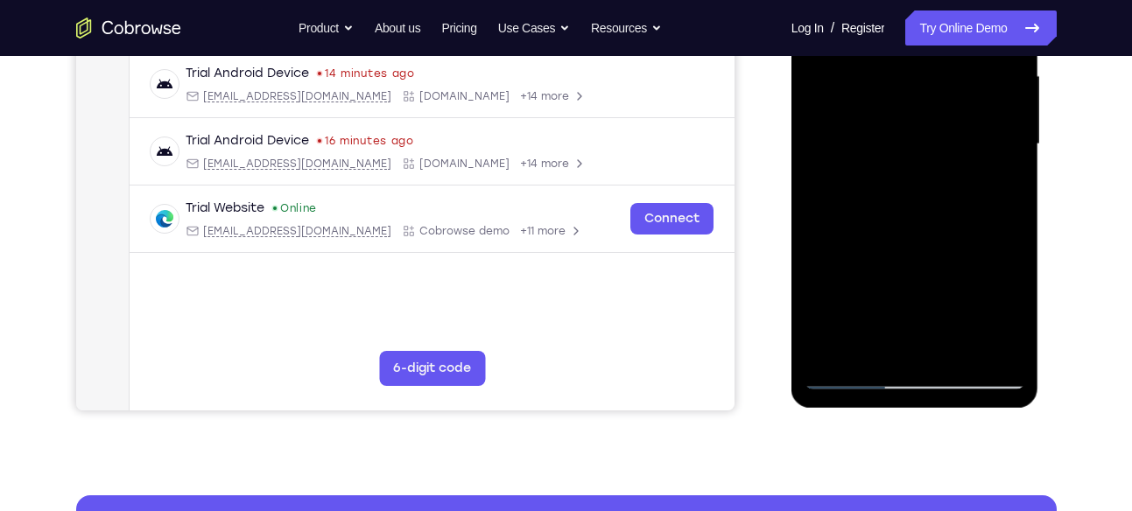
click at [919, 237] on div at bounding box center [915, 144] width 221 height 490
click at [892, 138] on div at bounding box center [915, 144] width 221 height 490
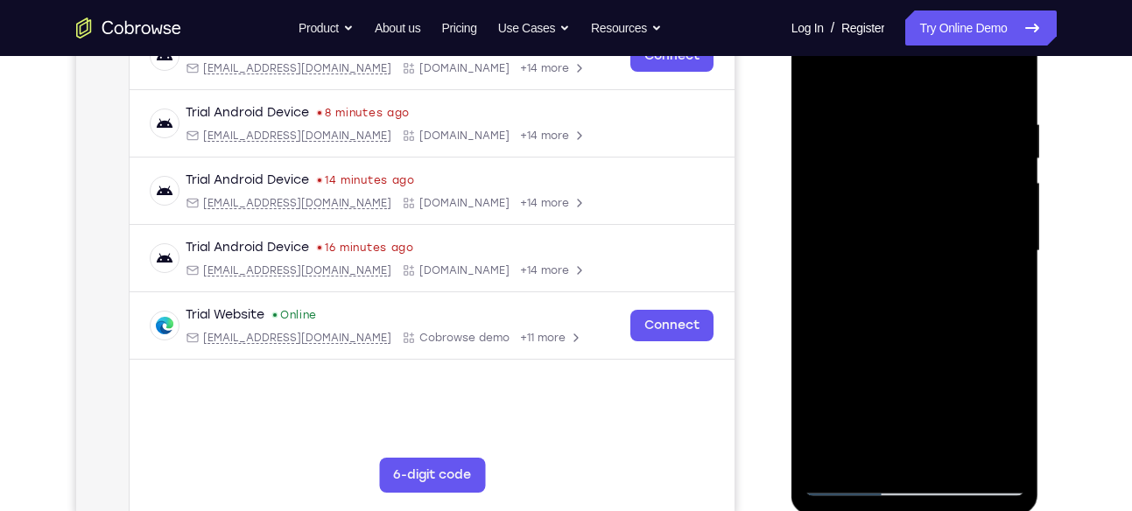
scroll to position [296, 0]
drag, startPoint x: 959, startPoint y: 213, endPoint x: 928, endPoint y: 365, distance: 155.4
click at [928, 365] on div at bounding box center [915, 252] width 221 height 490
drag, startPoint x: 966, startPoint y: 227, endPoint x: 928, endPoint y: 331, distance: 110.8
click at [928, 331] on div at bounding box center [915, 252] width 221 height 490
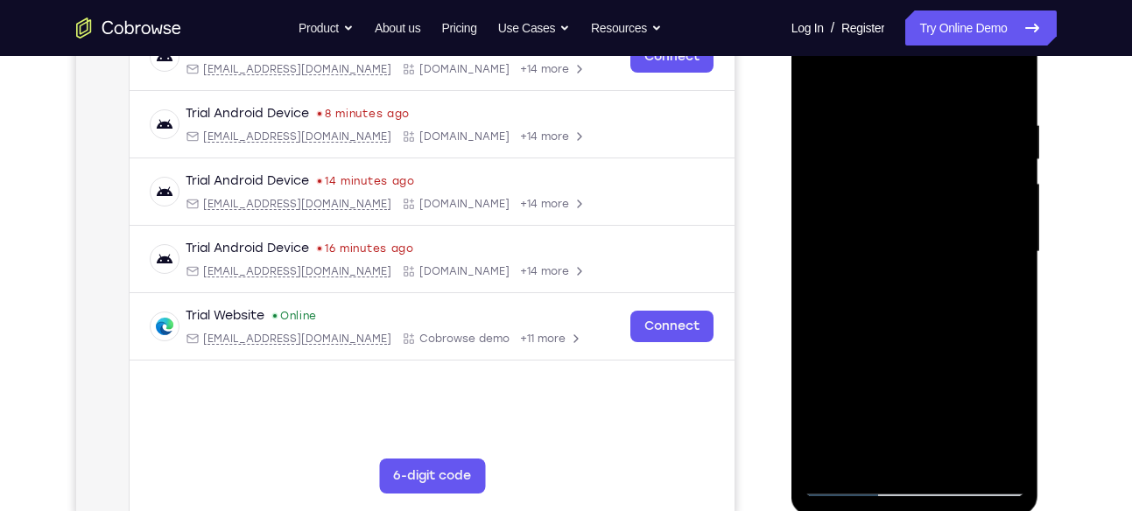
drag, startPoint x: 969, startPoint y: 228, endPoint x: 949, endPoint y: 305, distance: 79.4
click at [949, 305] on div at bounding box center [915, 252] width 221 height 490
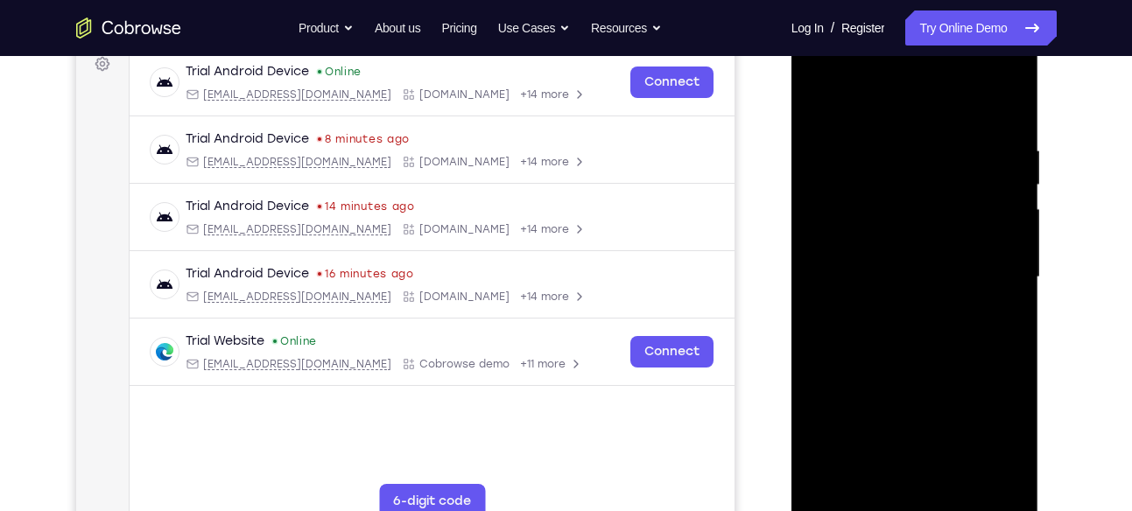
scroll to position [270, 0]
drag, startPoint x: 966, startPoint y: 242, endPoint x: 948, endPoint y: 335, distance: 95.5
click at [948, 335] on div at bounding box center [915, 278] width 221 height 490
drag, startPoint x: 947, startPoint y: 335, endPoint x: 996, endPoint y: 115, distance: 226.1
click at [996, 115] on div at bounding box center [915, 278] width 221 height 490
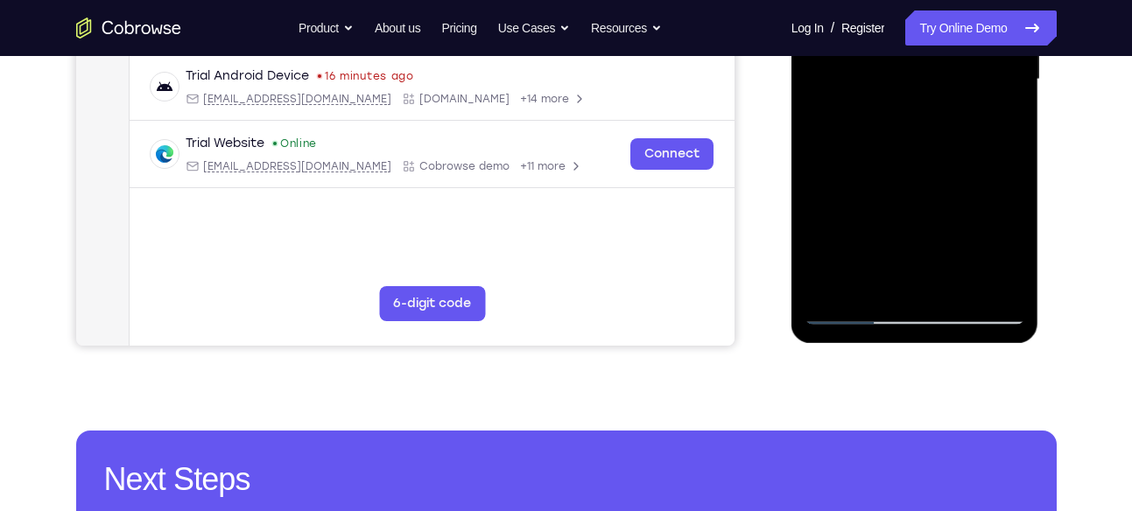
scroll to position [481, 0]
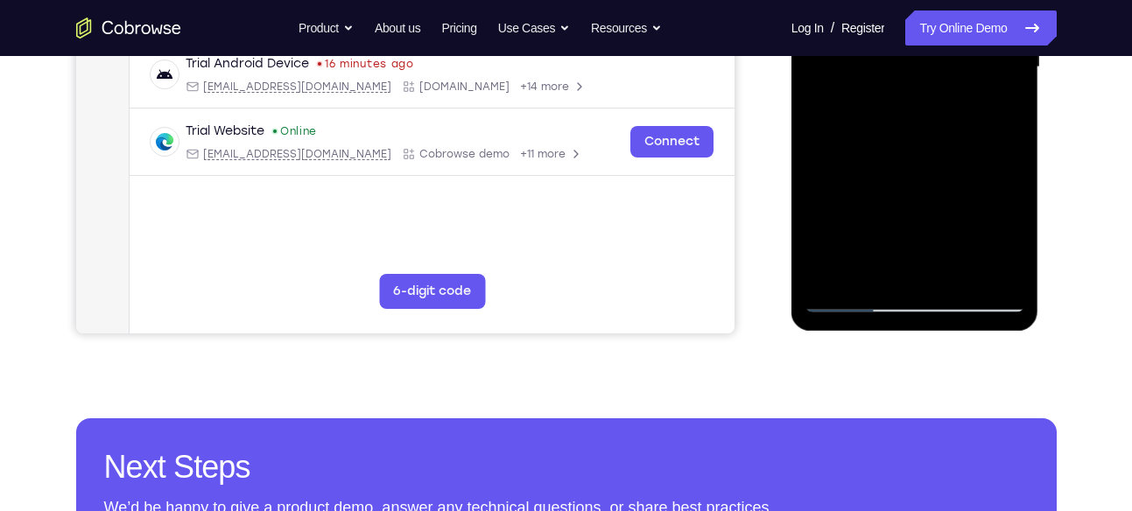
drag, startPoint x: 971, startPoint y: 200, endPoint x: 964, endPoint y: 81, distance: 118.4
click at [964, 81] on div at bounding box center [915, 67] width 221 height 490
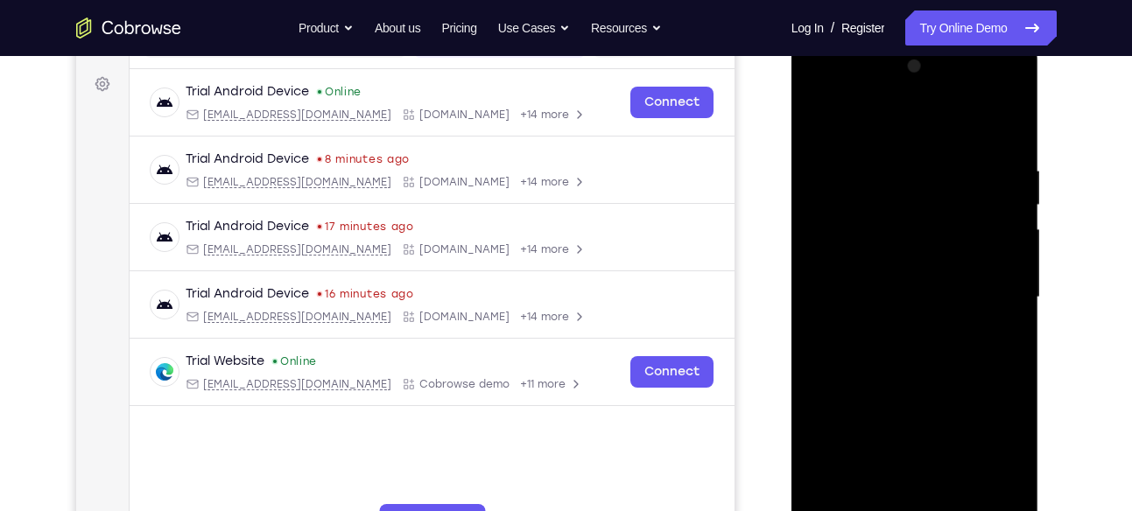
scroll to position [250, 0]
click at [817, 123] on div at bounding box center [915, 298] width 221 height 490
drag, startPoint x: 928, startPoint y: 189, endPoint x: 968, endPoint y: 189, distance: 39.4
click at [968, 189] on div at bounding box center [915, 298] width 221 height 490
drag, startPoint x: 962, startPoint y: 186, endPoint x: 930, endPoint y: 189, distance: 31.7
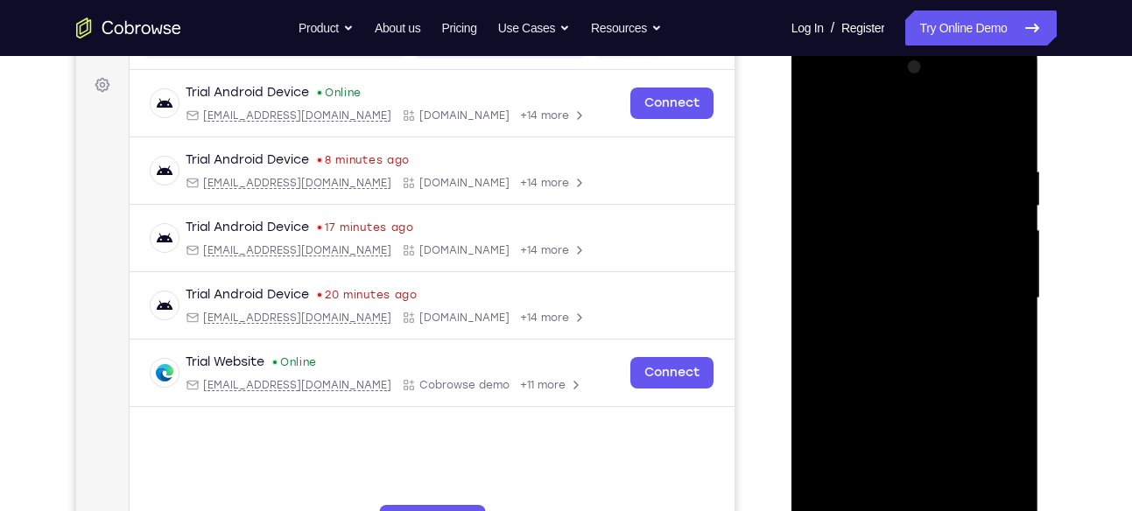
click at [930, 189] on div at bounding box center [915, 298] width 221 height 490
drag, startPoint x: 897, startPoint y: 189, endPoint x: 886, endPoint y: 189, distance: 10.5
click at [886, 189] on div at bounding box center [915, 298] width 221 height 490
drag, startPoint x: 886, startPoint y: 189, endPoint x: 841, endPoint y: 187, distance: 45.6
click at [841, 187] on div at bounding box center [915, 298] width 221 height 490
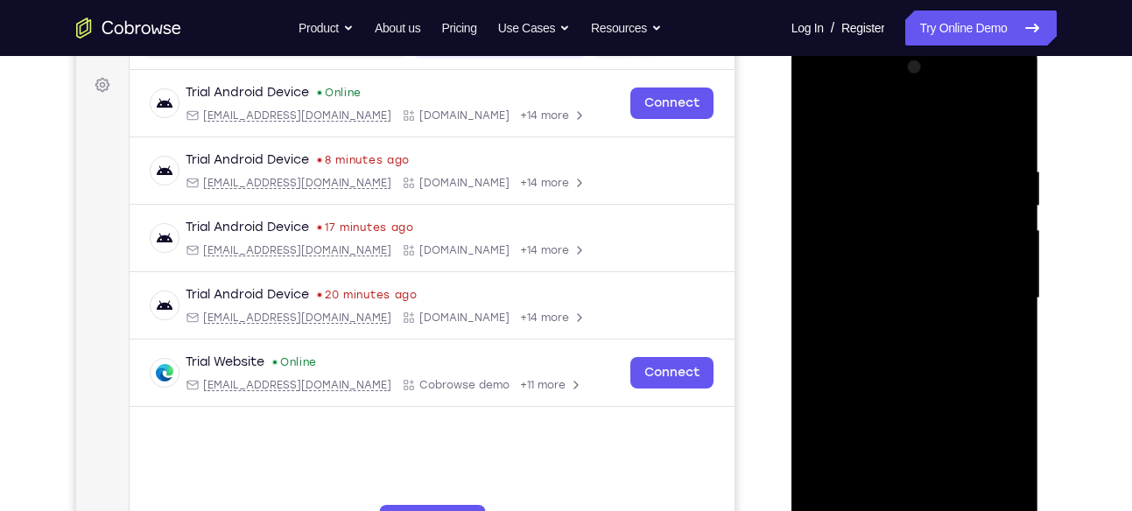
click at [813, 206] on div at bounding box center [915, 298] width 221 height 490
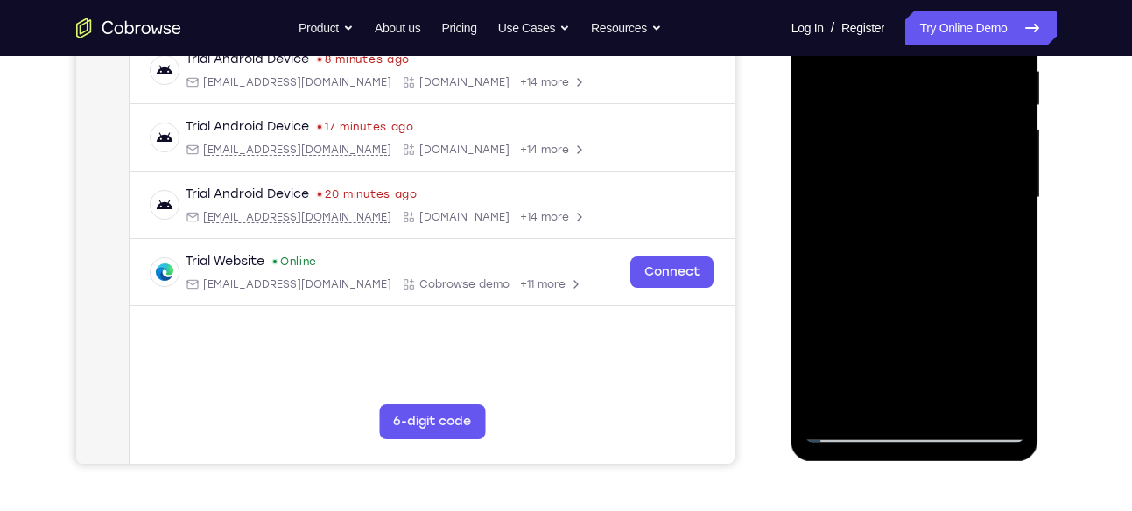
scroll to position [345, 0]
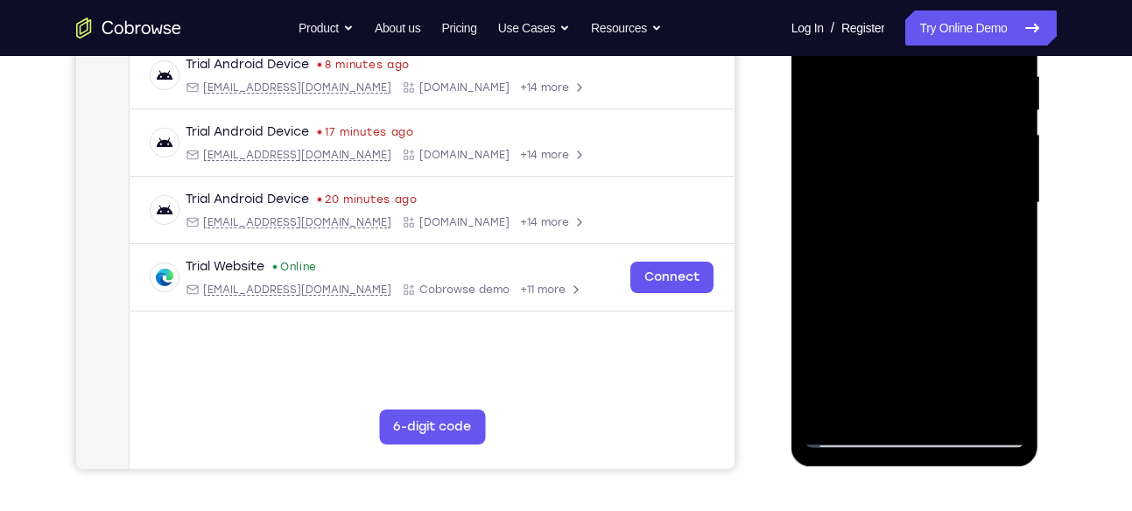
click at [886, 190] on div at bounding box center [915, 203] width 221 height 490
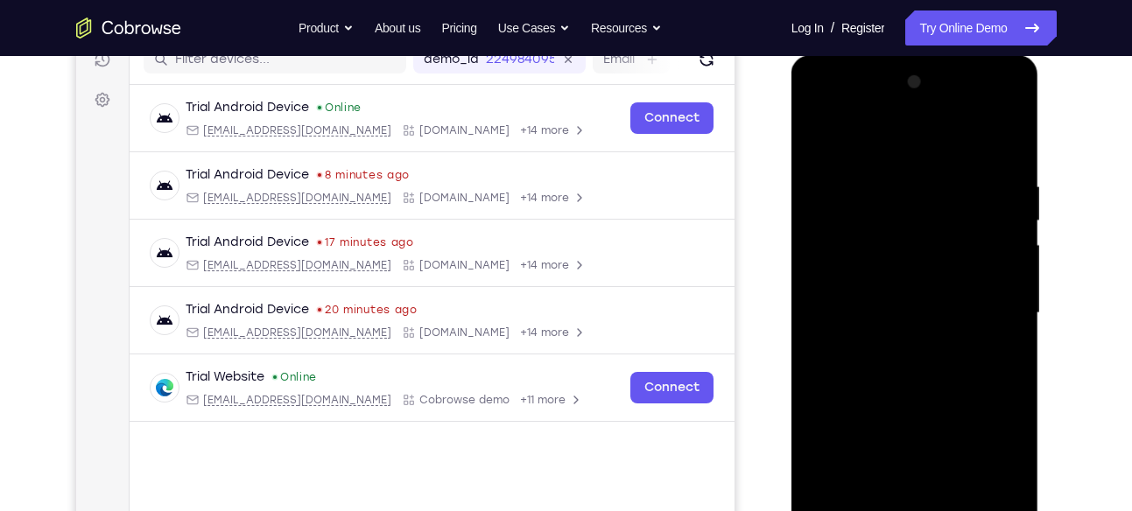
scroll to position [232, 0]
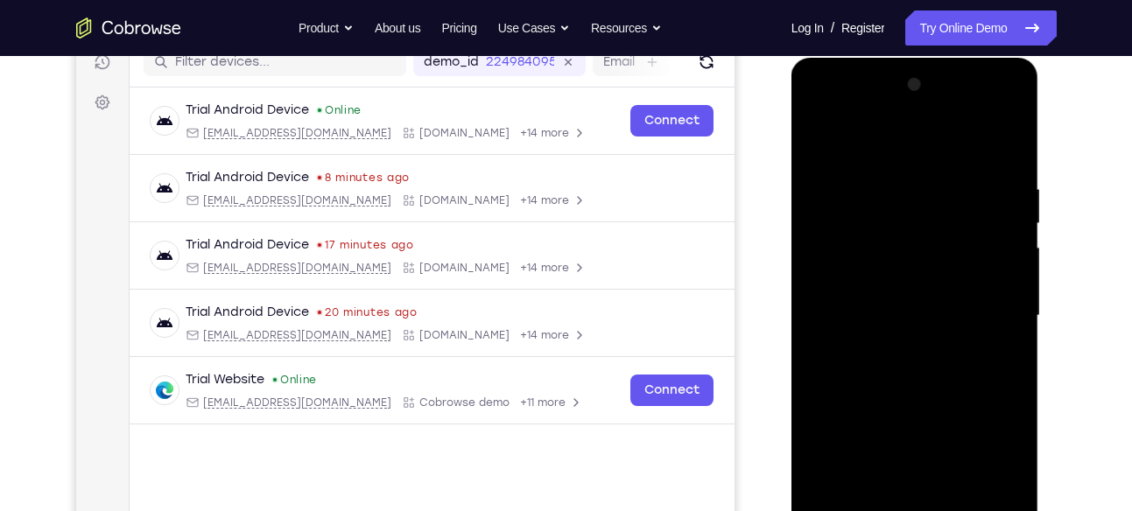
click at [822, 138] on div at bounding box center [915, 316] width 221 height 490
click at [985, 108] on div at bounding box center [915, 316] width 221 height 490
click at [865, 172] on div at bounding box center [915, 316] width 221 height 490
click at [1011, 116] on div at bounding box center [915, 316] width 221 height 490
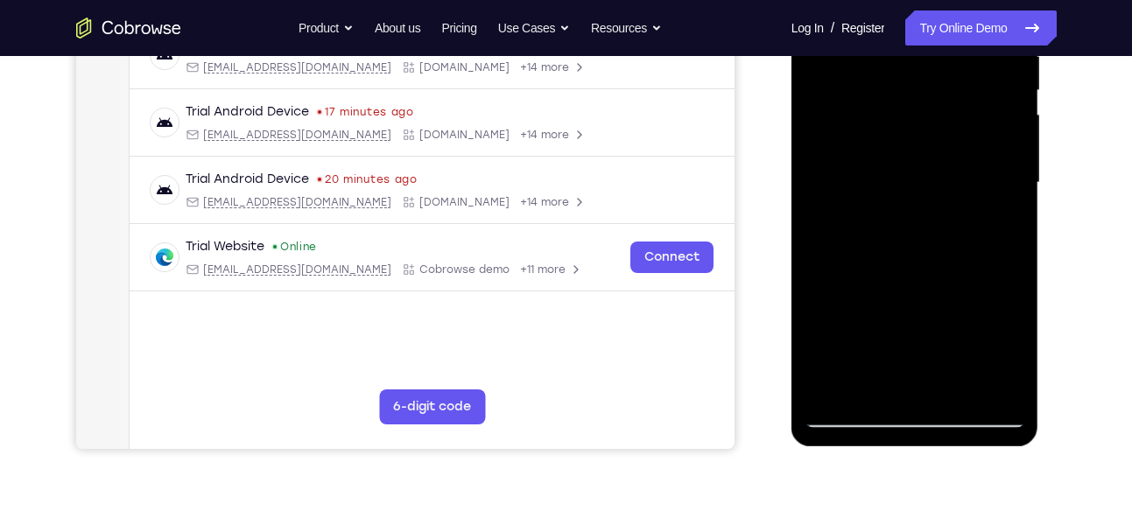
scroll to position [386, 0]
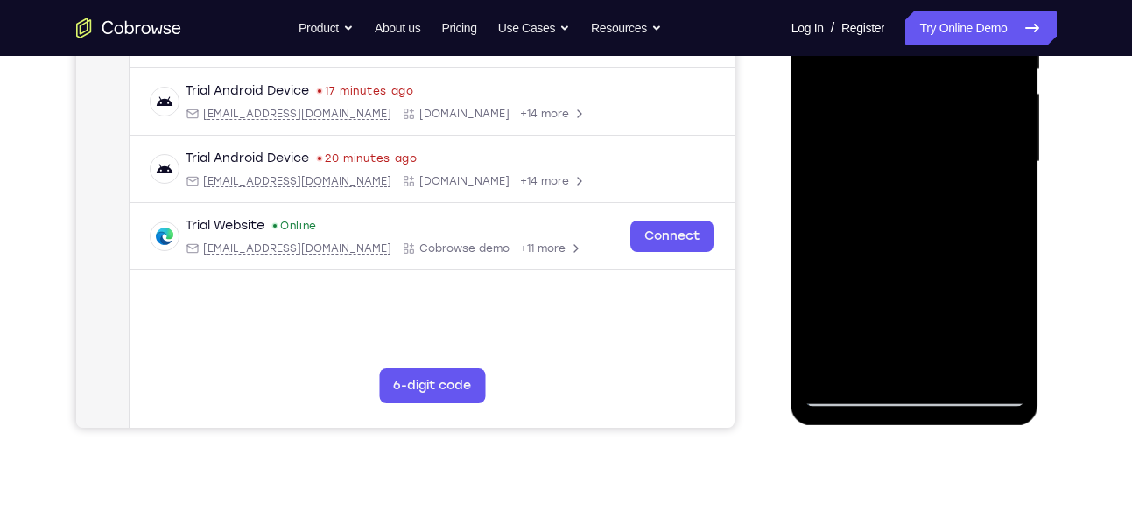
click at [951, 291] on div at bounding box center [915, 162] width 221 height 490
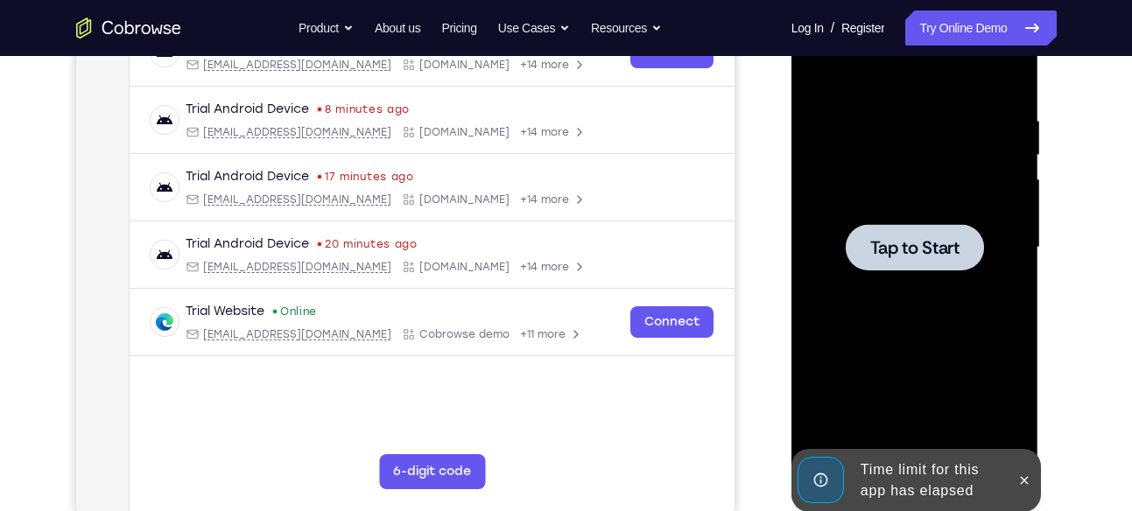
scroll to position [301, 0]
click at [913, 254] on span "Tap to Start" at bounding box center [914, 247] width 89 height 18
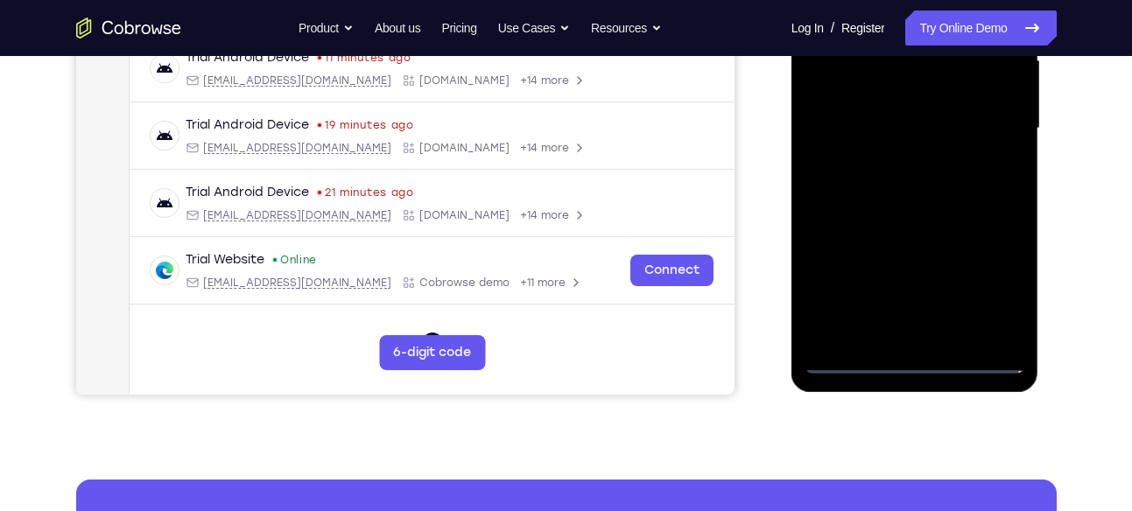
scroll to position [448, 0]
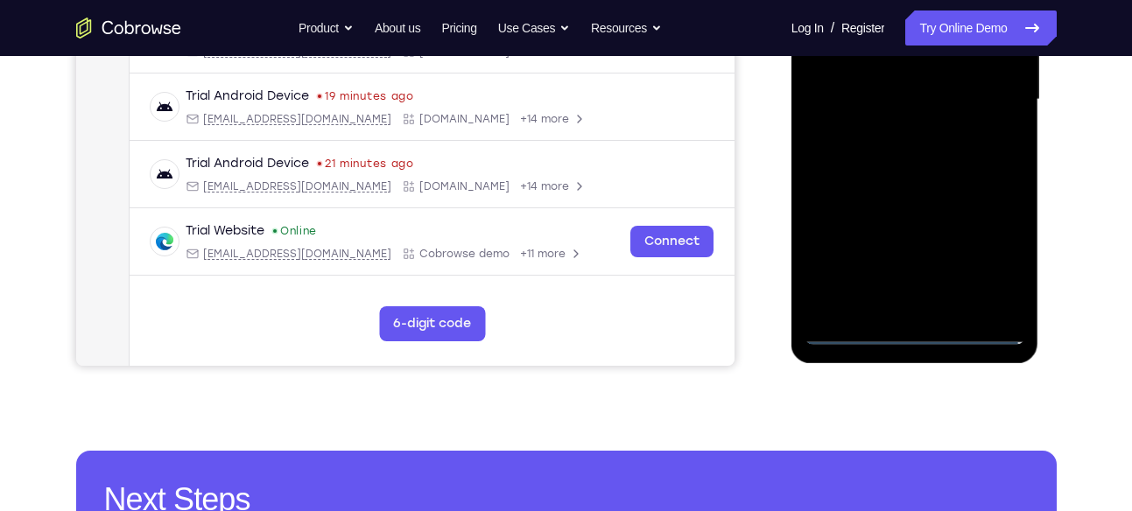
click at [911, 332] on div at bounding box center [915, 100] width 221 height 490
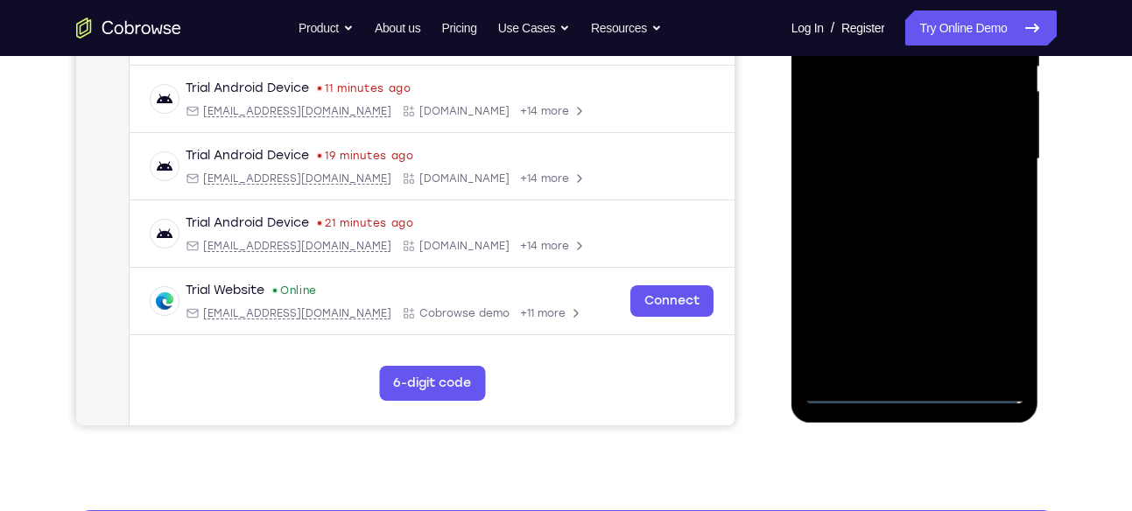
scroll to position [388, 0]
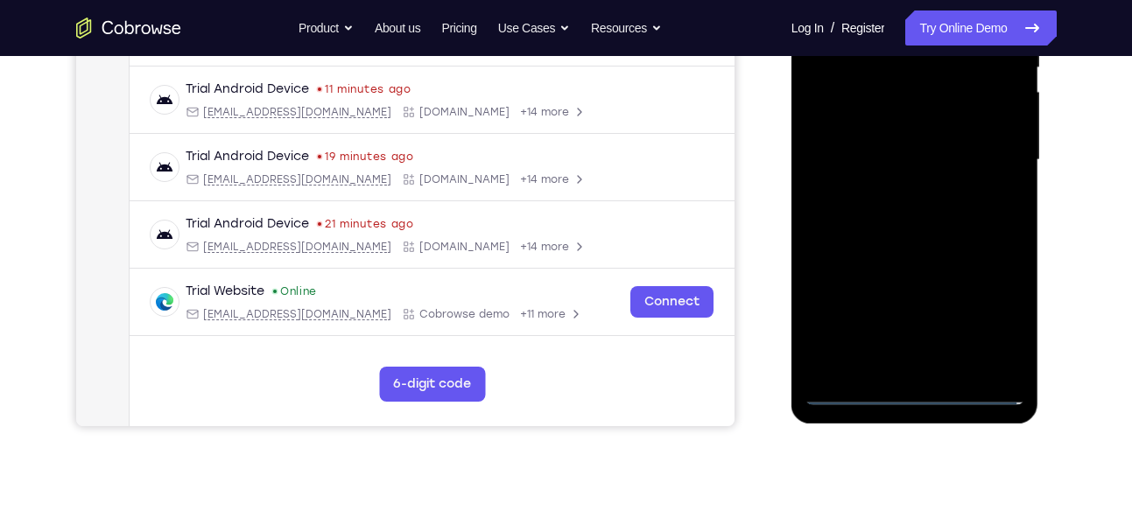
click at [1004, 321] on div at bounding box center [915, 160] width 221 height 490
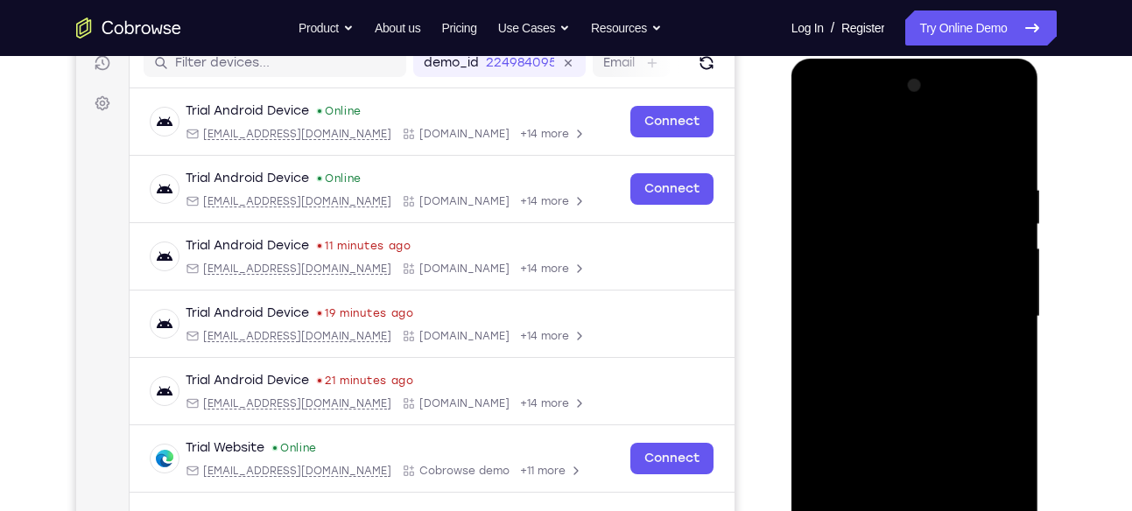
scroll to position [229, 0]
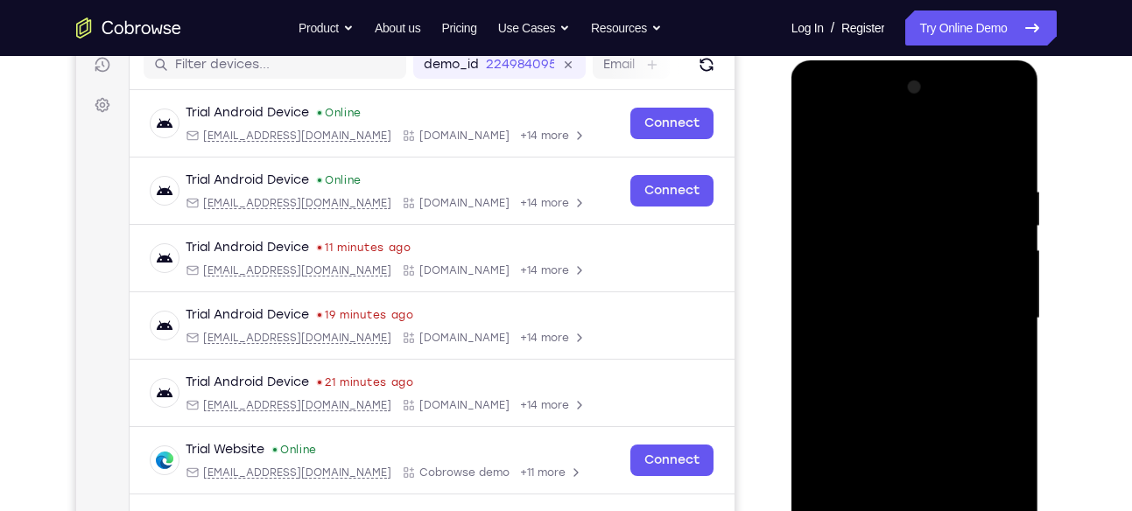
click at [830, 102] on div at bounding box center [915, 319] width 221 height 490
click at [990, 302] on div at bounding box center [915, 319] width 221 height 490
click at [891, 349] on div at bounding box center [915, 319] width 221 height 490
click at [862, 302] on div at bounding box center [915, 319] width 221 height 490
click at [879, 287] on div at bounding box center [915, 319] width 221 height 490
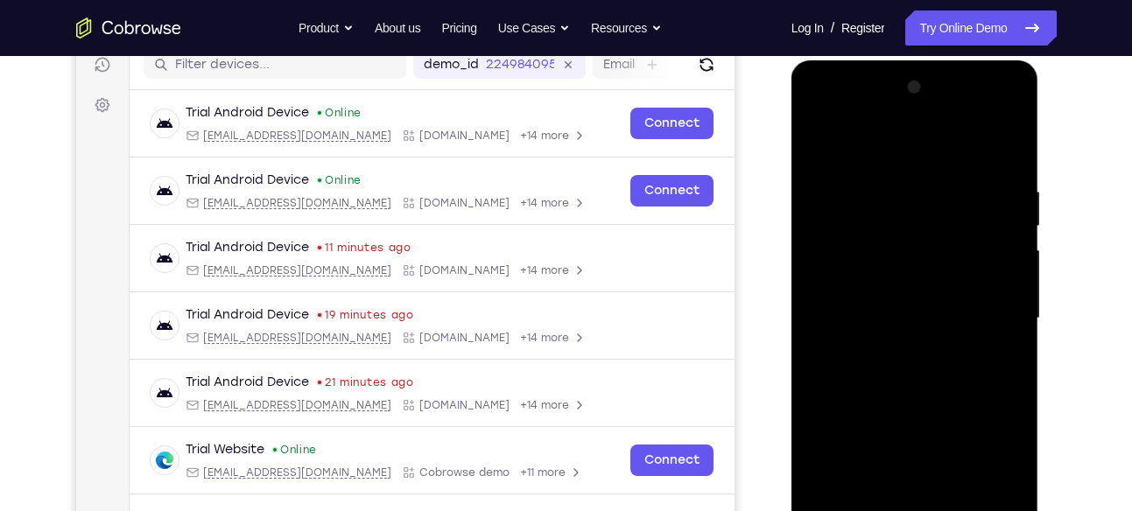
click at [884, 306] on div at bounding box center [915, 319] width 221 height 490
click at [863, 377] on div at bounding box center [915, 319] width 221 height 490
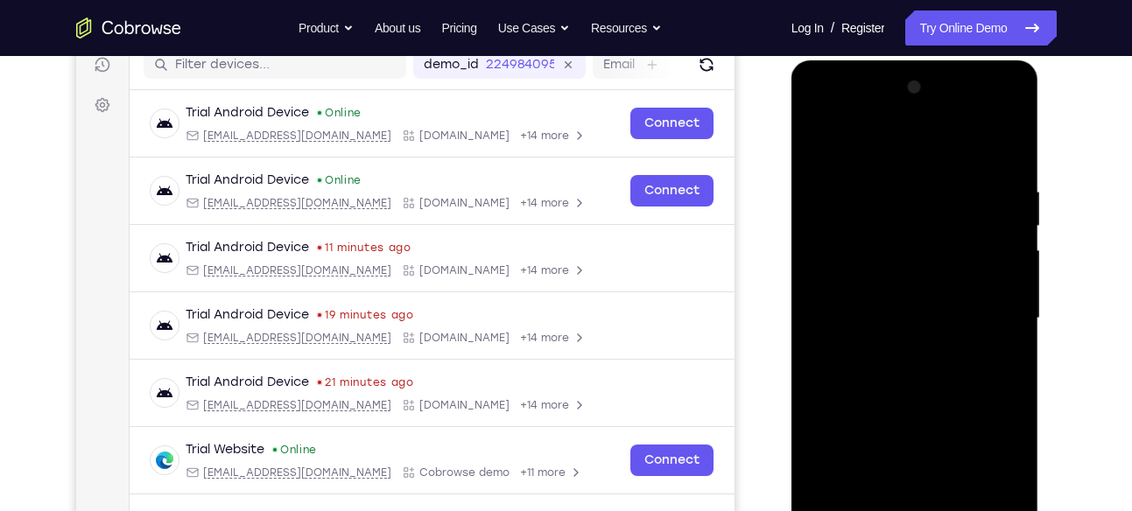
click at [863, 377] on div at bounding box center [915, 319] width 221 height 490
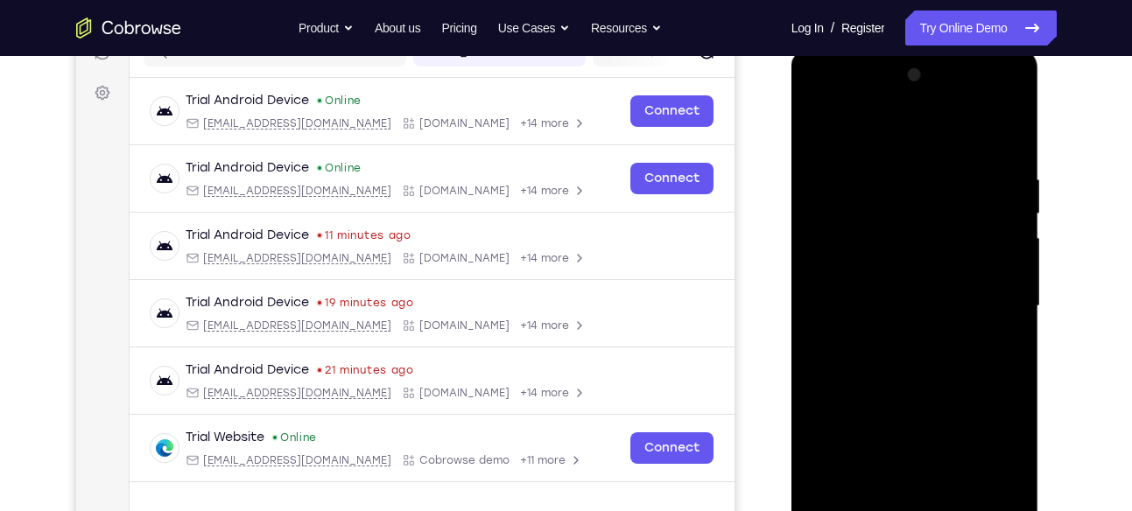
scroll to position [243, 0]
click at [870, 369] on div at bounding box center [915, 305] width 221 height 490
click at [884, 352] on div at bounding box center [915, 305] width 221 height 490
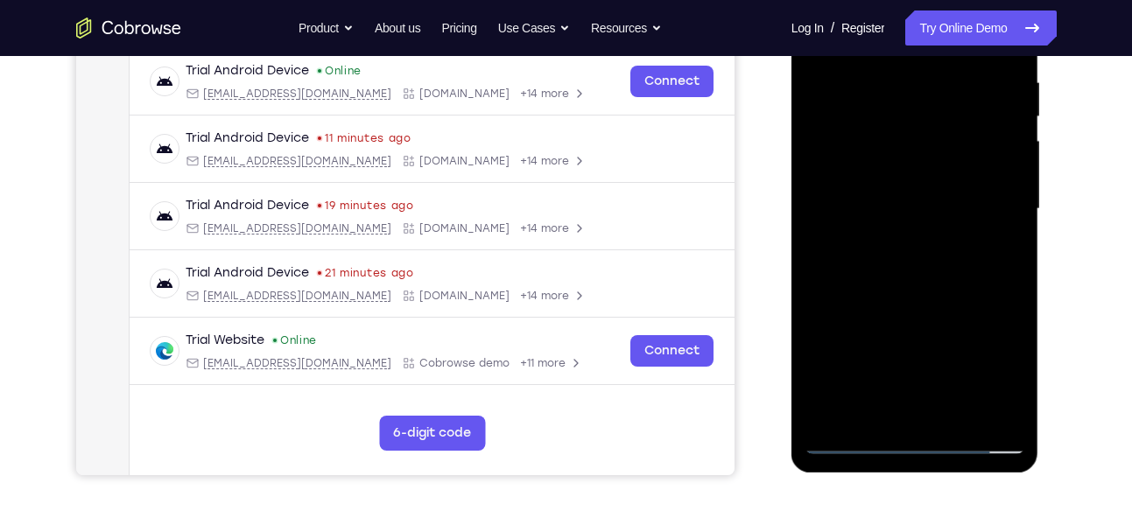
scroll to position [340, 0]
click at [896, 261] on div at bounding box center [915, 208] width 221 height 490
click at [891, 299] on div at bounding box center [915, 208] width 221 height 490
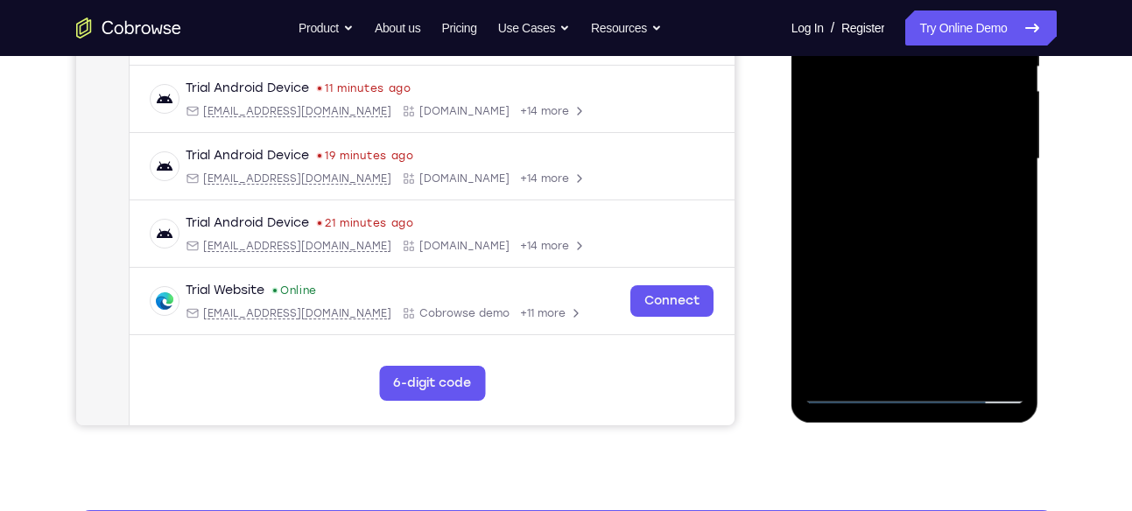
scroll to position [390, 0]
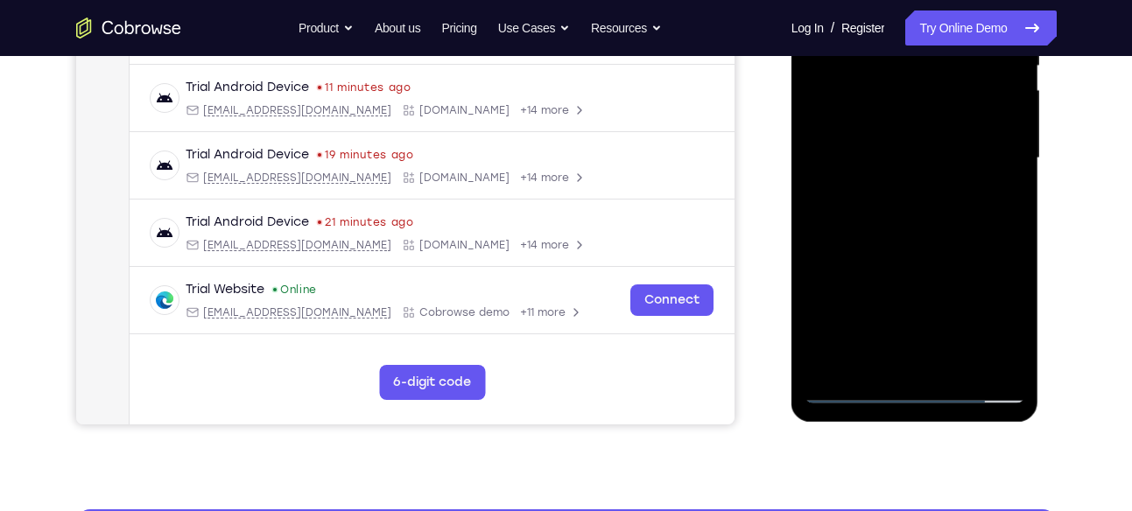
click at [884, 153] on div at bounding box center [915, 158] width 221 height 490
click at [856, 160] on div at bounding box center [915, 158] width 221 height 490
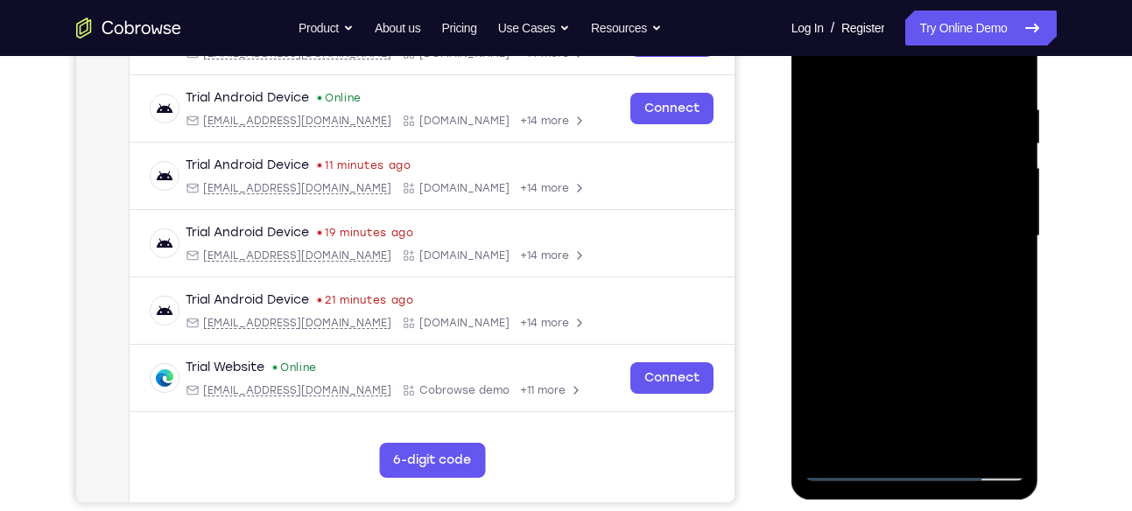
scroll to position [310, 0]
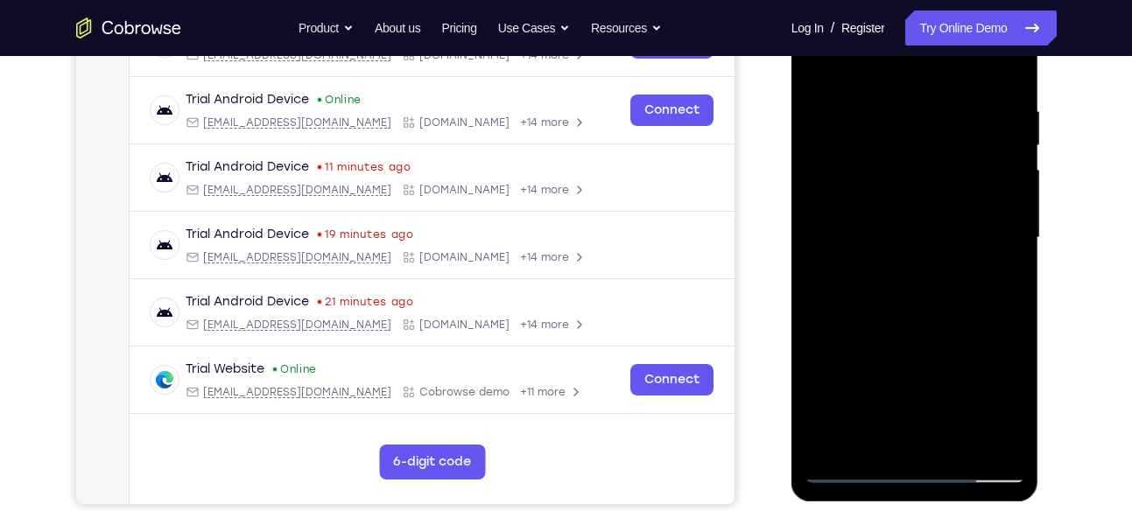
click at [844, 220] on div at bounding box center [915, 238] width 221 height 490
click at [884, 258] on div at bounding box center [915, 238] width 221 height 490
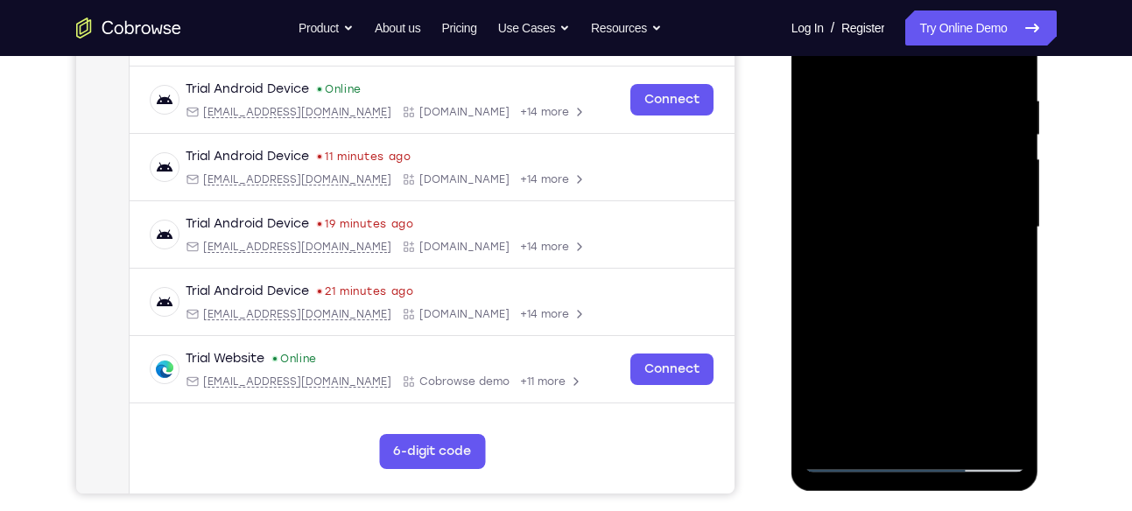
scroll to position [321, 0]
click at [877, 324] on div at bounding box center [915, 227] width 221 height 490
click at [883, 183] on div at bounding box center [915, 227] width 221 height 490
drag, startPoint x: 884, startPoint y: 285, endPoint x: 904, endPoint y: 187, distance: 99.1
click at [904, 187] on div at bounding box center [915, 227] width 221 height 490
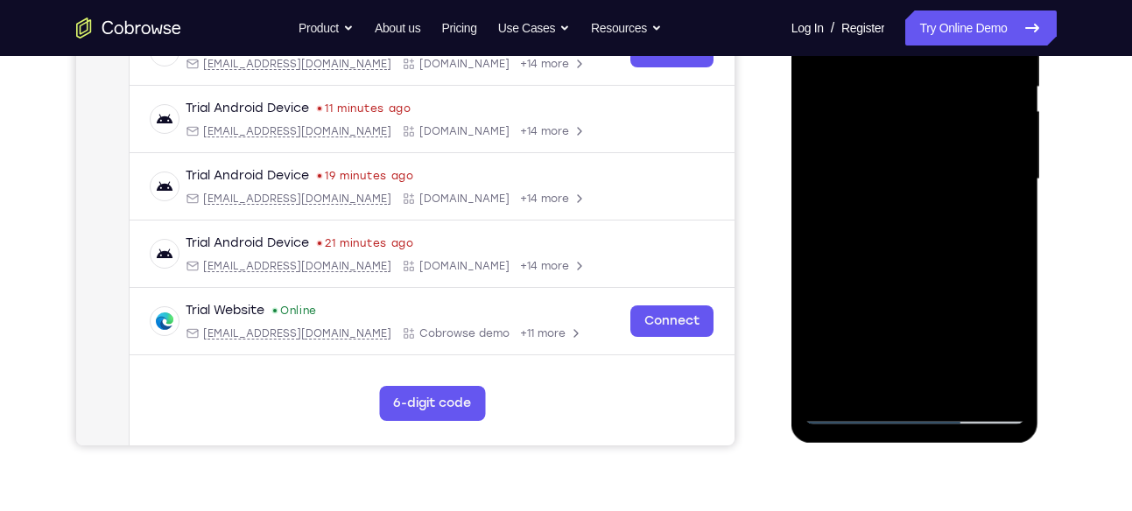
scroll to position [371, 0]
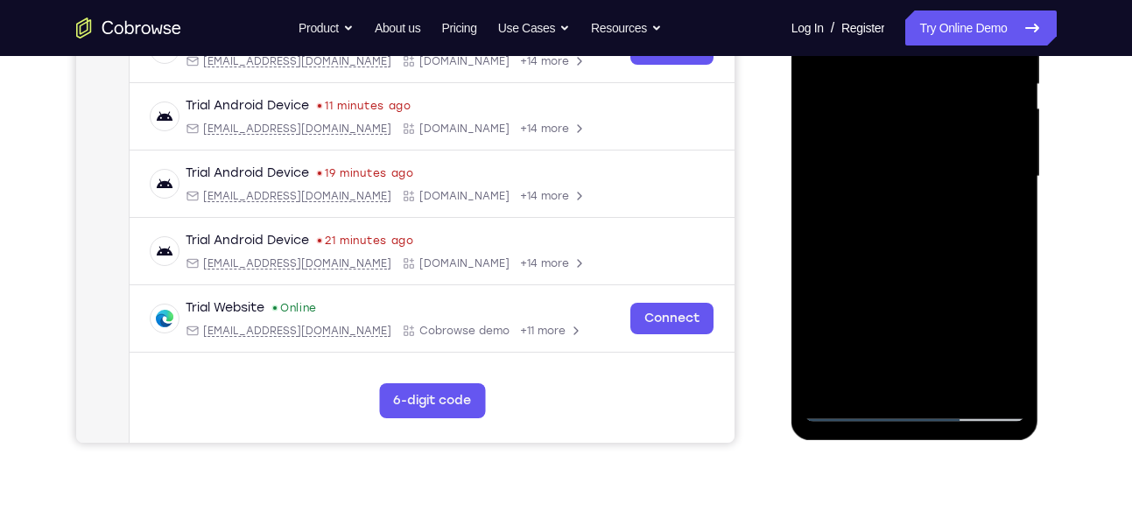
click at [888, 373] on div at bounding box center [915, 177] width 221 height 490
click at [853, 137] on div at bounding box center [915, 177] width 221 height 490
click at [872, 202] on div at bounding box center [915, 177] width 221 height 490
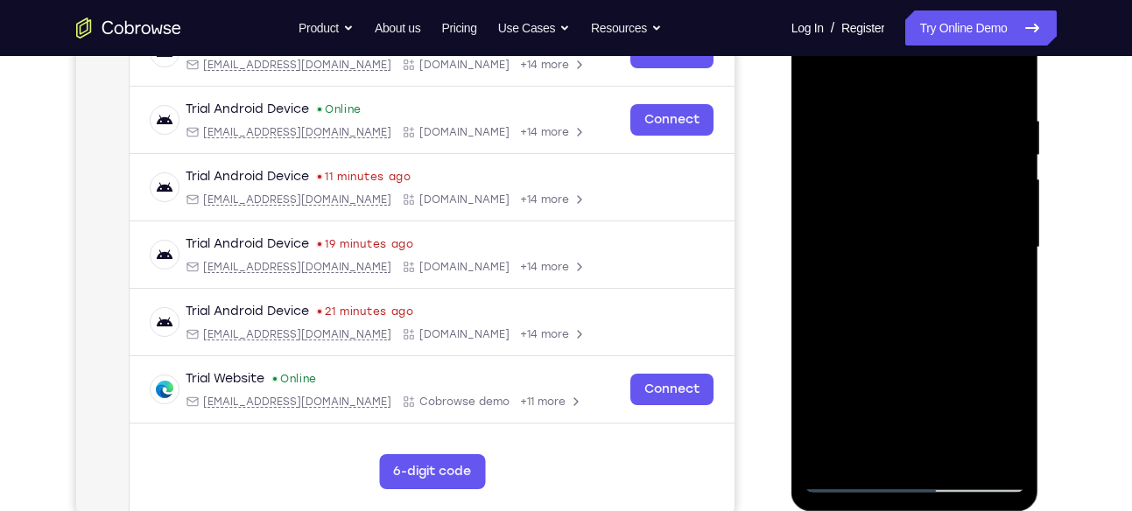
scroll to position [289, 0]
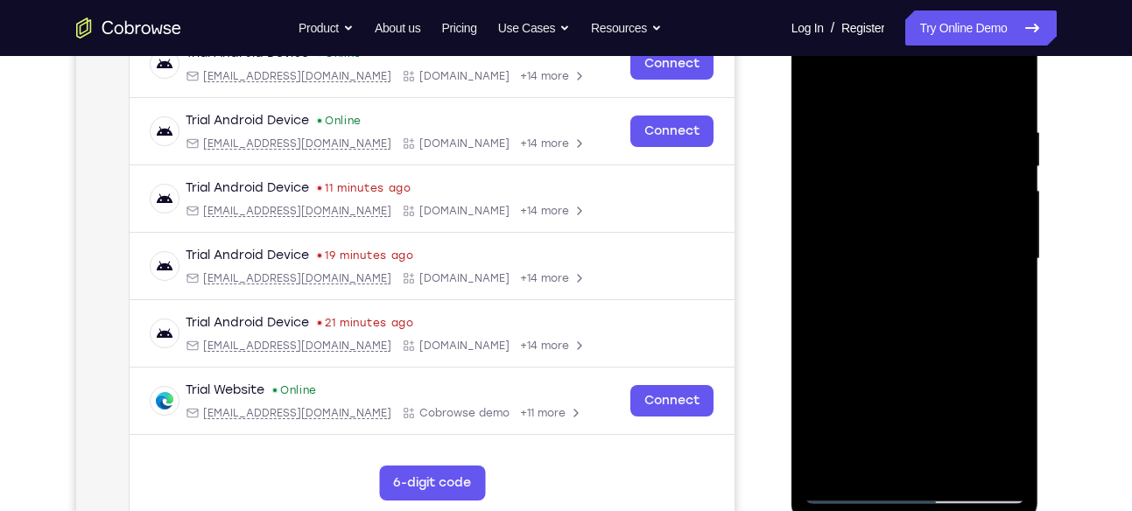
click at [872, 202] on div at bounding box center [915, 259] width 221 height 490
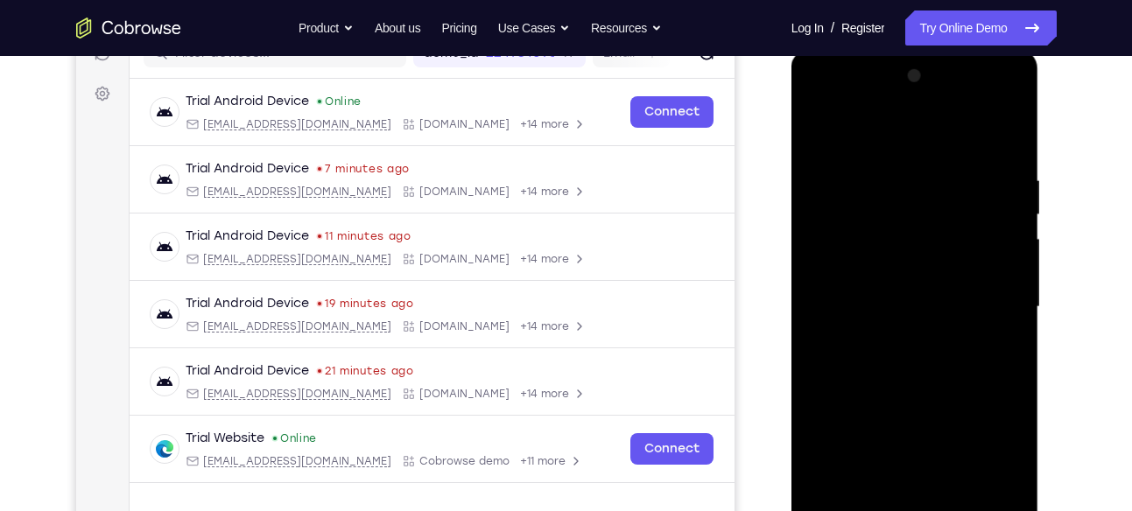
scroll to position [239, 0]
click at [858, 215] on div at bounding box center [915, 309] width 221 height 490
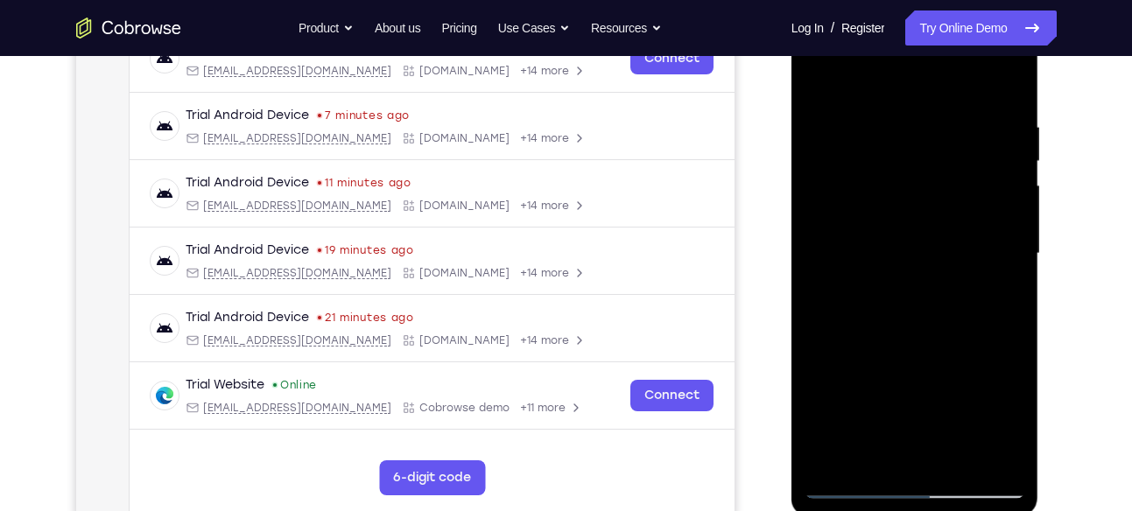
scroll to position [289, 0]
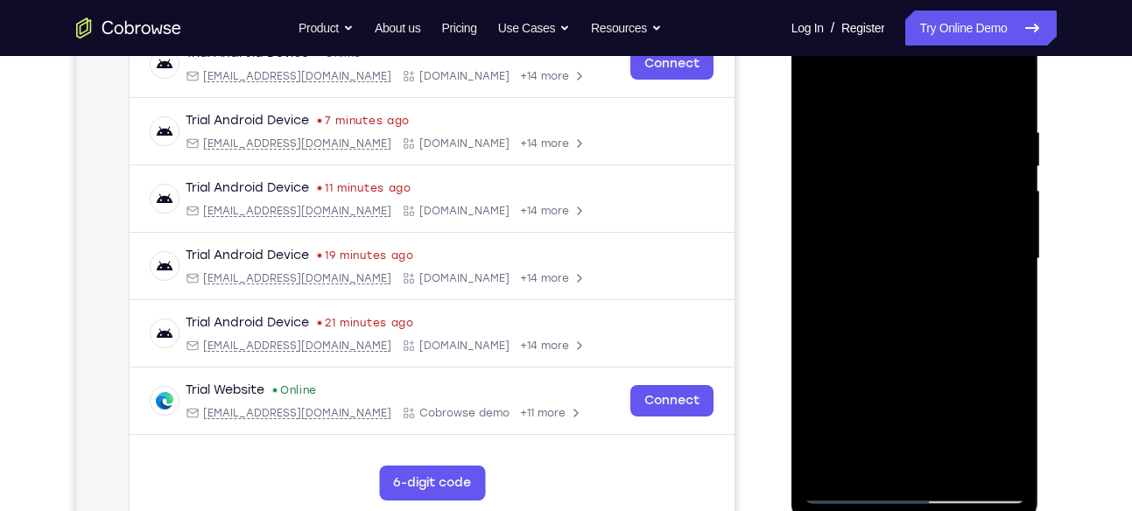
click at [877, 186] on div at bounding box center [915, 259] width 221 height 490
click at [817, 86] on div at bounding box center [915, 259] width 221 height 490
click at [934, 166] on div at bounding box center [915, 259] width 221 height 490
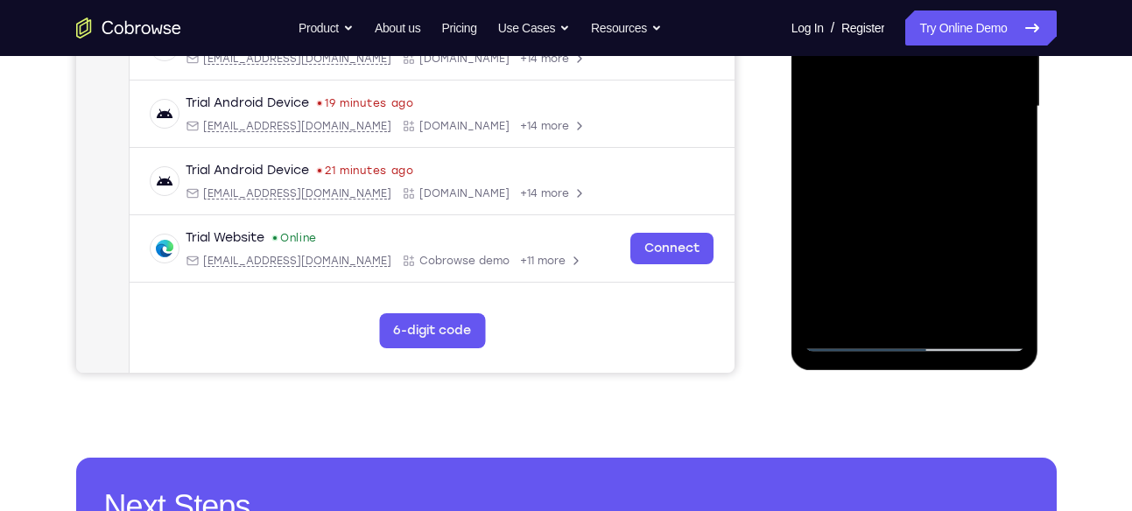
scroll to position [442, 0]
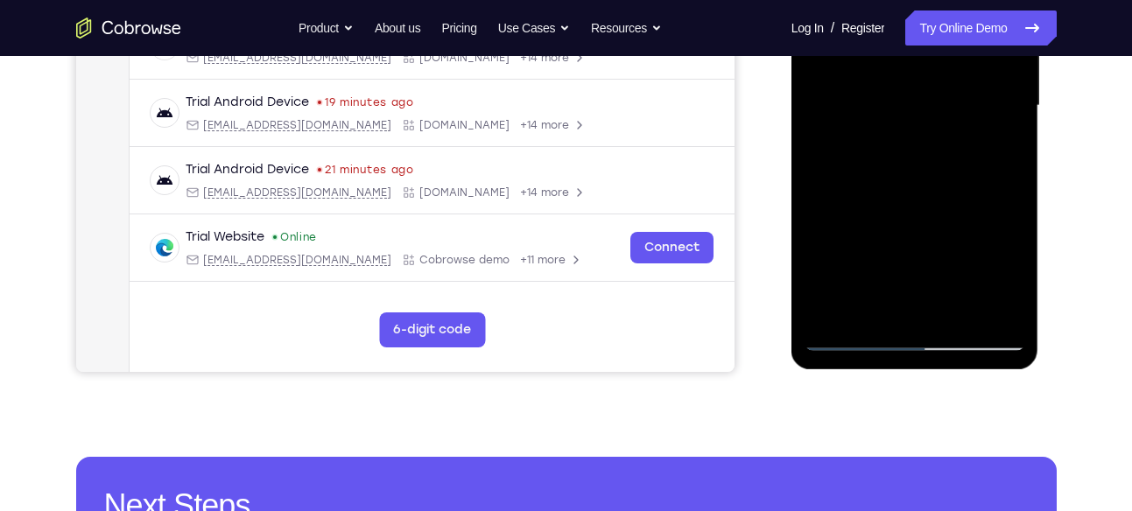
click at [905, 185] on div at bounding box center [915, 106] width 221 height 490
click at [962, 314] on div at bounding box center [915, 106] width 221 height 490
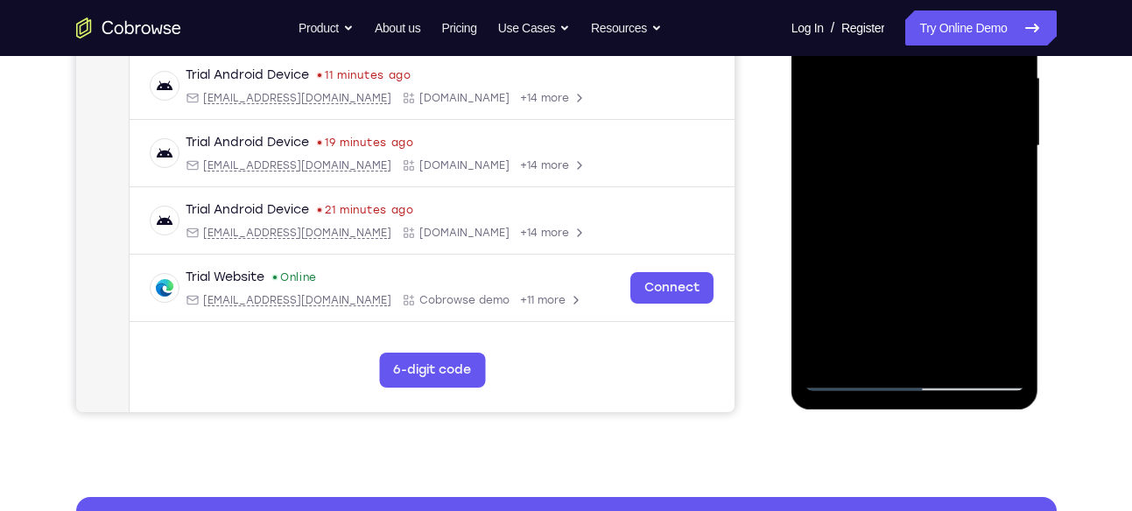
scroll to position [401, 0]
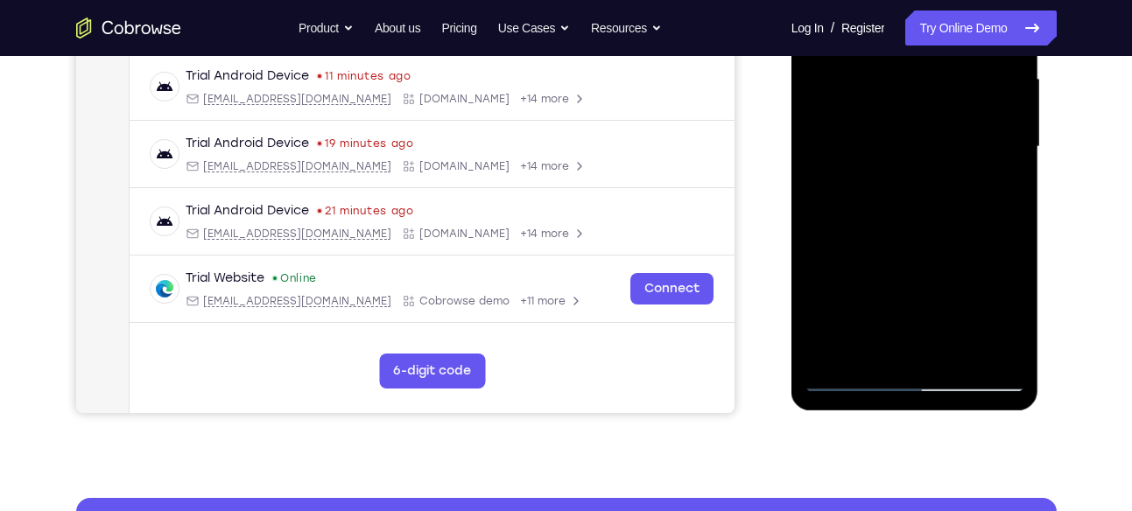
click at [928, 241] on div at bounding box center [915, 147] width 221 height 490
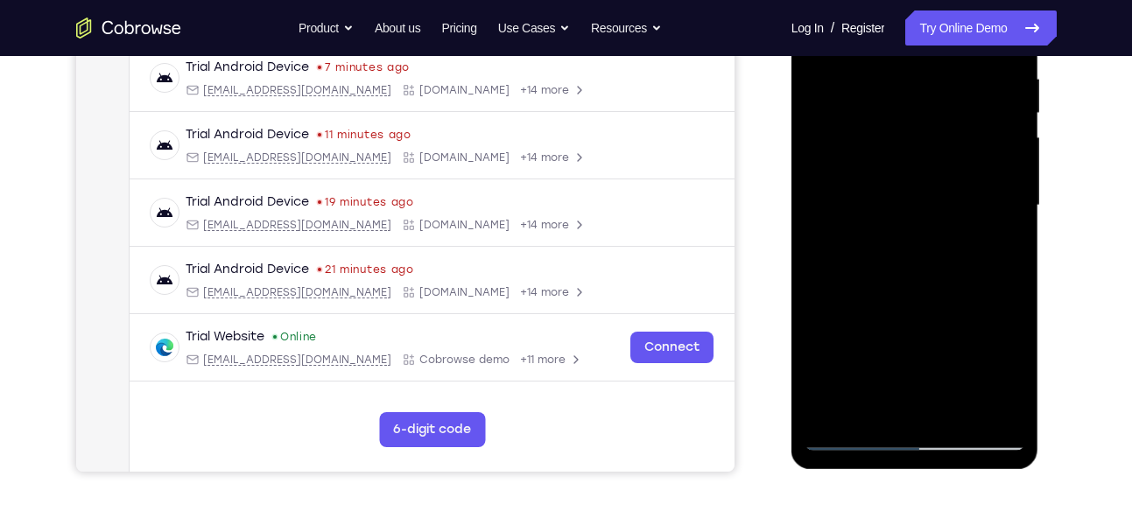
scroll to position [341, 0]
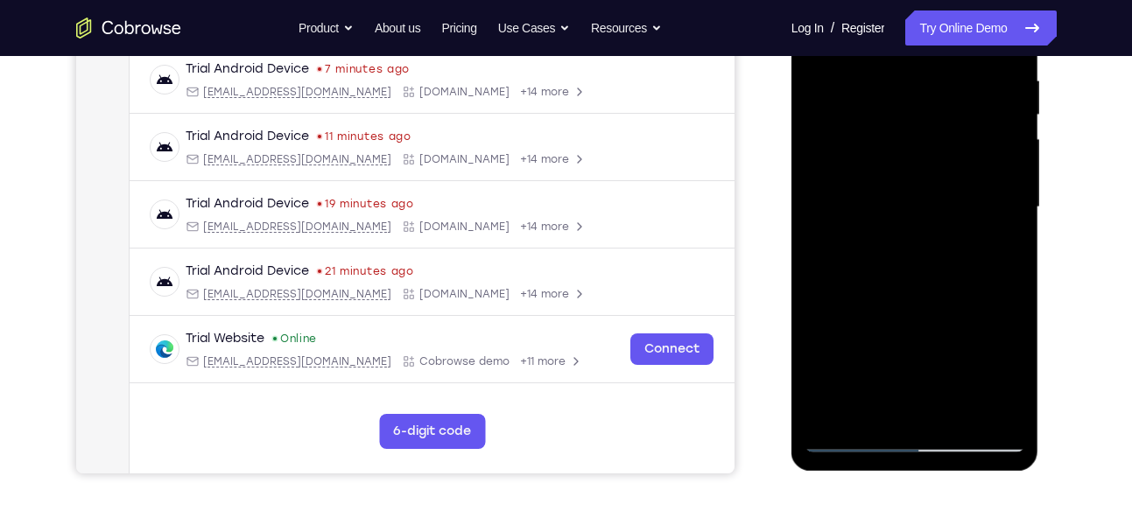
click at [891, 186] on div at bounding box center [915, 207] width 221 height 490
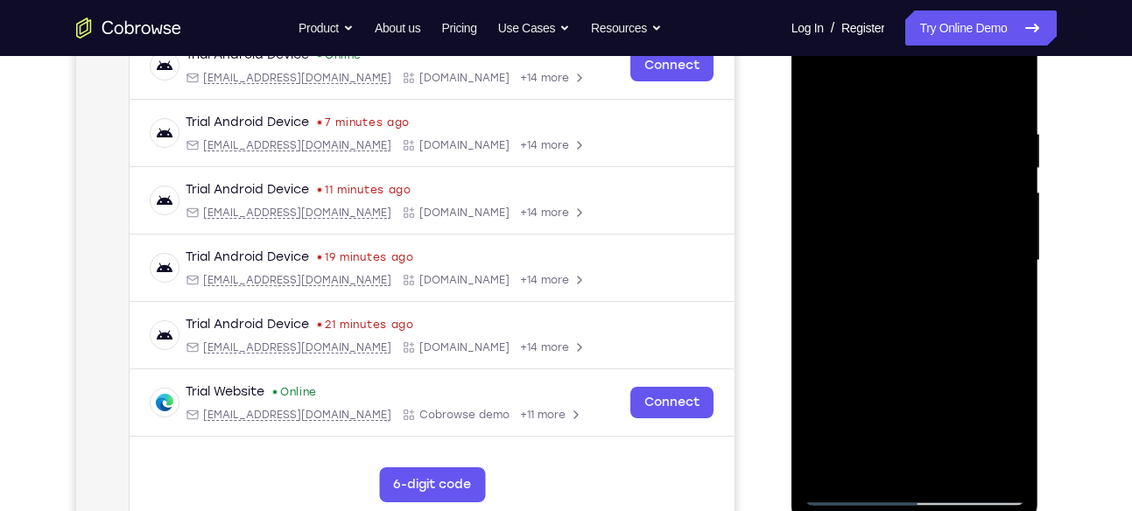
scroll to position [398, 0]
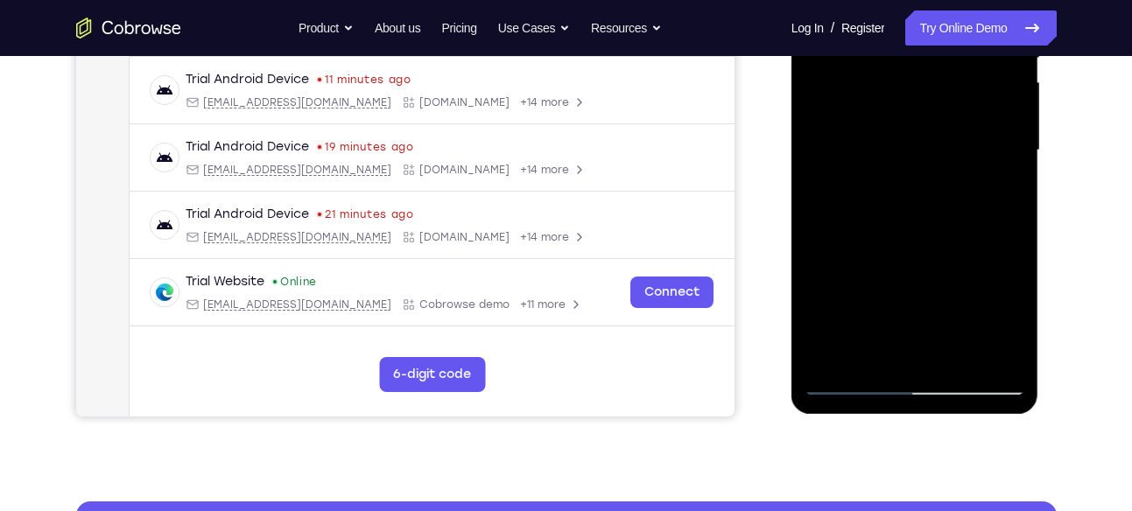
click at [1001, 313] on div at bounding box center [915, 150] width 221 height 490
click at [1006, 320] on div at bounding box center [915, 150] width 221 height 490
click at [1001, 189] on div at bounding box center [915, 150] width 221 height 490
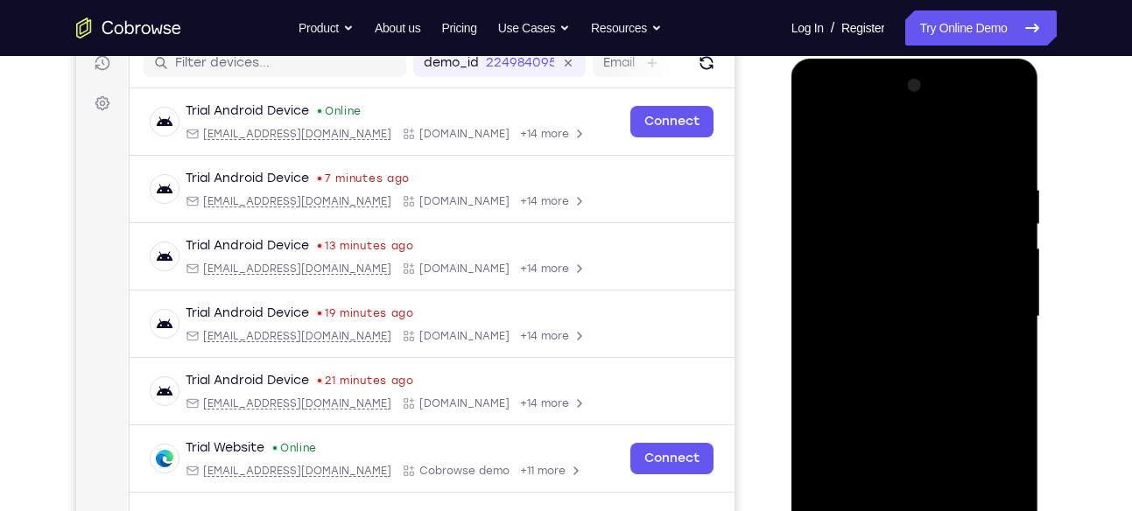
scroll to position [230, 0]
click at [819, 149] on div at bounding box center [915, 318] width 221 height 490
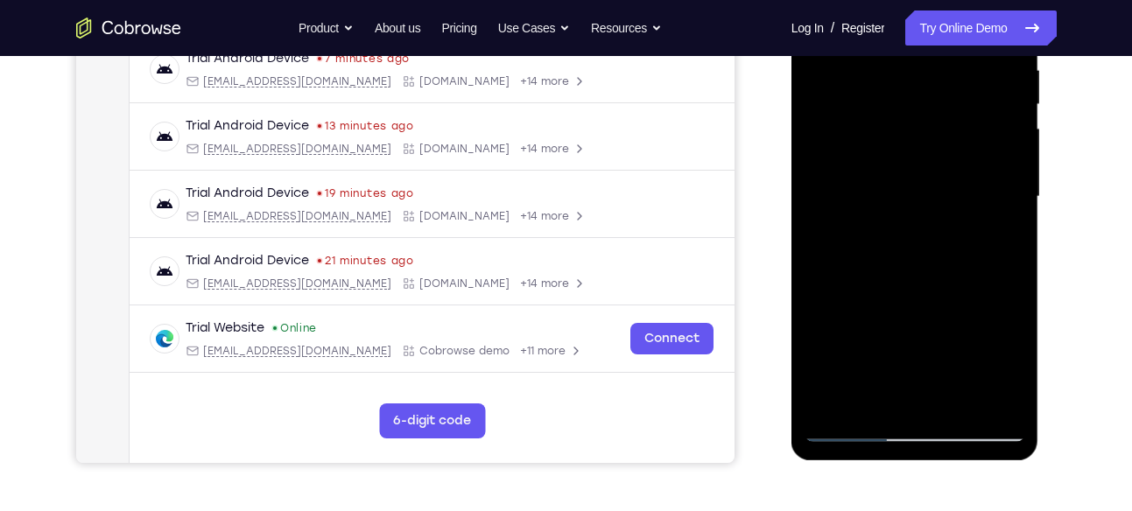
scroll to position [354, 0]
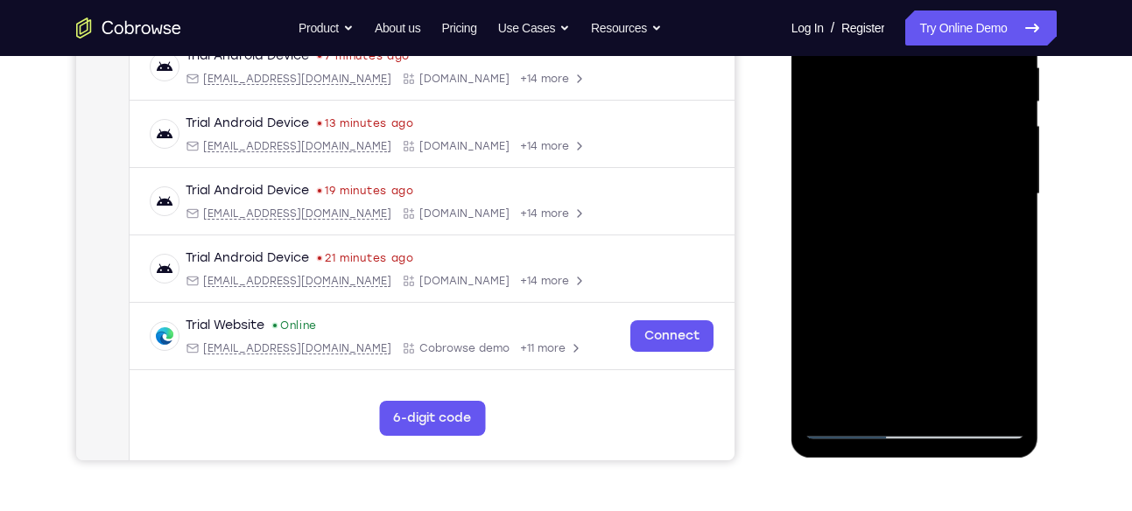
click at [902, 228] on div at bounding box center [915, 194] width 221 height 490
click at [877, 359] on div at bounding box center [915, 194] width 221 height 490
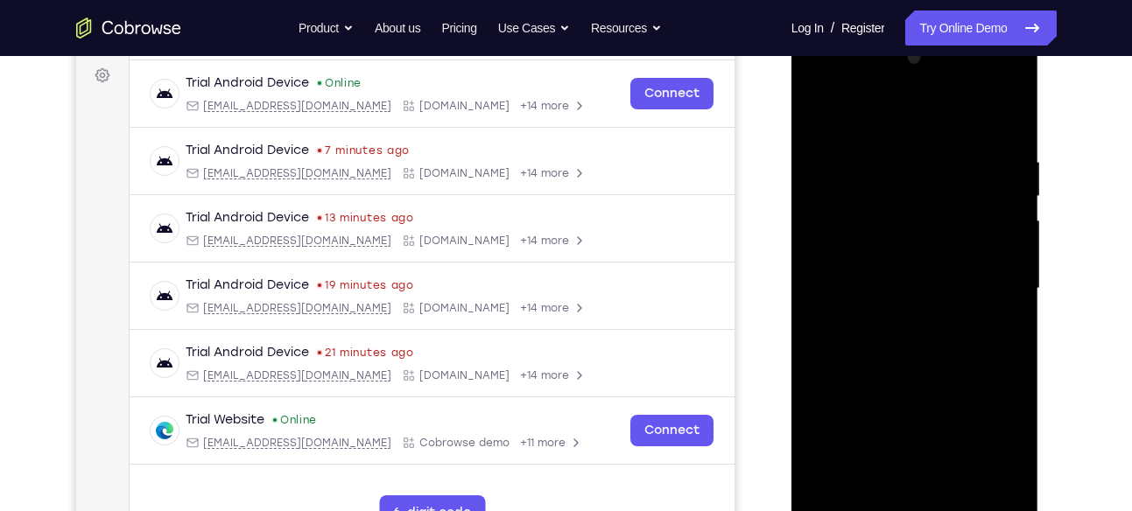
scroll to position [257, 0]
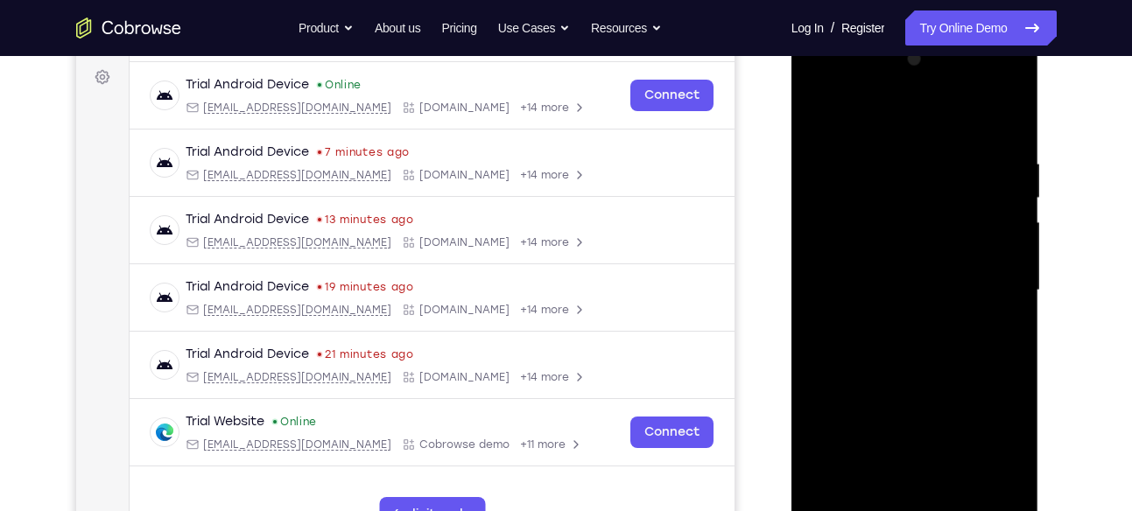
click at [814, 114] on div at bounding box center [915, 291] width 221 height 490
click at [825, 114] on div at bounding box center [915, 291] width 221 height 490
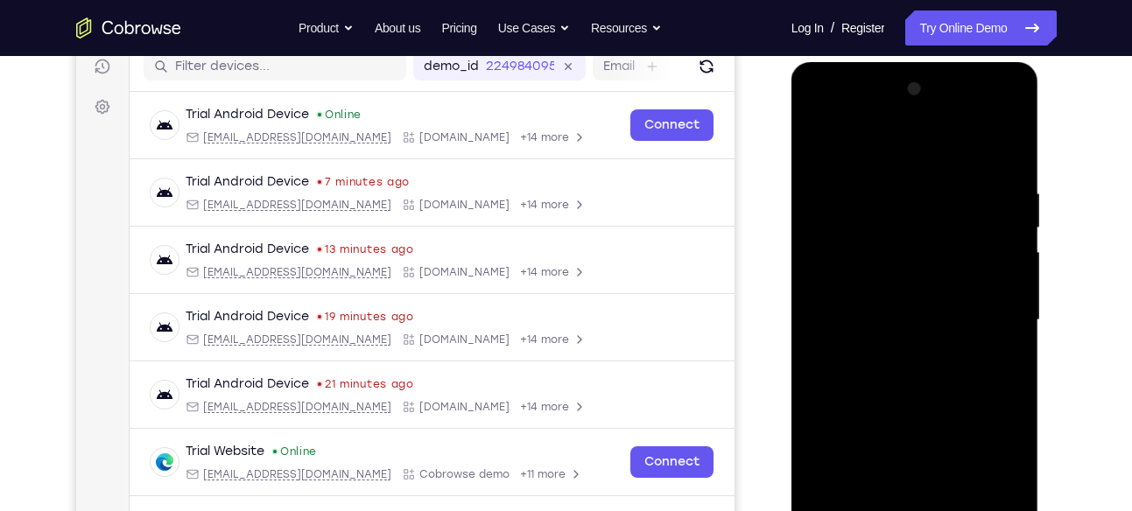
scroll to position [227, 0]
click at [987, 116] on div at bounding box center [915, 321] width 221 height 490
click at [833, 116] on div at bounding box center [915, 321] width 221 height 490
click at [850, 260] on div at bounding box center [915, 321] width 221 height 490
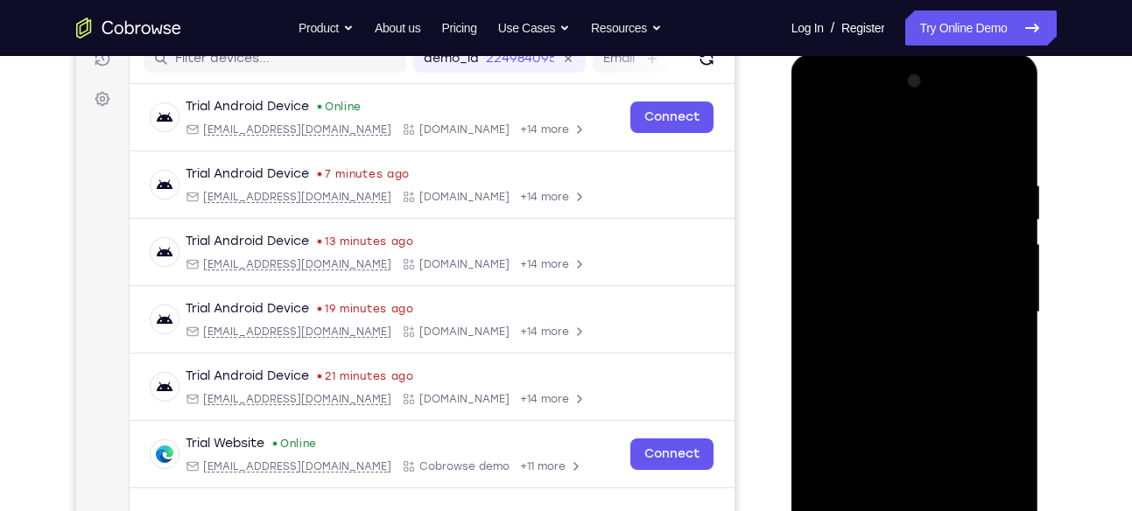
scroll to position [231, 0]
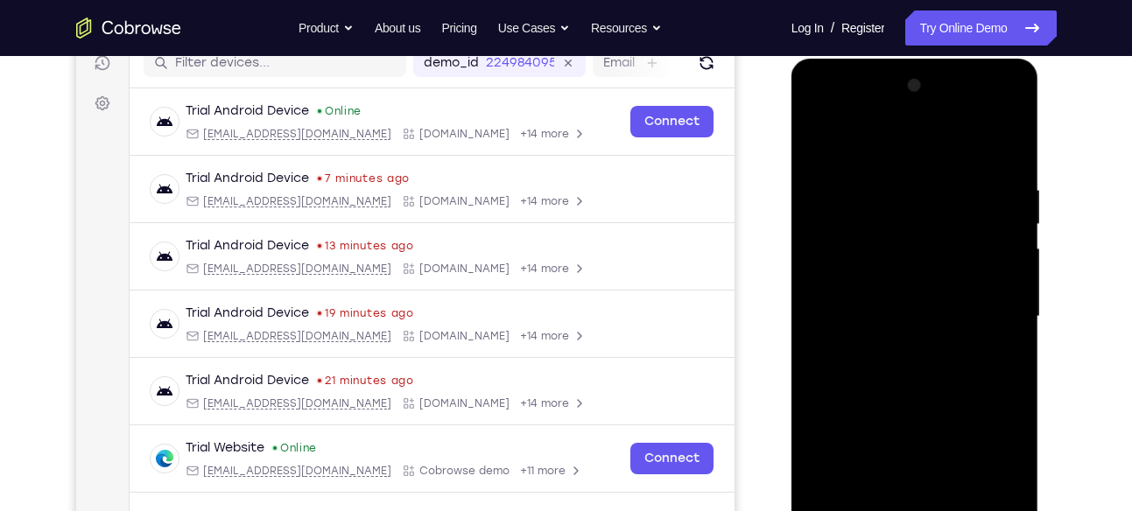
click at [1011, 109] on div at bounding box center [915, 317] width 221 height 490
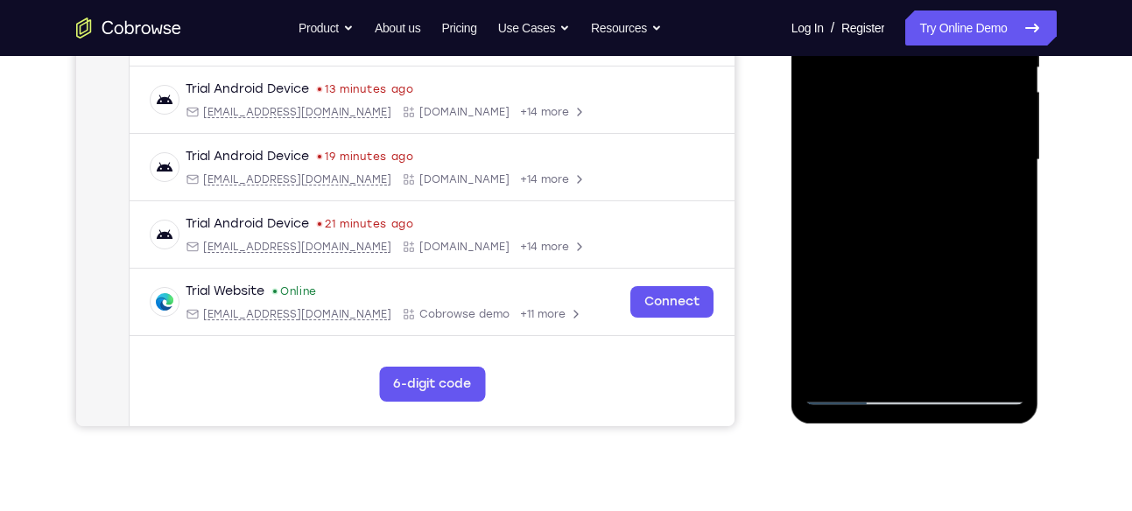
scroll to position [390, 0]
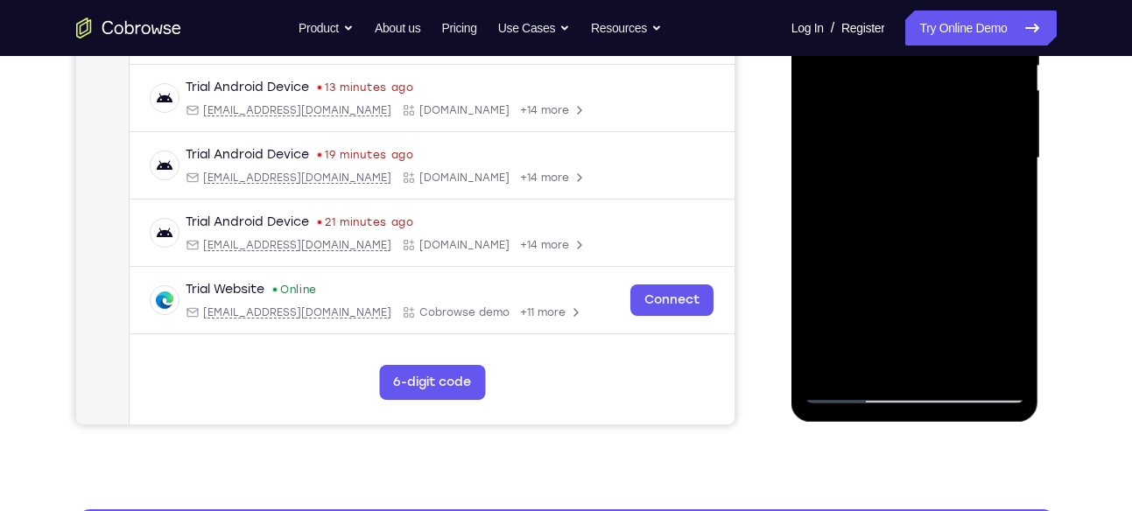
click at [924, 282] on div at bounding box center [915, 158] width 221 height 490
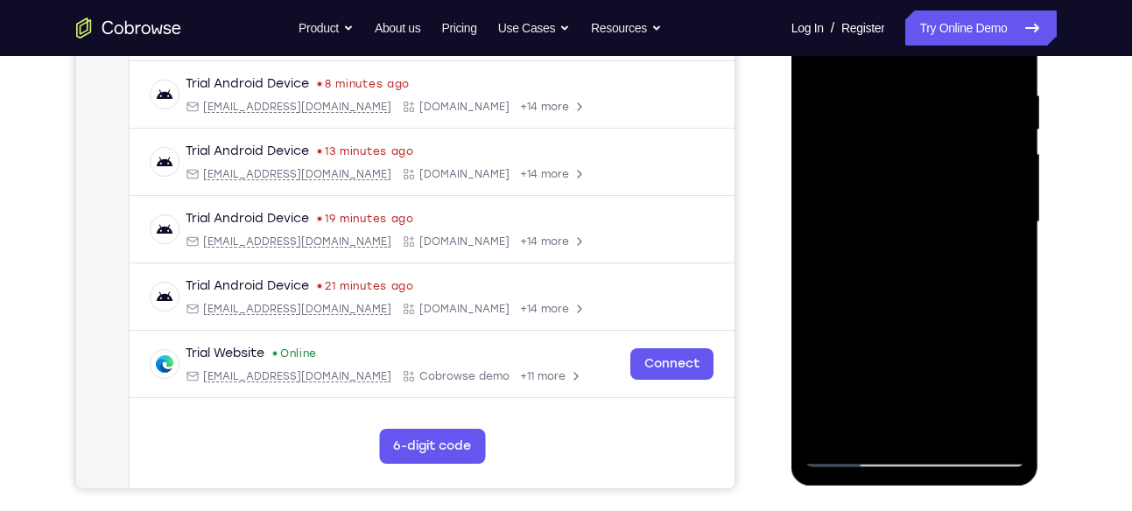
scroll to position [324, 0]
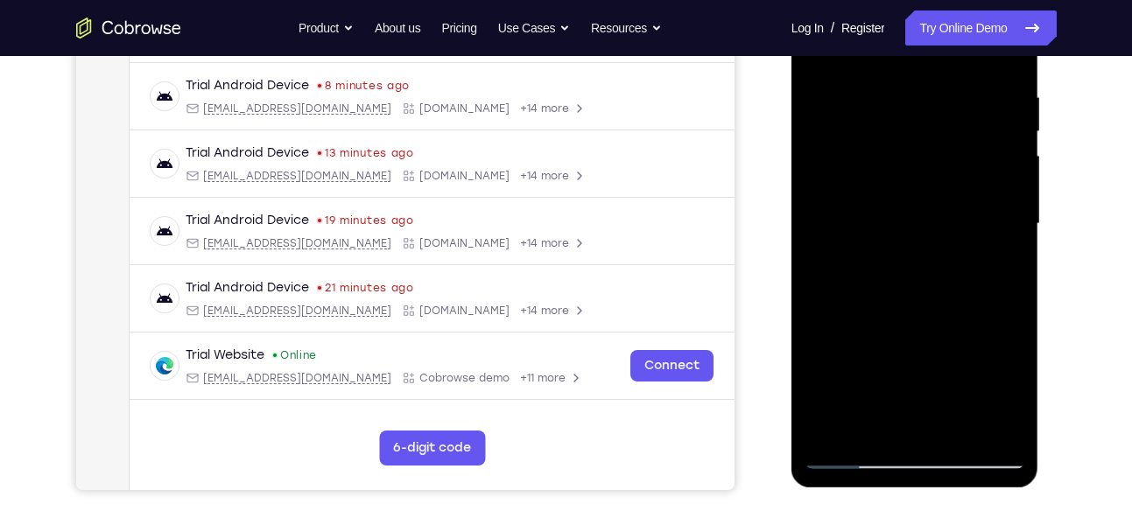
click at [945, 257] on div at bounding box center [915, 224] width 221 height 490
click at [988, 251] on div at bounding box center [915, 224] width 221 height 490
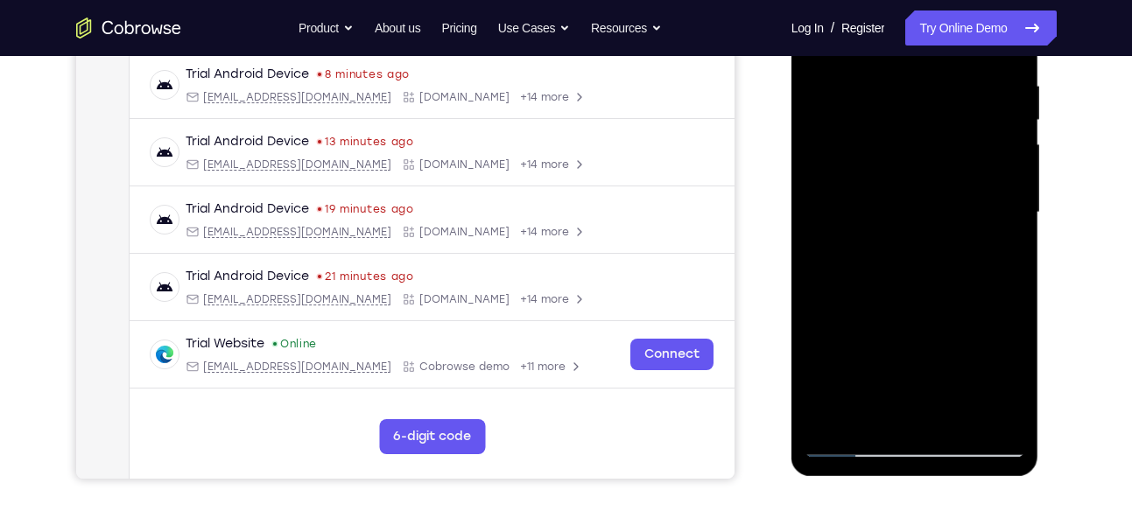
scroll to position [335, 0]
click at [983, 271] on div at bounding box center [915, 213] width 221 height 490
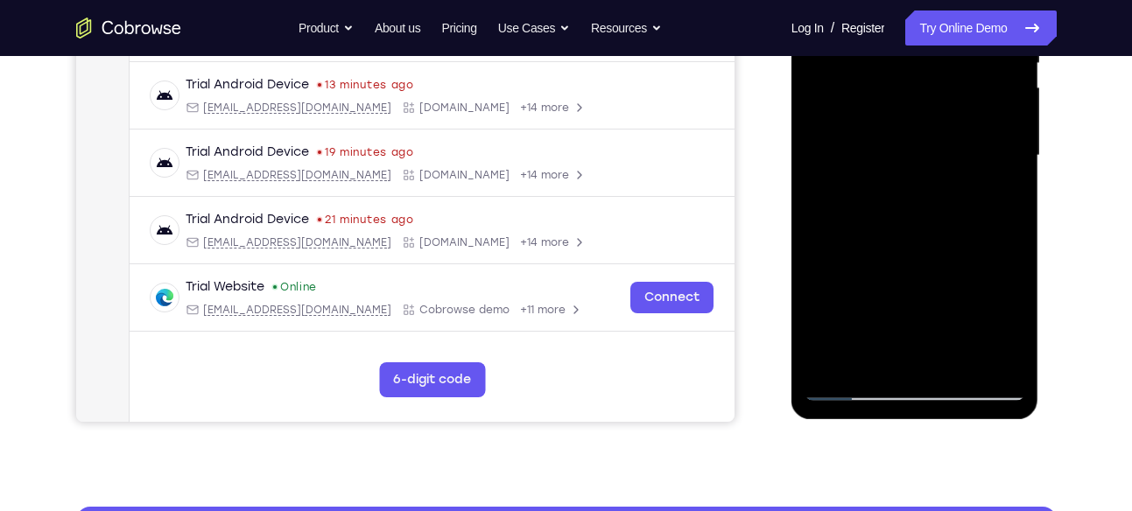
scroll to position [447, 0]
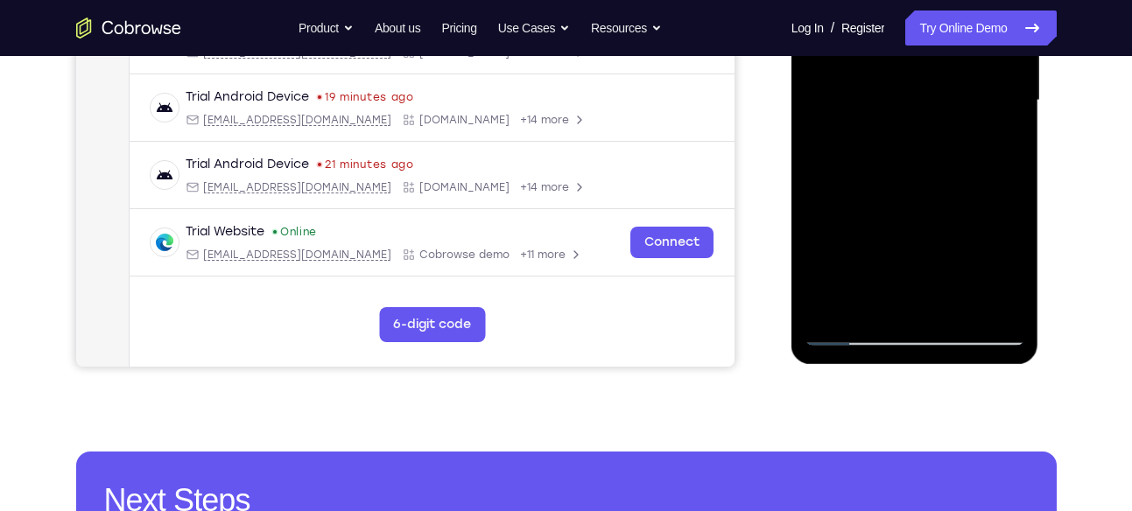
click at [984, 196] on div at bounding box center [915, 101] width 221 height 490
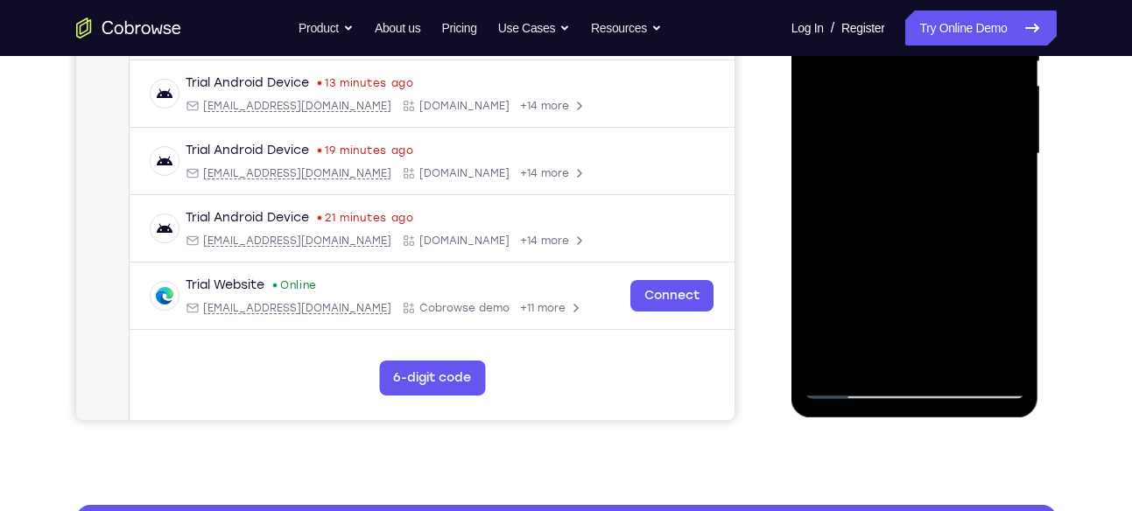
scroll to position [392, 0]
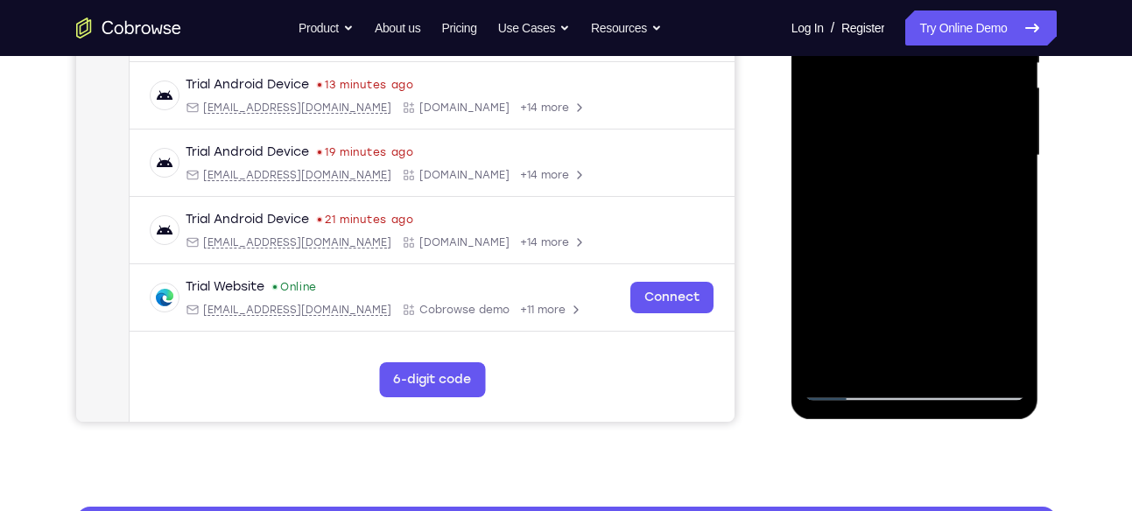
click at [986, 187] on div at bounding box center [915, 156] width 221 height 490
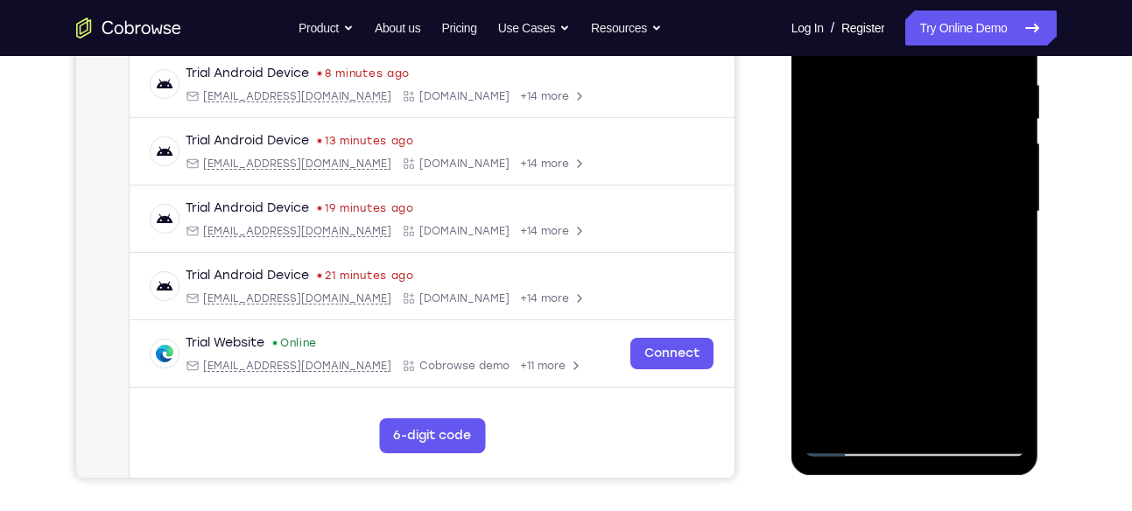
scroll to position [335, 0]
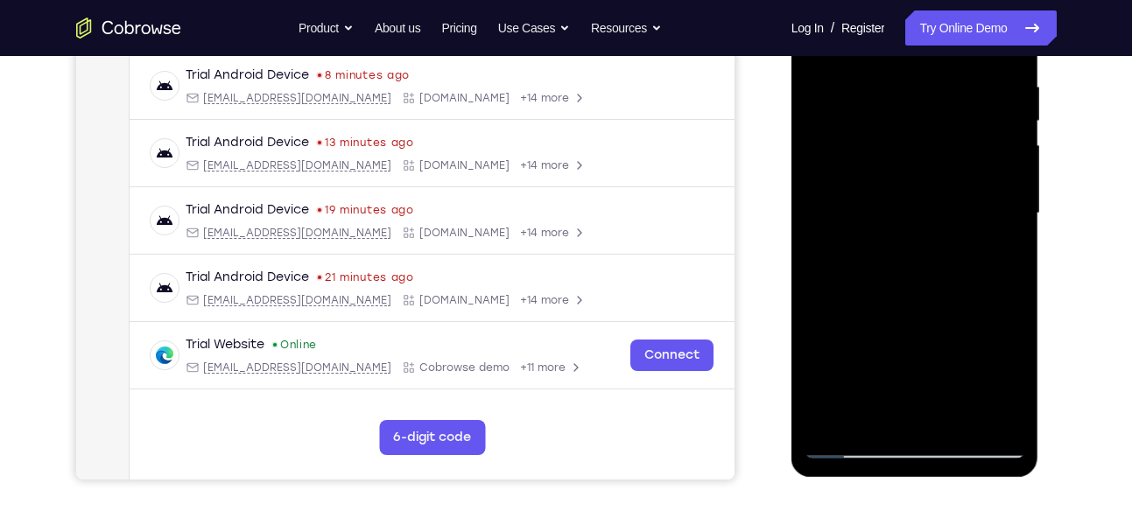
click at [937, 238] on div at bounding box center [915, 213] width 221 height 490
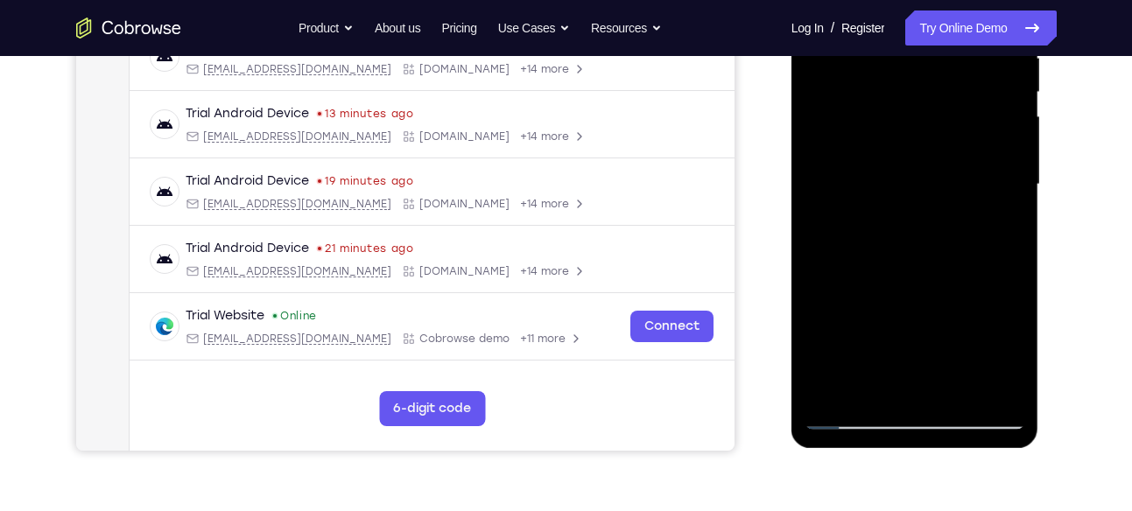
scroll to position [364, 0]
click at [947, 397] on div at bounding box center [915, 184] width 221 height 490
click at [933, 390] on div at bounding box center [915, 184] width 221 height 490
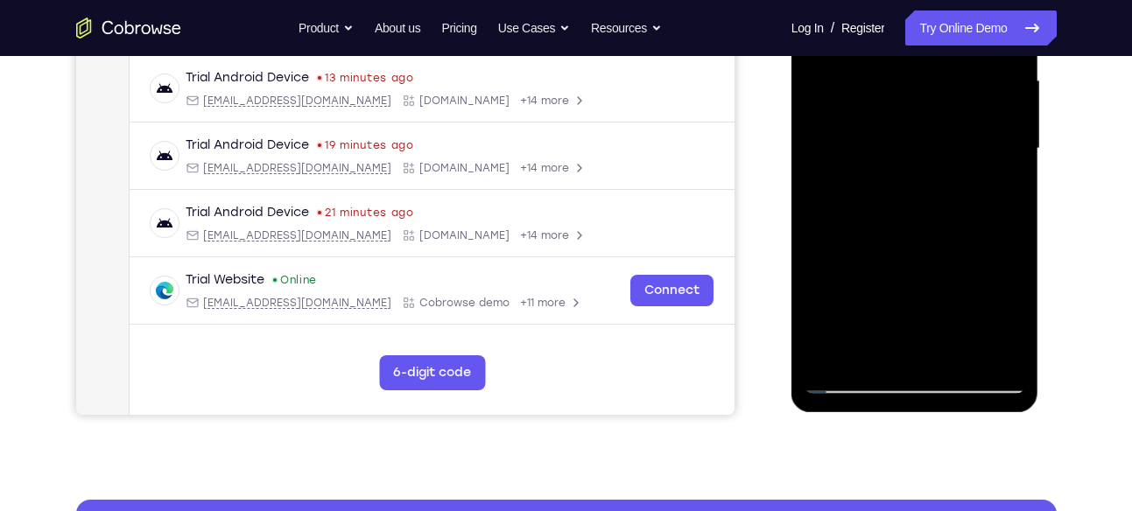
scroll to position [402, 0]
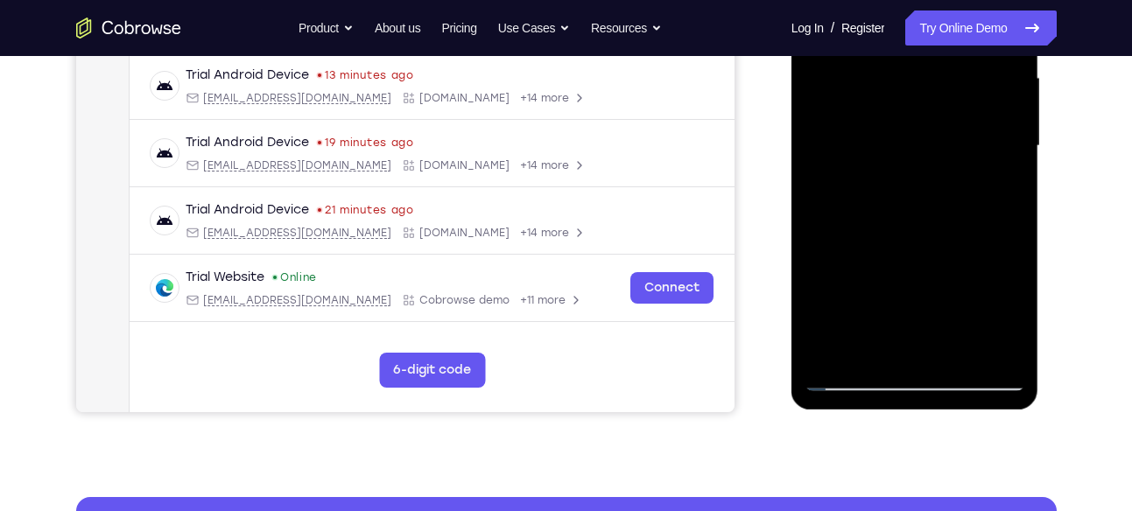
click at [973, 356] on div at bounding box center [915, 146] width 221 height 490
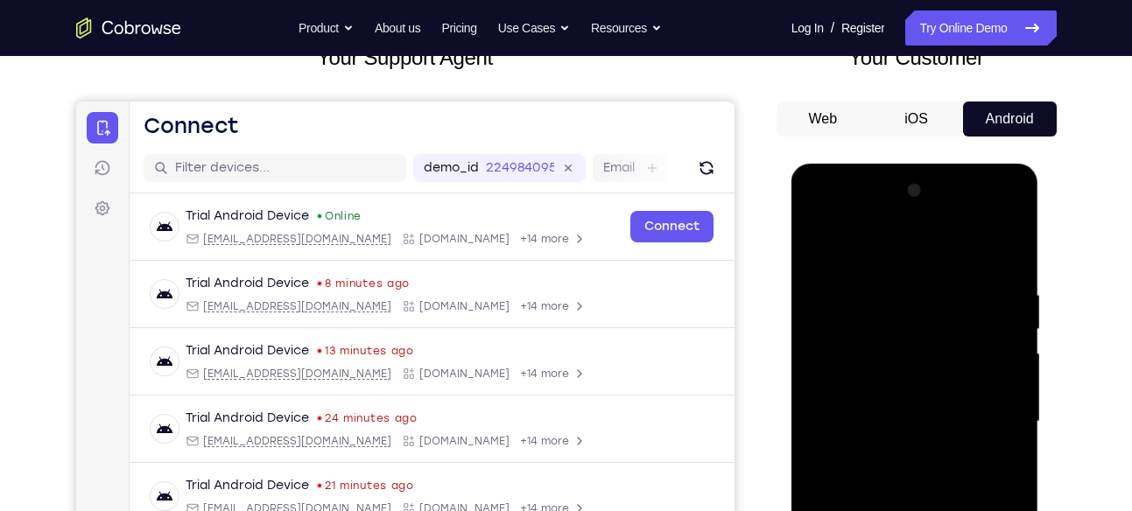
scroll to position [125, 0]
click at [978, 278] on div at bounding box center [915, 423] width 221 height 490
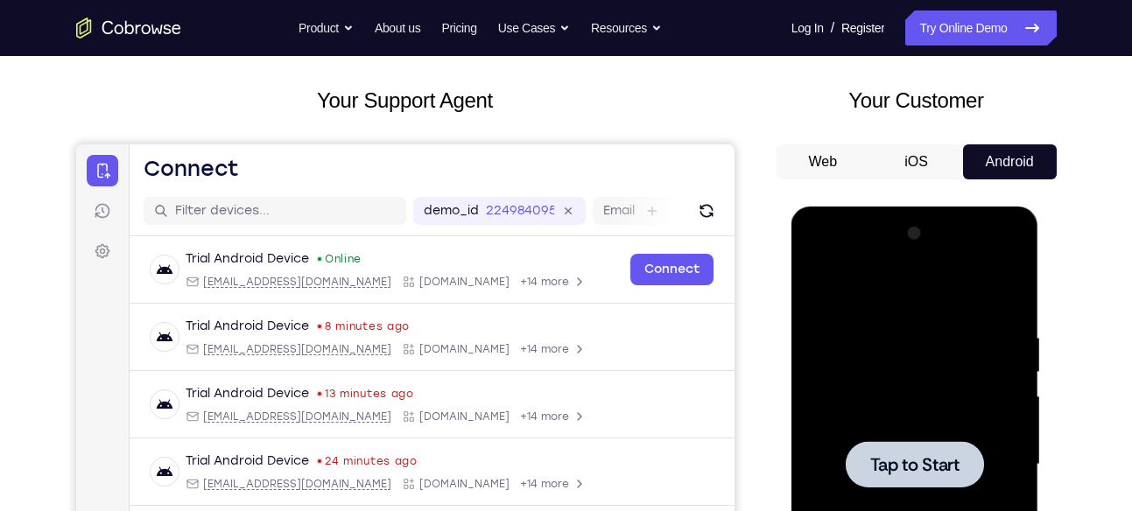
scroll to position [81, 0]
